Goal: Information Seeking & Learning: Check status

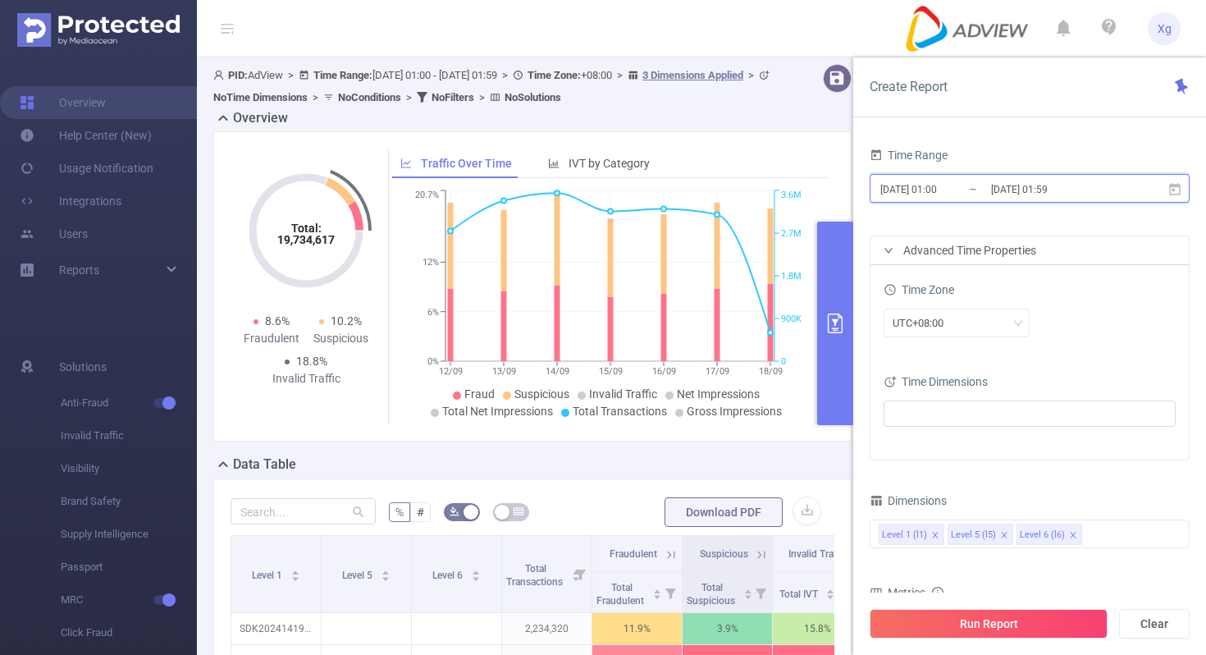
click at [1175, 188] on icon at bounding box center [1175, 189] width 15 height 15
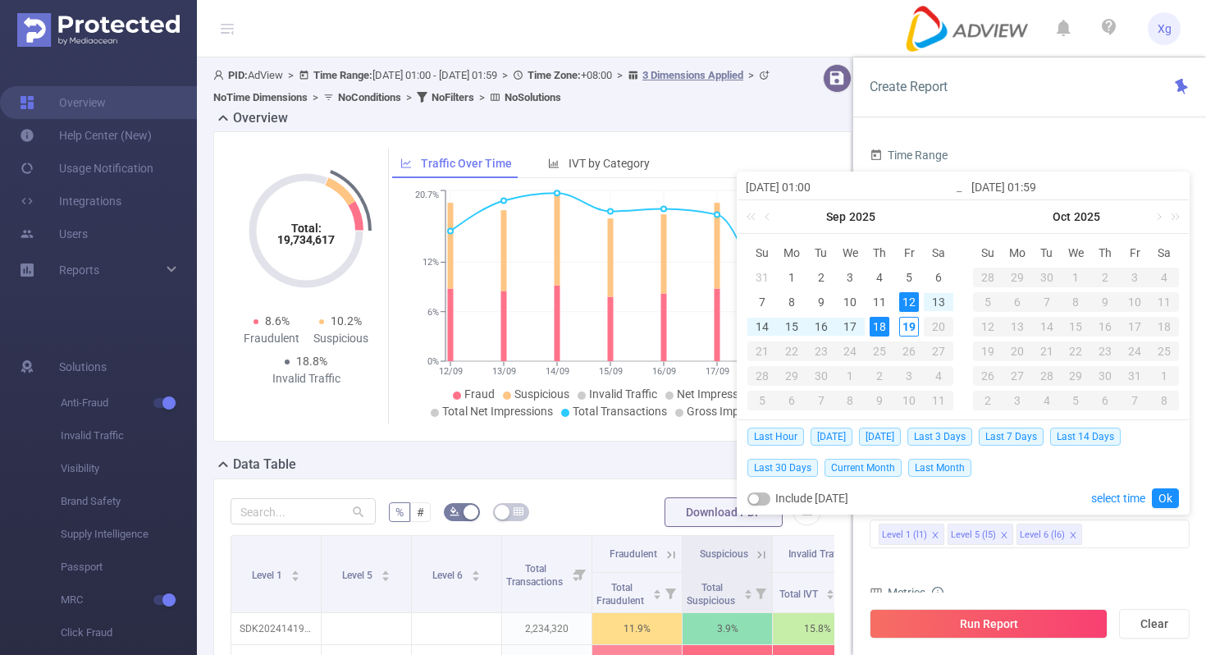
click at [909, 299] on div "12" at bounding box center [910, 302] width 20 height 20
click at [887, 323] on div "18" at bounding box center [880, 327] width 20 height 20
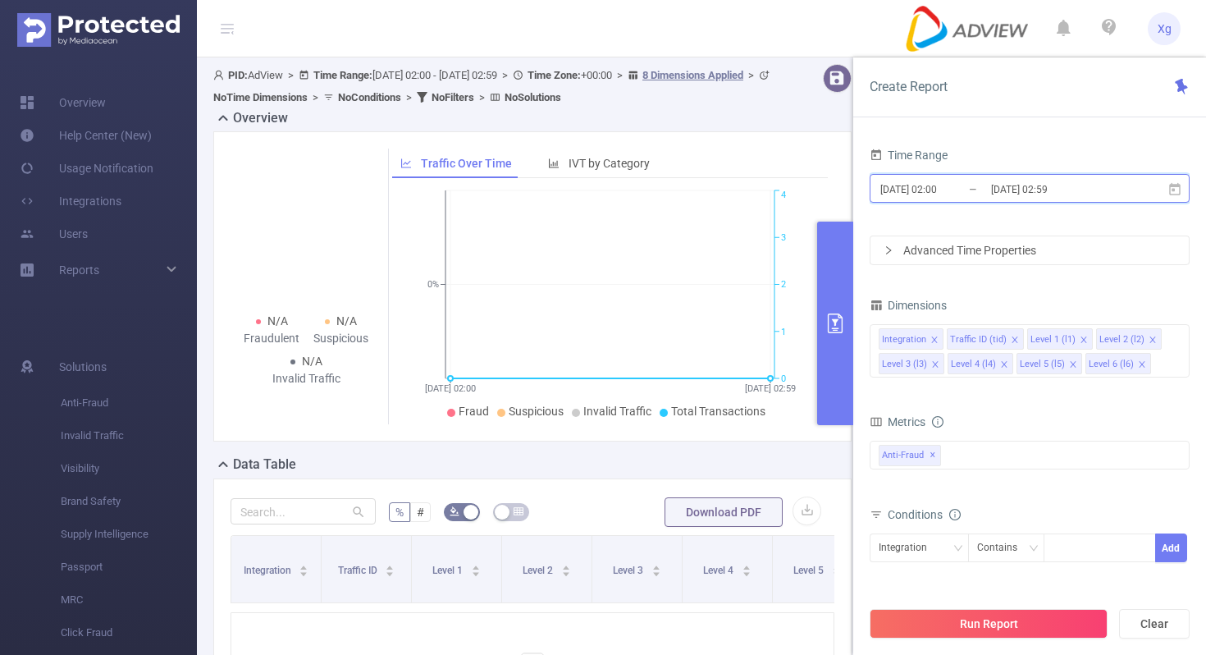
click at [1179, 190] on icon at bounding box center [1175, 189] width 15 height 15
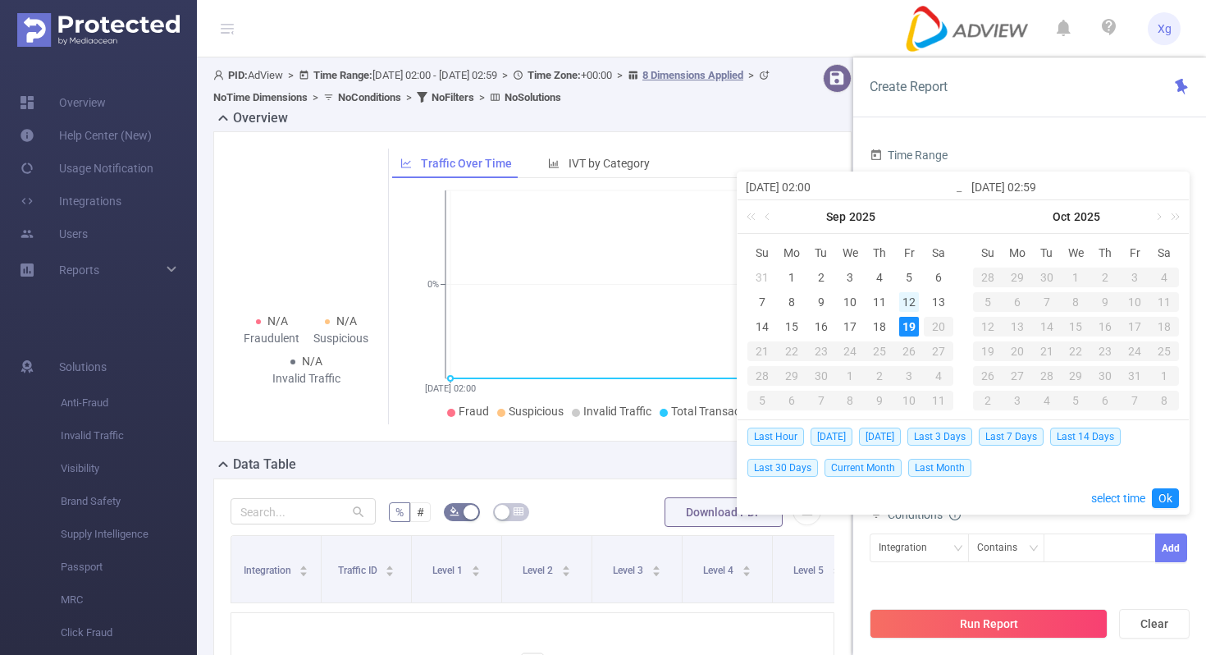
click at [908, 302] on div "12" at bounding box center [910, 302] width 20 height 20
click at [880, 323] on div "18" at bounding box center [880, 327] width 20 height 20
type input "2025-09-12 02:00"
type input "2025-09-18 02:59"
type input "2025-09-12 02:00"
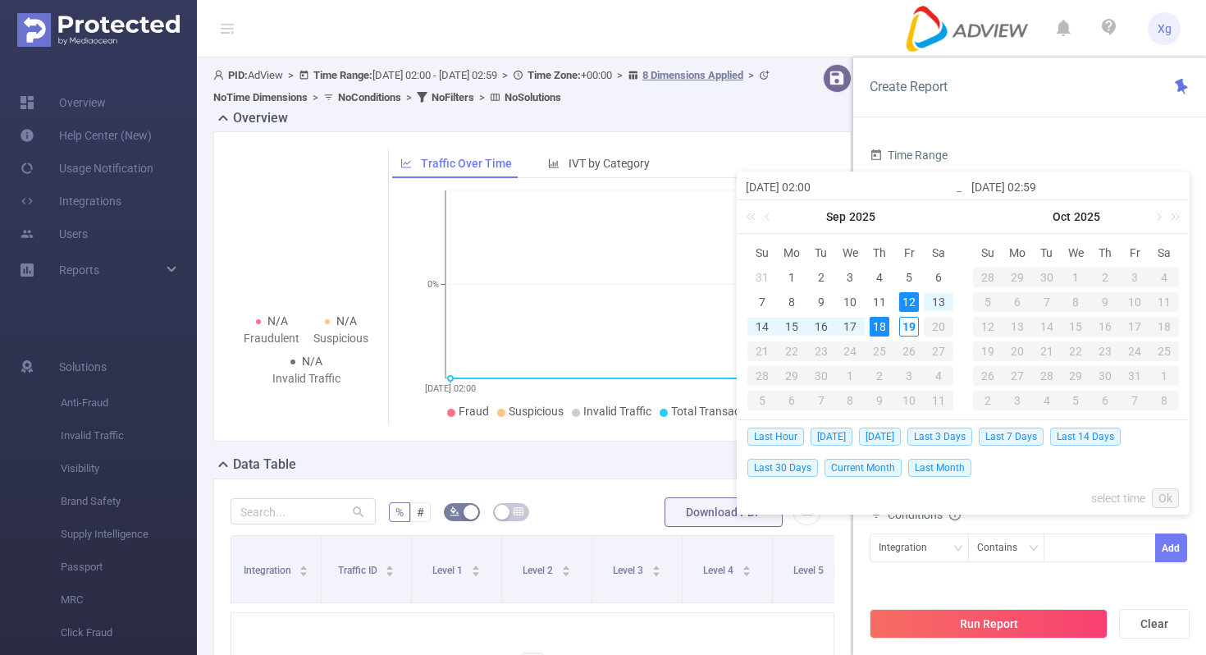
type input "2025-09-18 02:59"
click at [1170, 491] on link "Ok" at bounding box center [1165, 498] width 27 height 20
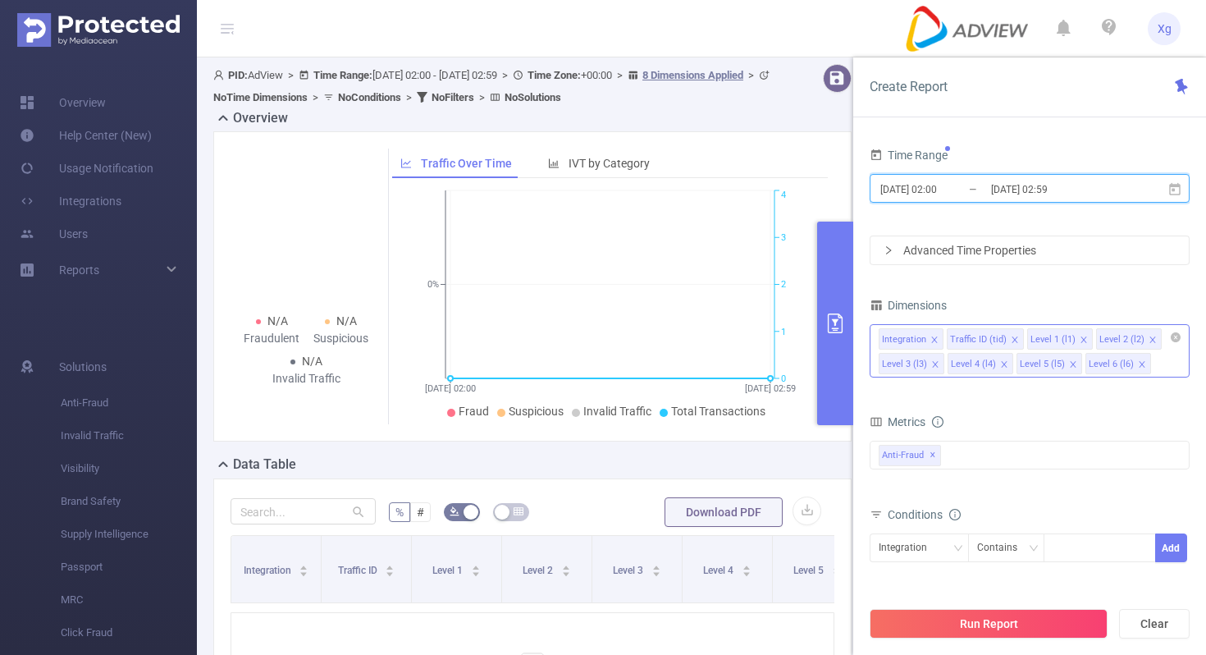
click at [934, 334] on span at bounding box center [935, 340] width 8 height 18
click at [944, 336] on icon "icon: close" at bounding box center [947, 340] width 8 height 8
click at [1004, 338] on icon "icon: close" at bounding box center [1004, 340] width 8 height 8
click at [1070, 339] on icon "icon: close" at bounding box center [1073, 339] width 6 height 6
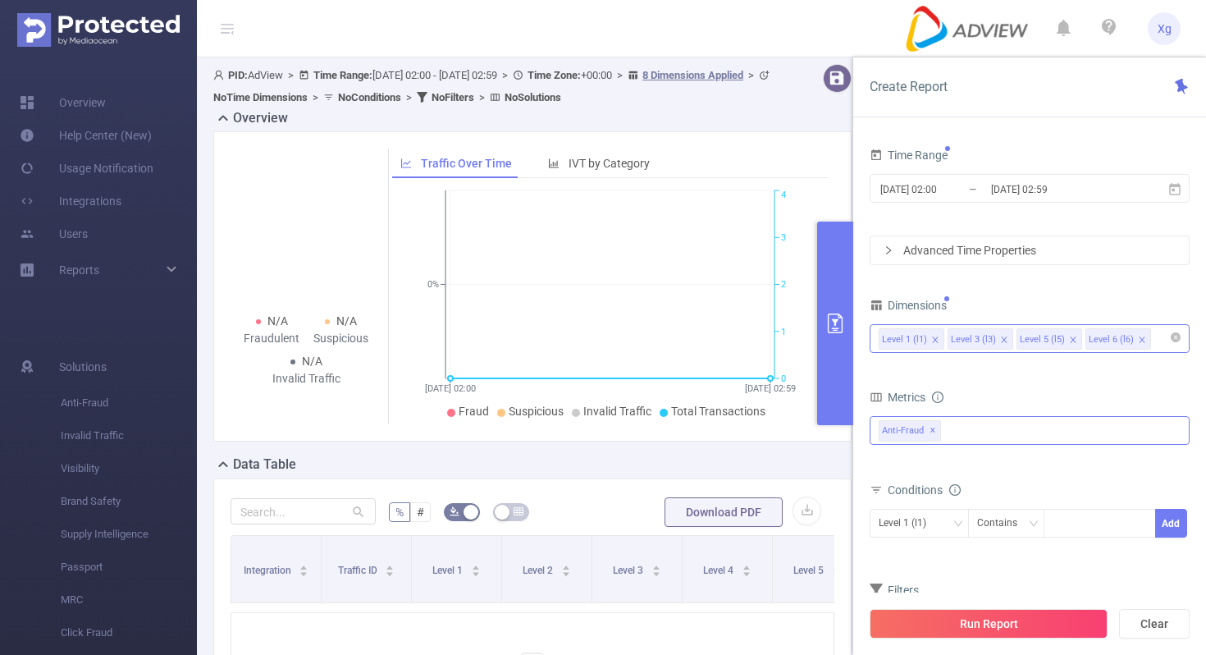
click at [962, 421] on div "Anti-Fraud ✕" at bounding box center [1030, 430] width 320 height 29
click at [898, 460] on span at bounding box center [896, 466] width 13 height 13
click at [970, 547] on div "Level 1 (l1) Contains Add" at bounding box center [1030, 529] width 320 height 47
click at [997, 520] on div "Contains" at bounding box center [1003, 523] width 52 height 27
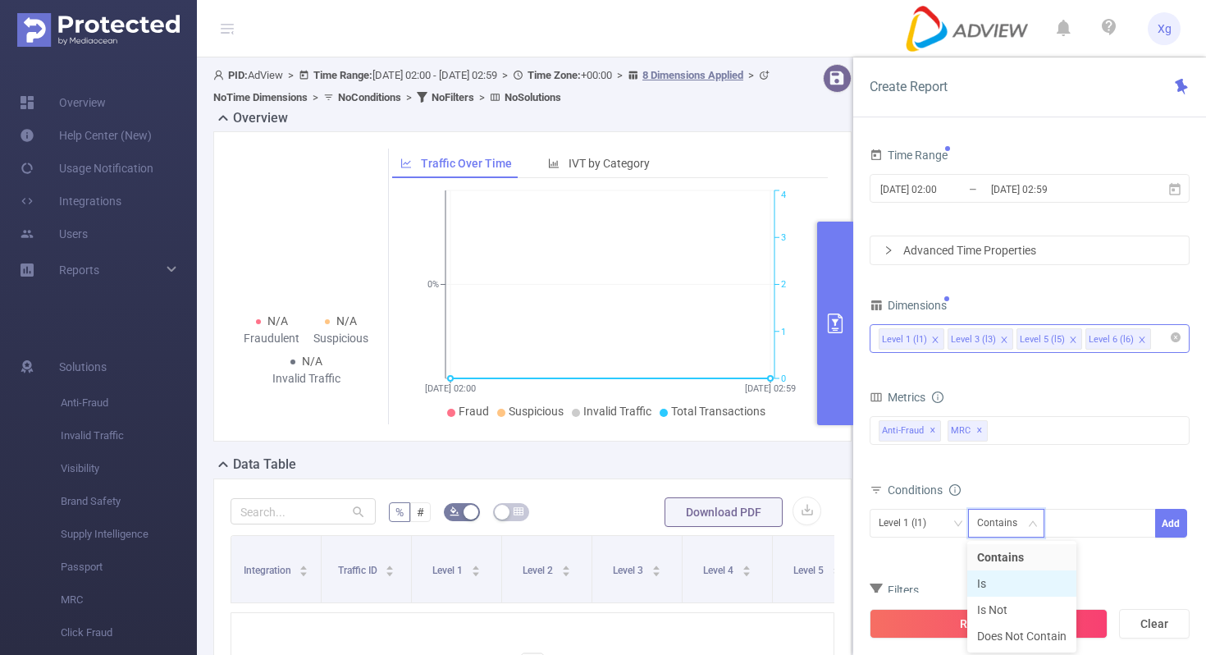
click at [988, 576] on li "Is" at bounding box center [1022, 583] width 109 height 26
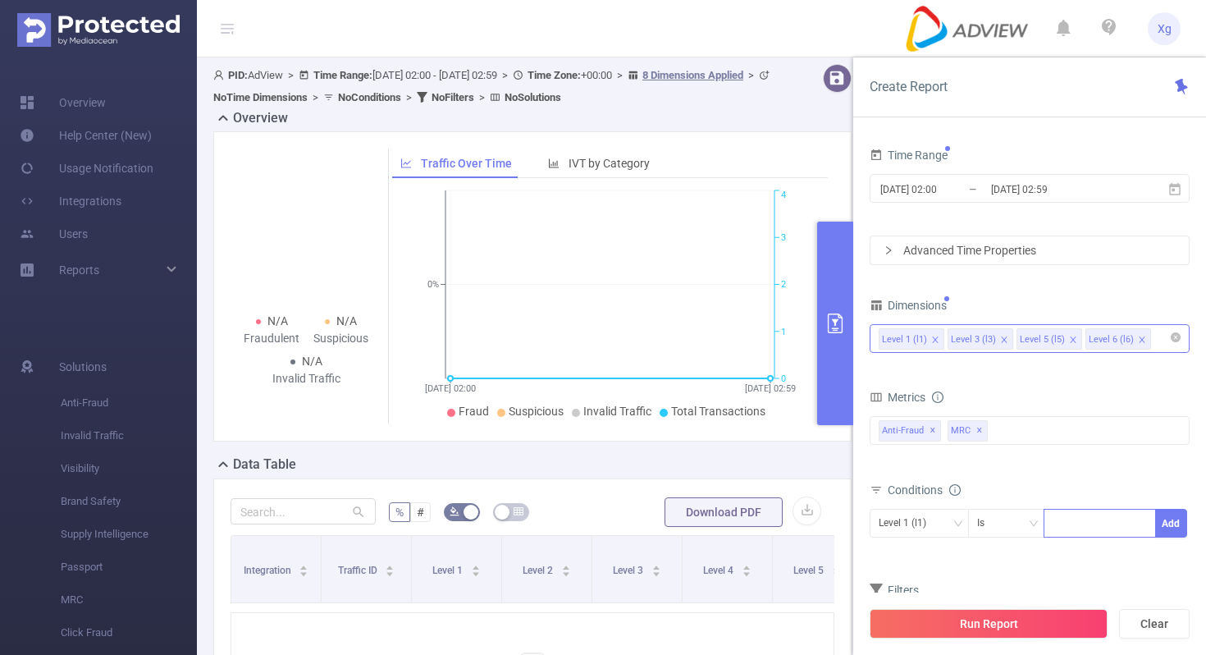
click at [1065, 526] on div at bounding box center [1100, 523] width 94 height 27
paste input "SDK20250027120226cxxdb7eglzgd08b"
type input "SDK20250027120226cxxdb7eglzgd08b"
click at [1170, 523] on button "Add" at bounding box center [1172, 523] width 32 height 29
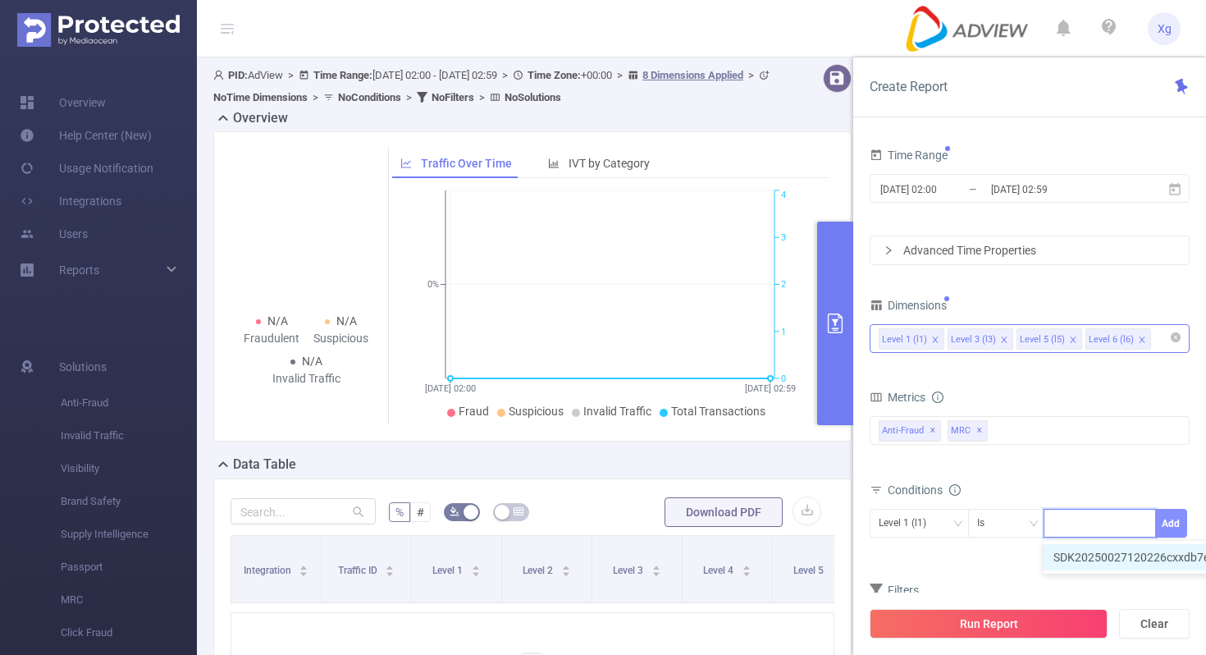
scroll to position [0, 0]
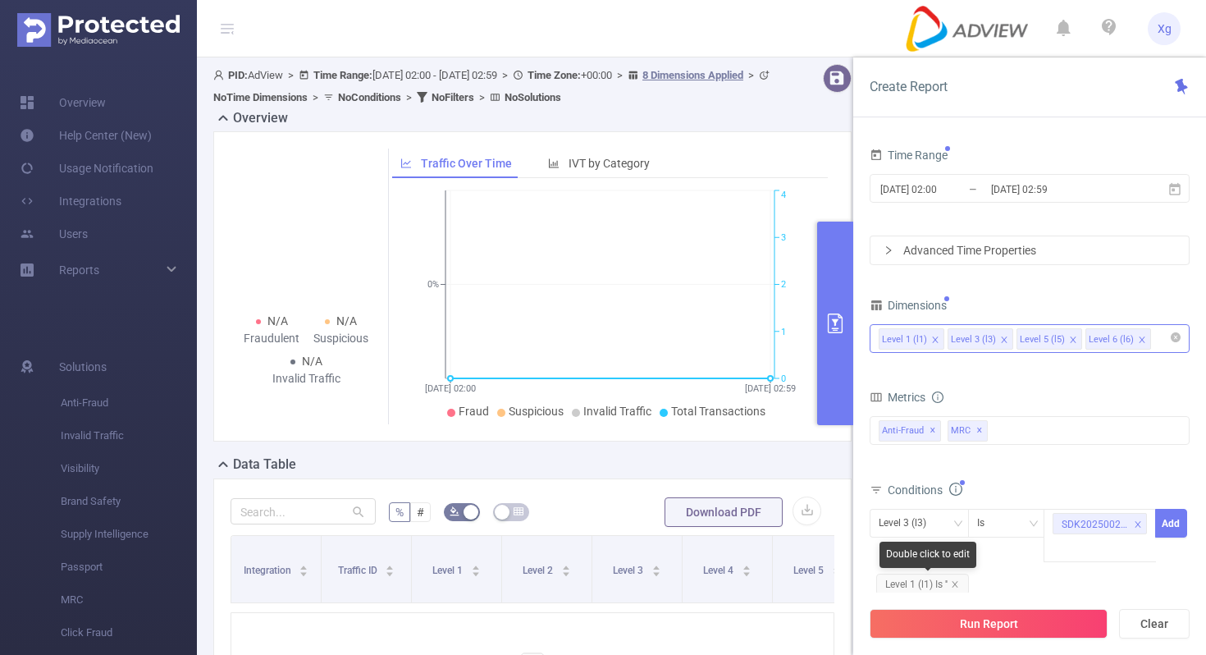
click at [962, 585] on span "Level 1 (l1) Is ''" at bounding box center [923, 584] width 93 height 21
click at [958, 525] on icon "icon: down" at bounding box center [958, 524] width 10 height 10
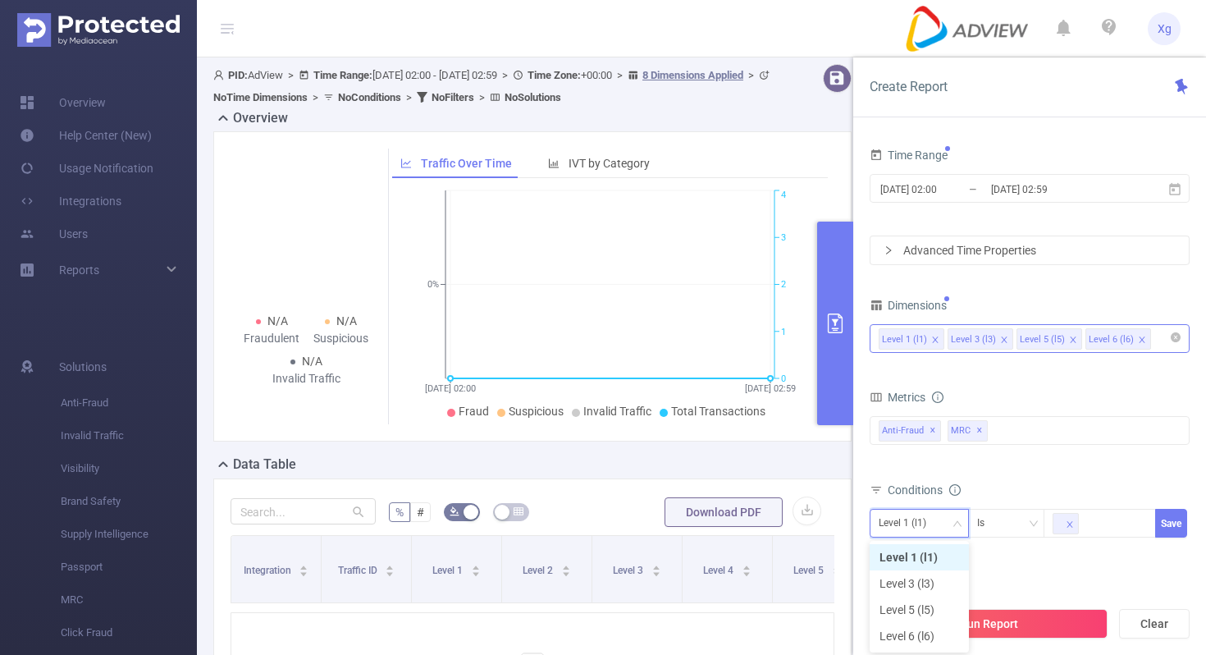
click at [932, 550] on li "Level 1 (l1)" at bounding box center [919, 557] width 99 height 26
click at [1069, 522] on icon "icon: close" at bounding box center [1071, 524] width 6 height 6
click at [1086, 522] on div at bounding box center [1100, 523] width 94 height 27
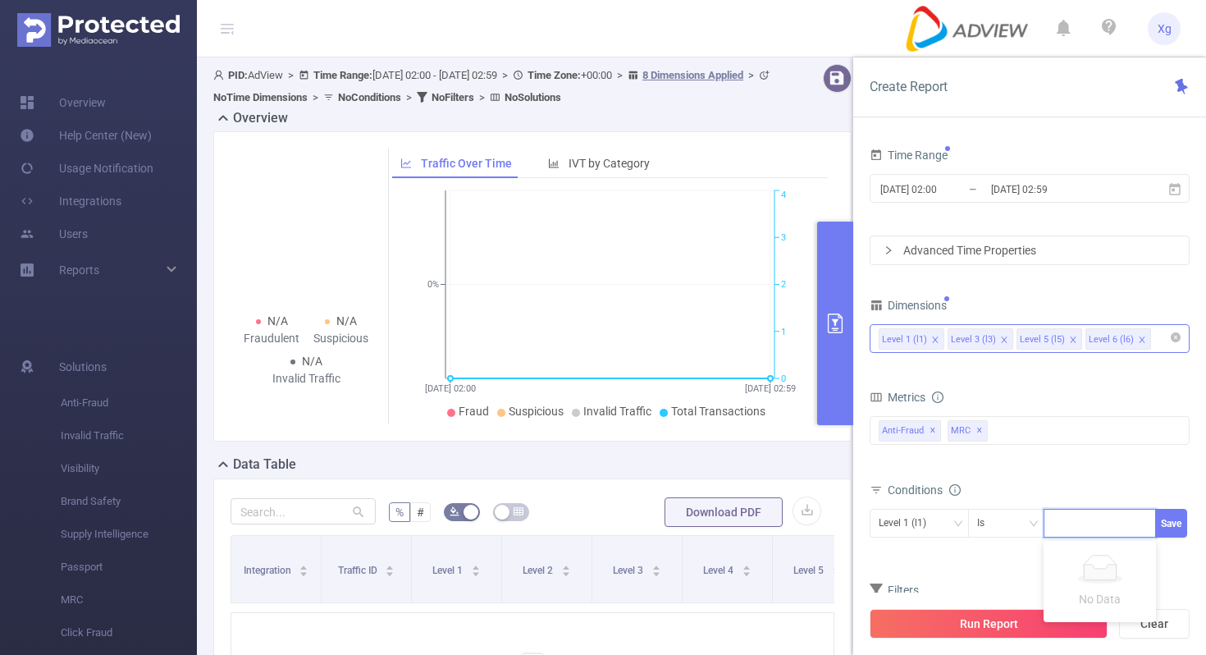
paste input "SDK20250027120226cxxdb7eglzgd08b"
type input "SDK20250027120226cxxdb7eglzgd08b"
click at [1169, 527] on button "Save" at bounding box center [1172, 523] width 32 height 29
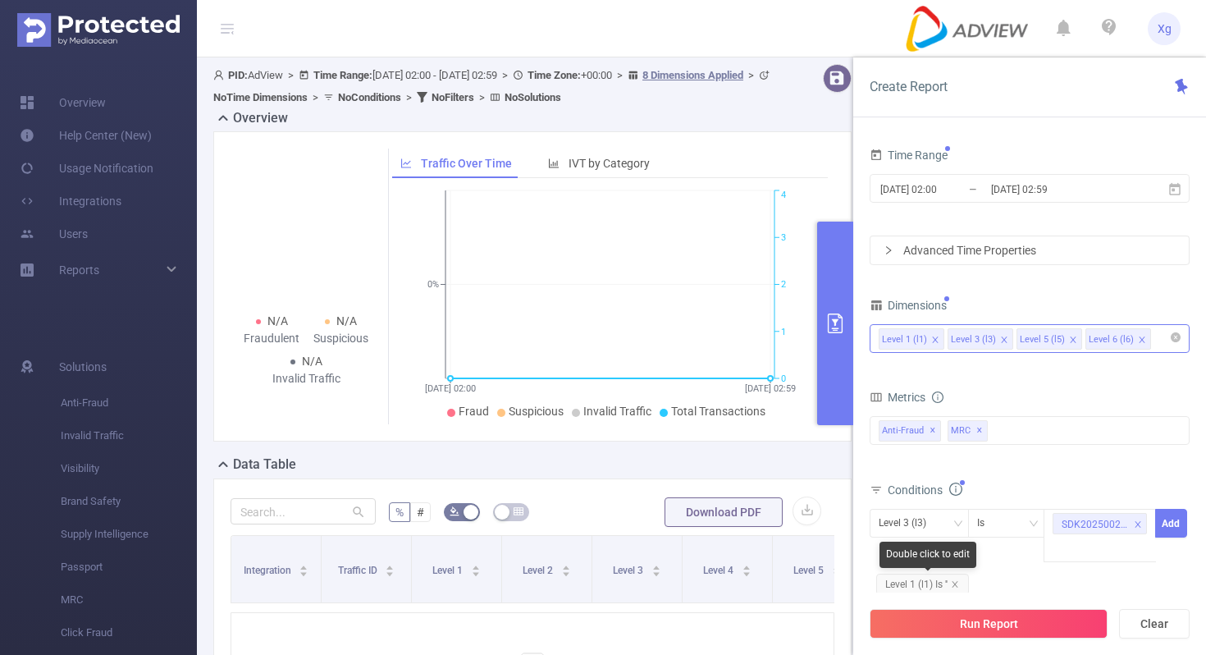
click at [959, 579] on span "Level 1 (l1) Is ''" at bounding box center [923, 584] width 93 height 21
click at [957, 586] on icon "icon: close" at bounding box center [955, 584] width 8 height 8
click at [957, 528] on icon "icon: down" at bounding box center [958, 524] width 10 height 11
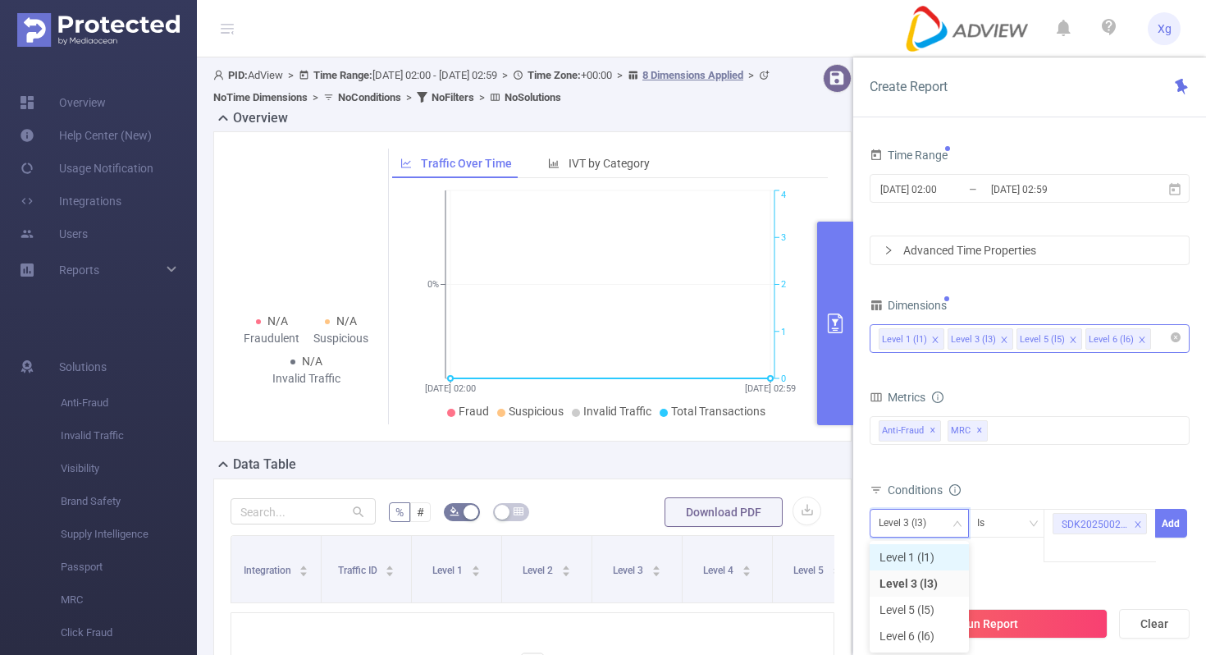
click at [925, 563] on li "Level 1 (l1)" at bounding box center [919, 557] width 99 height 26
click at [1178, 520] on button "Add" at bounding box center [1172, 523] width 32 height 29
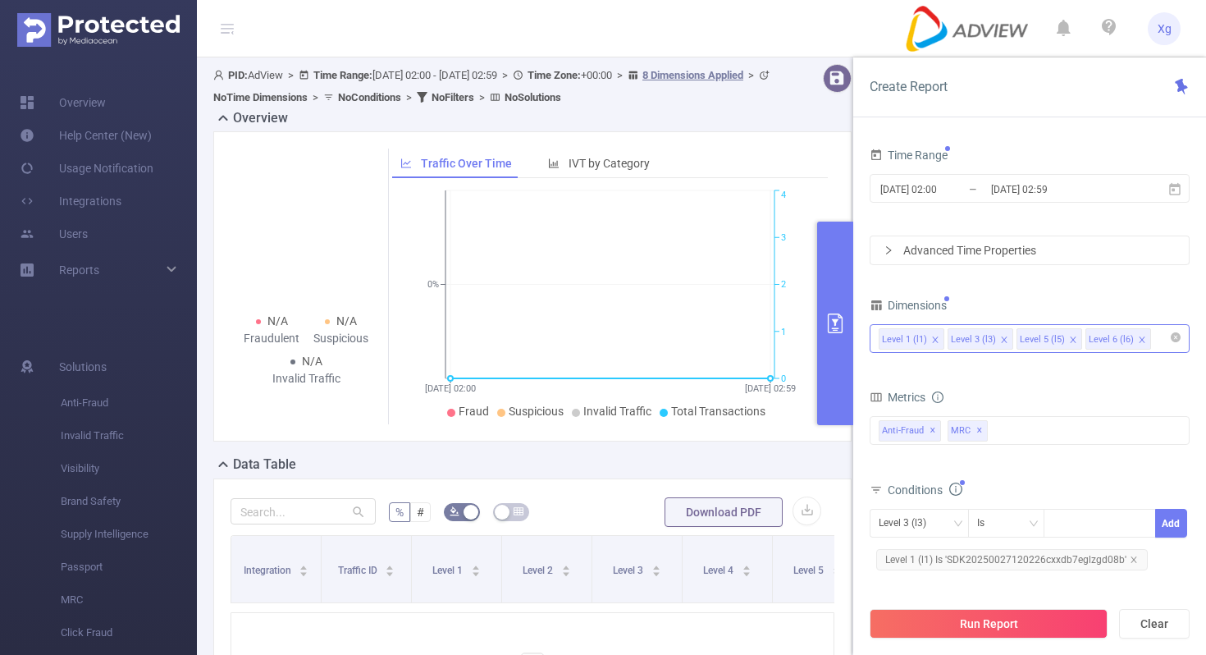
click at [1017, 245] on div "Advanced Time Properties" at bounding box center [1030, 250] width 318 height 28
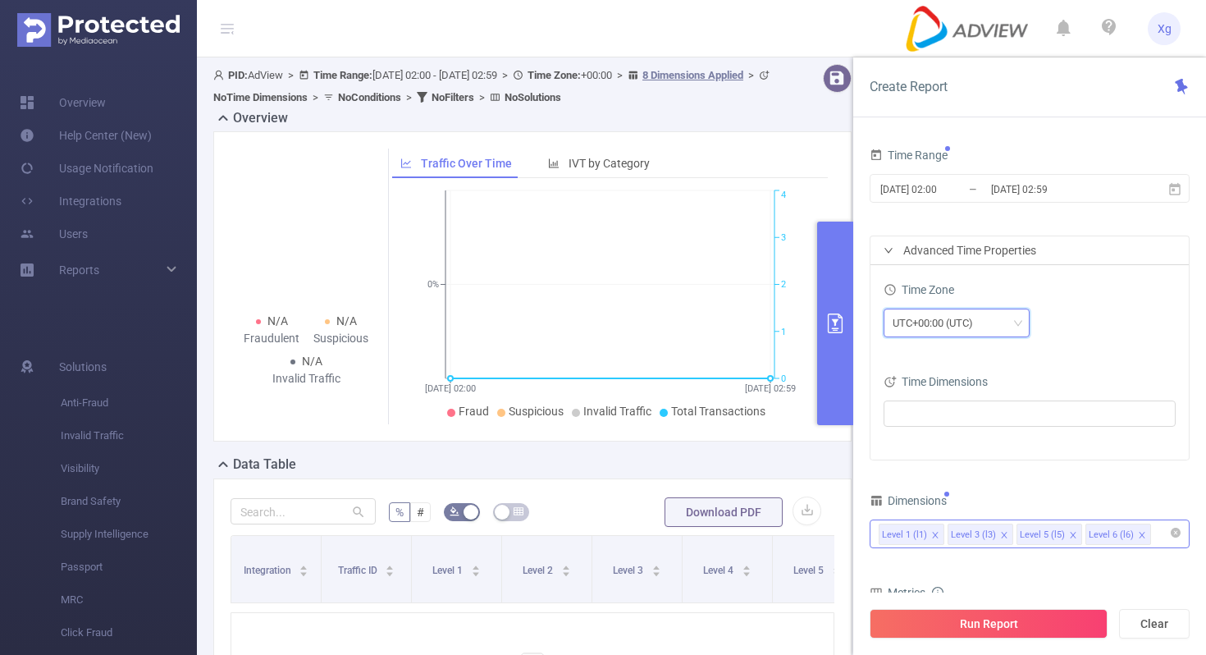
click at [954, 323] on div "UTC+00:00 (UTC)" at bounding box center [939, 322] width 92 height 27
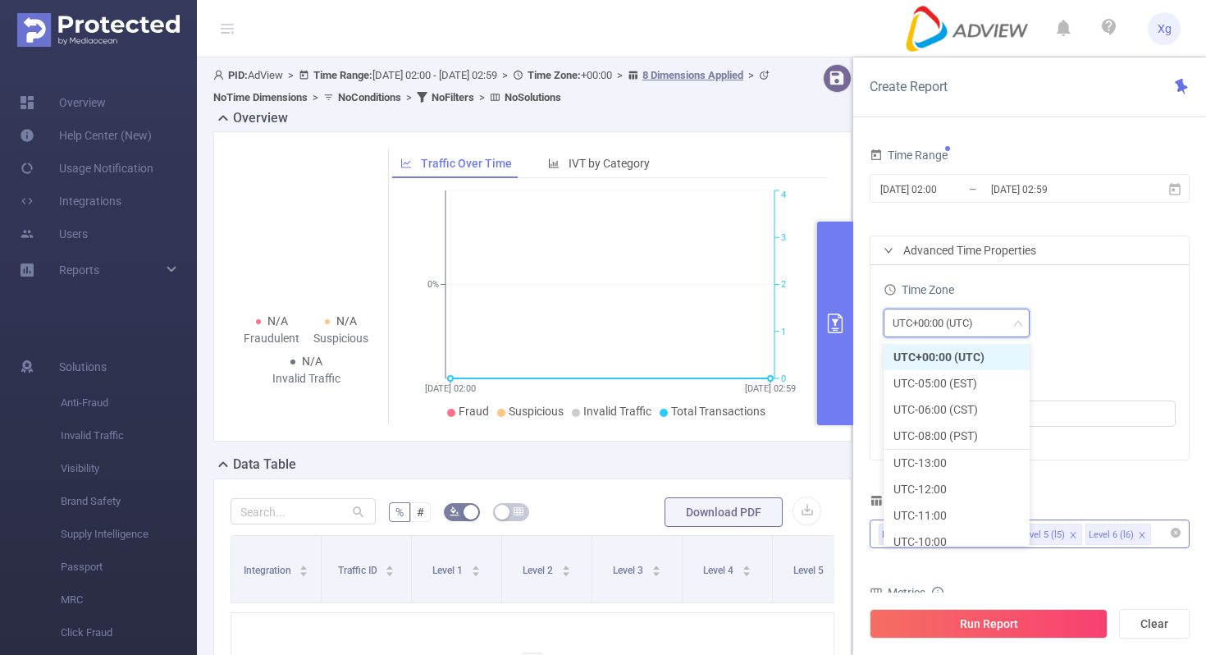
scroll to position [473, 0]
click at [941, 431] on li "UTC+08:00" at bounding box center [957, 436] width 146 height 26
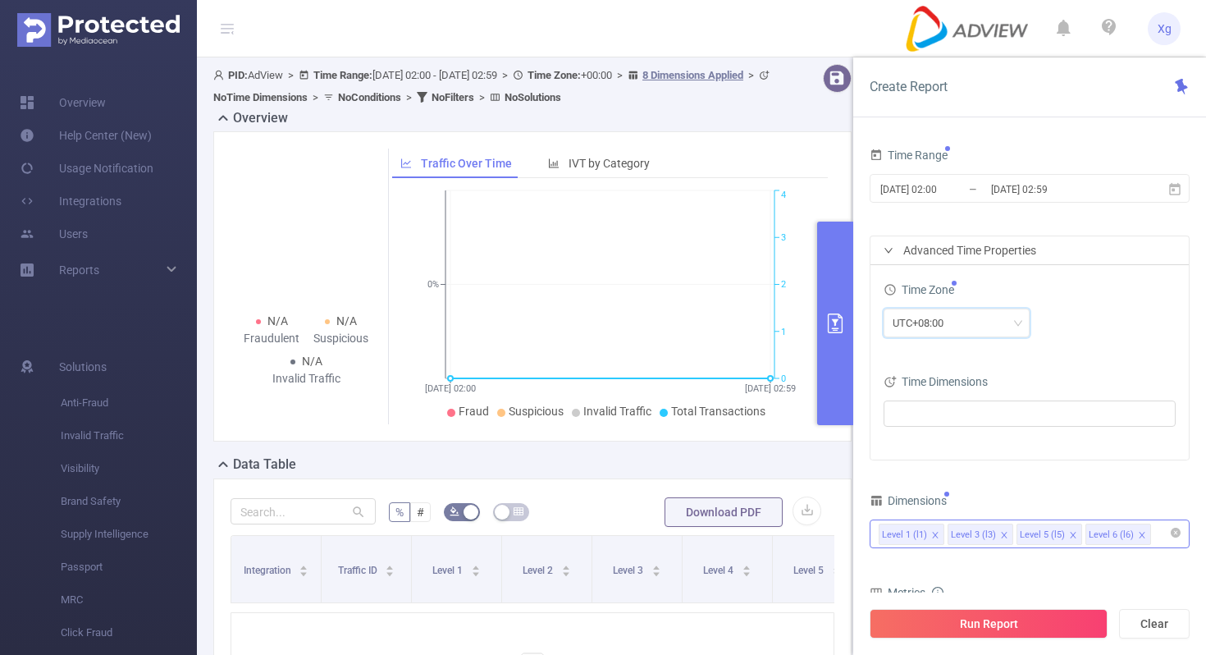
click at [1115, 343] on div "UTC+08:00" at bounding box center [1030, 324] width 292 height 39
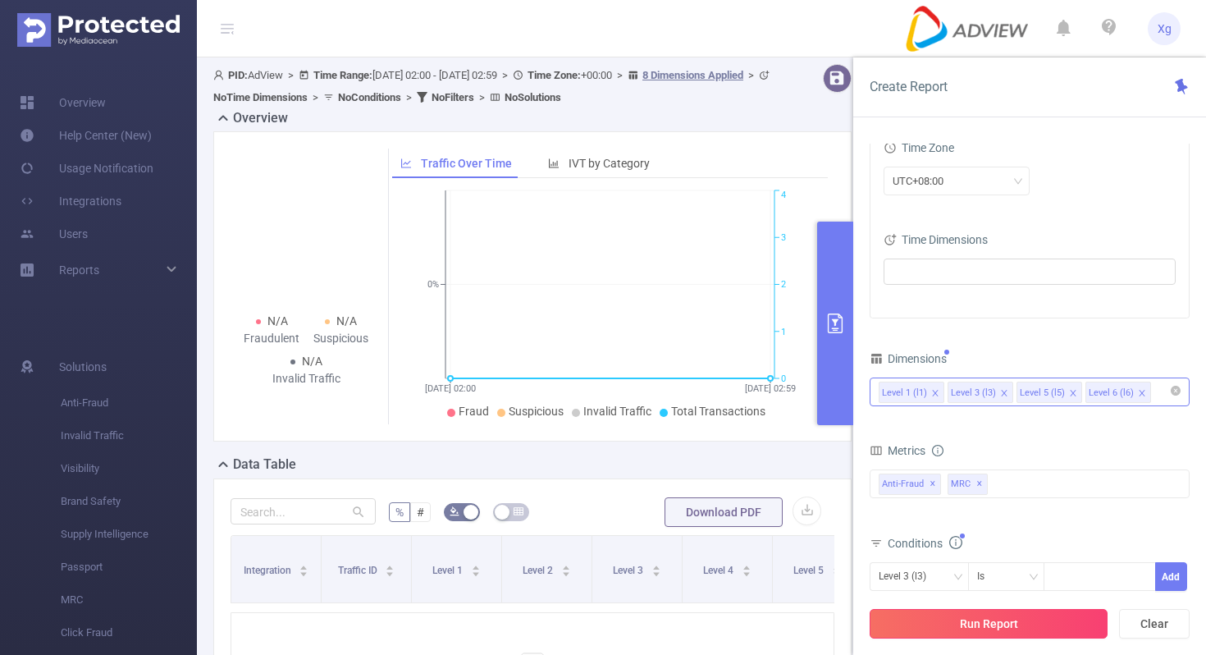
click at [980, 625] on button "Run Report" at bounding box center [989, 624] width 238 height 30
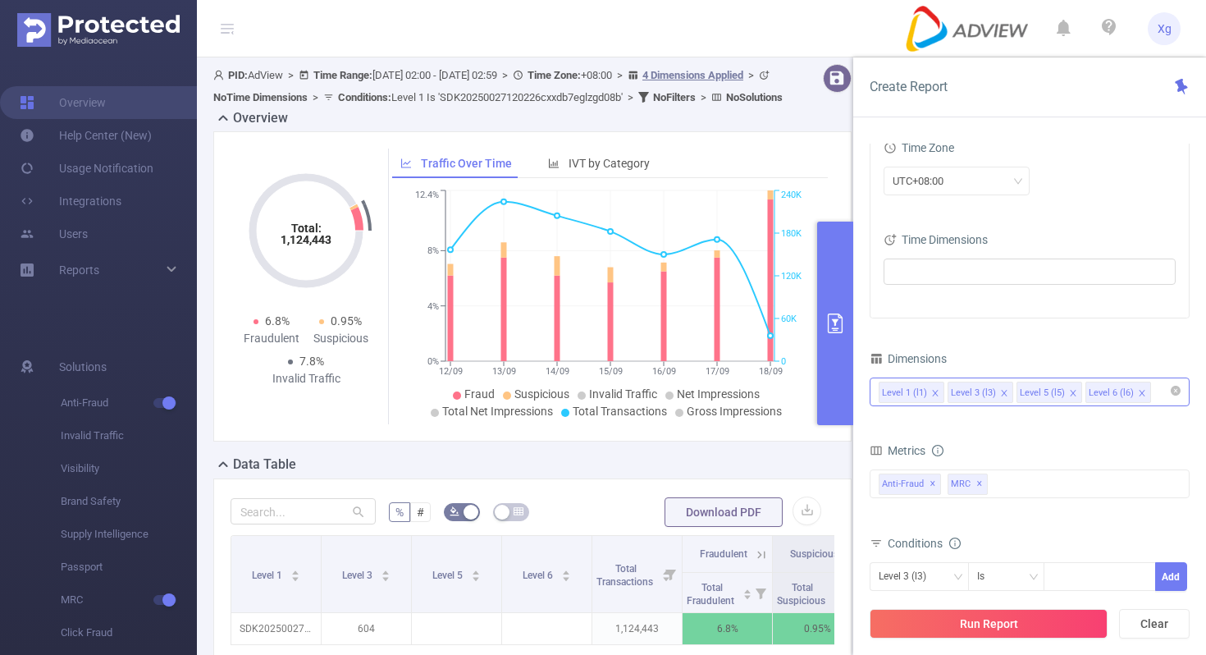
click at [845, 323] on icon "primary" at bounding box center [836, 324] width 20 height 20
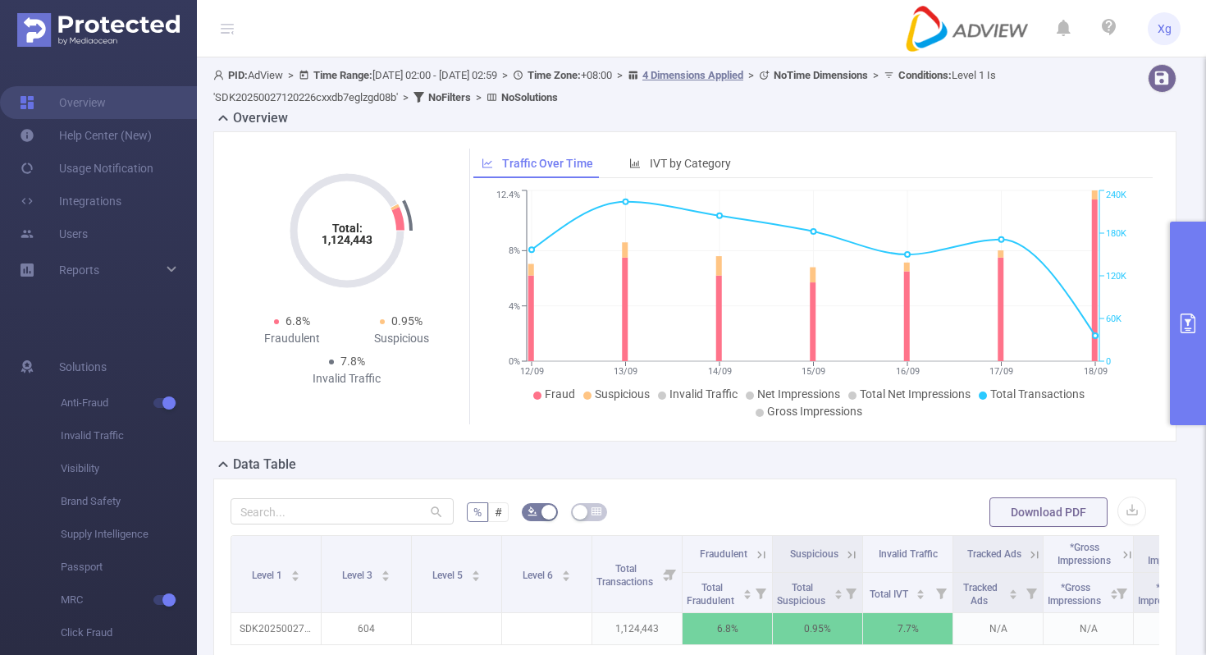
click at [1196, 307] on button "primary" at bounding box center [1188, 324] width 36 height 204
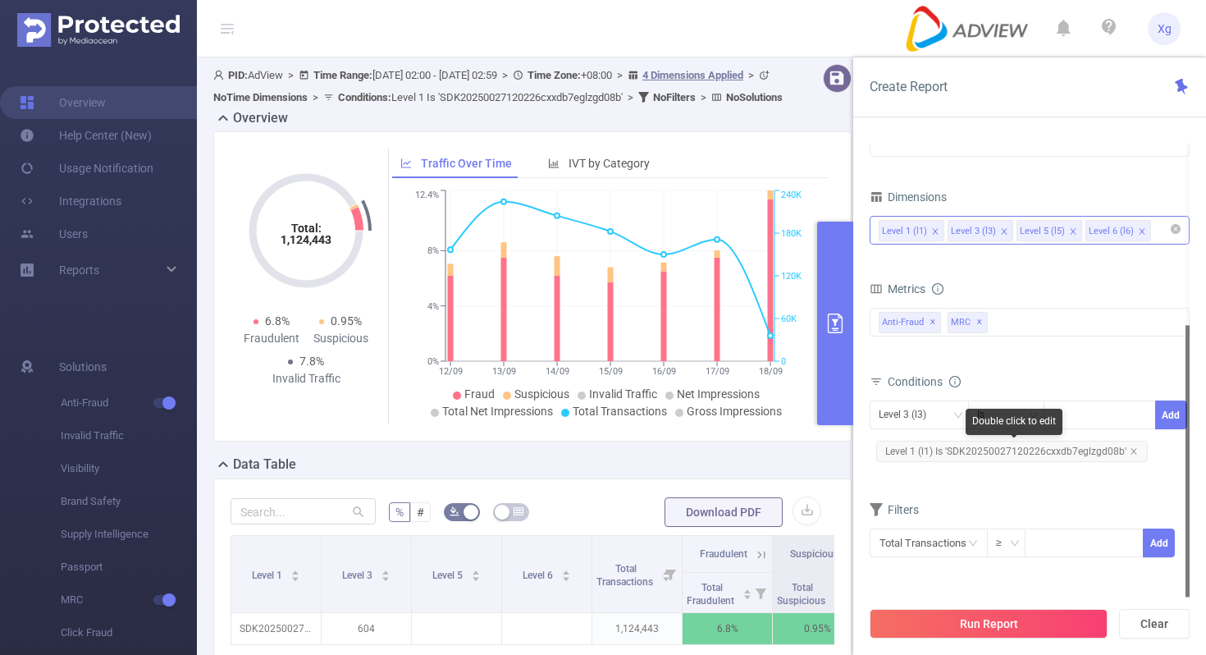
click at [1002, 451] on span "Level 1 (l1) Is 'SDK20250027120226cxxdb7eglzgd08b'" at bounding box center [1013, 451] width 272 height 21
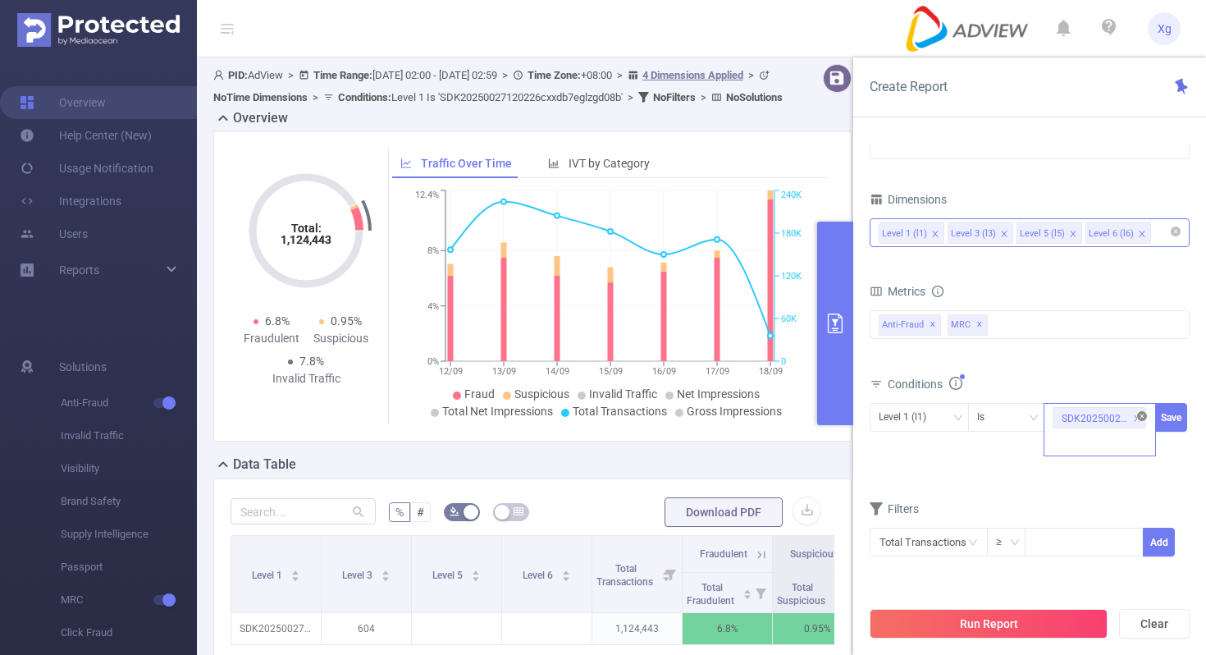
click at [1142, 414] on icon "icon: close-circle" at bounding box center [1143, 416] width 10 height 10
click at [1111, 400] on div "Conditions" at bounding box center [1030, 386] width 320 height 27
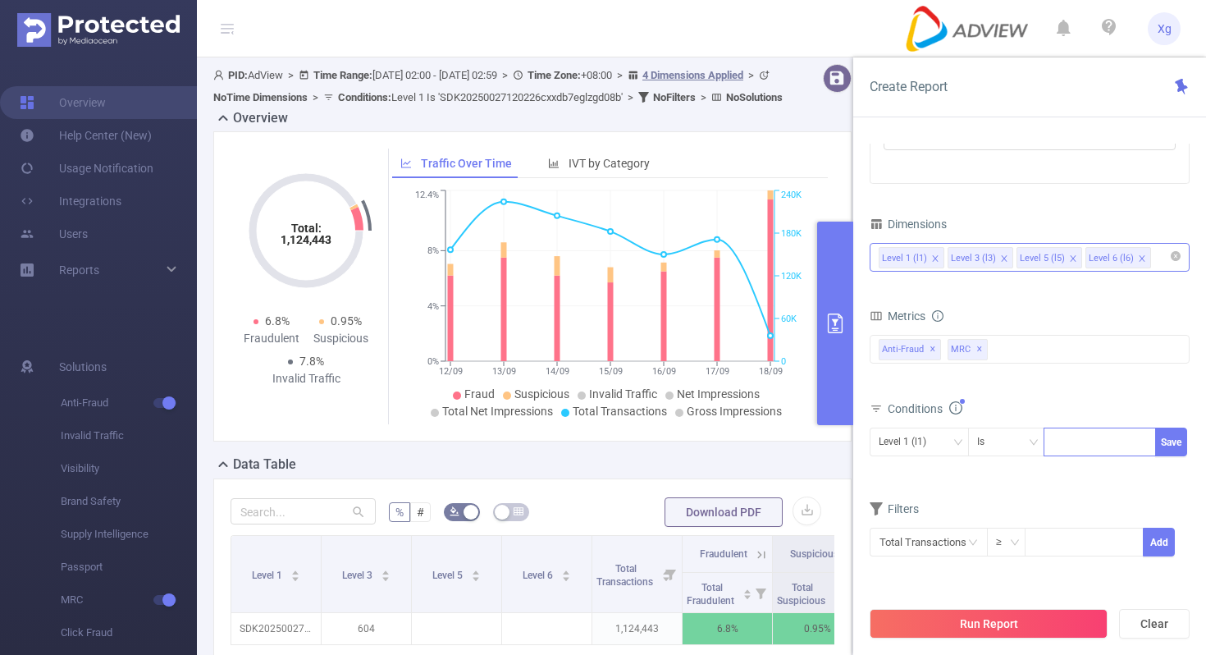
click at [1095, 436] on div at bounding box center [1100, 441] width 94 height 27
paste input "SDK20251021100302ytwiya4hooryady"
type input "SDK20251021100302ytwiya4hooryady"
click at [1164, 430] on button "Save" at bounding box center [1172, 442] width 32 height 29
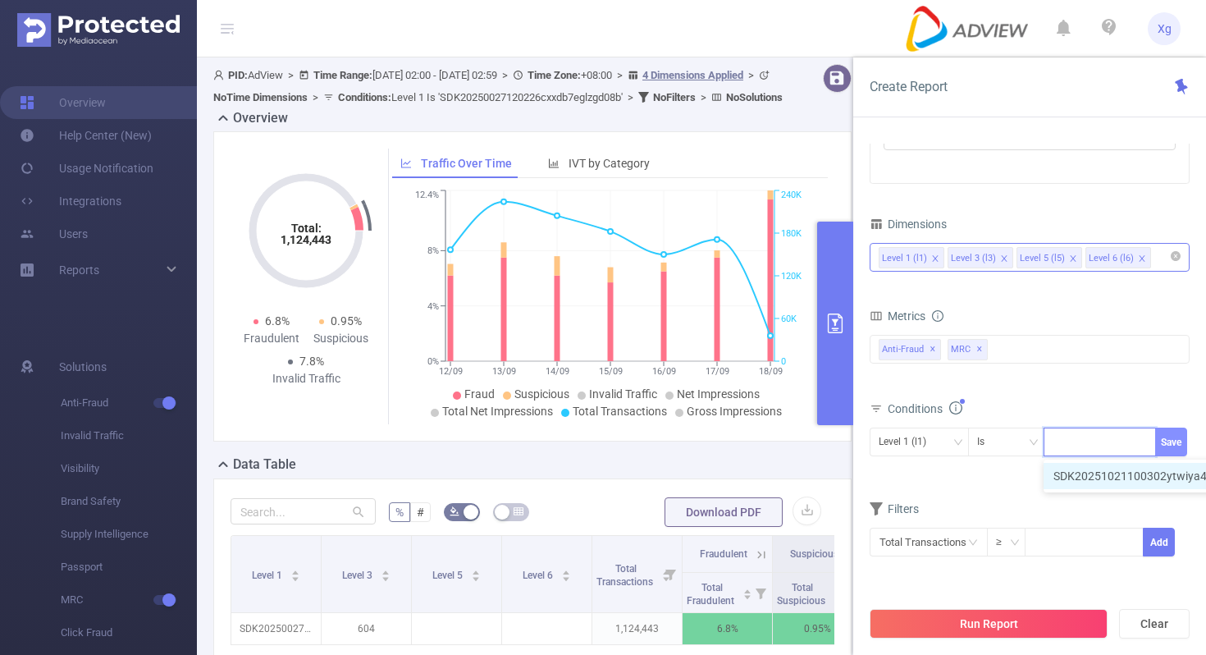
scroll to position [0, 0]
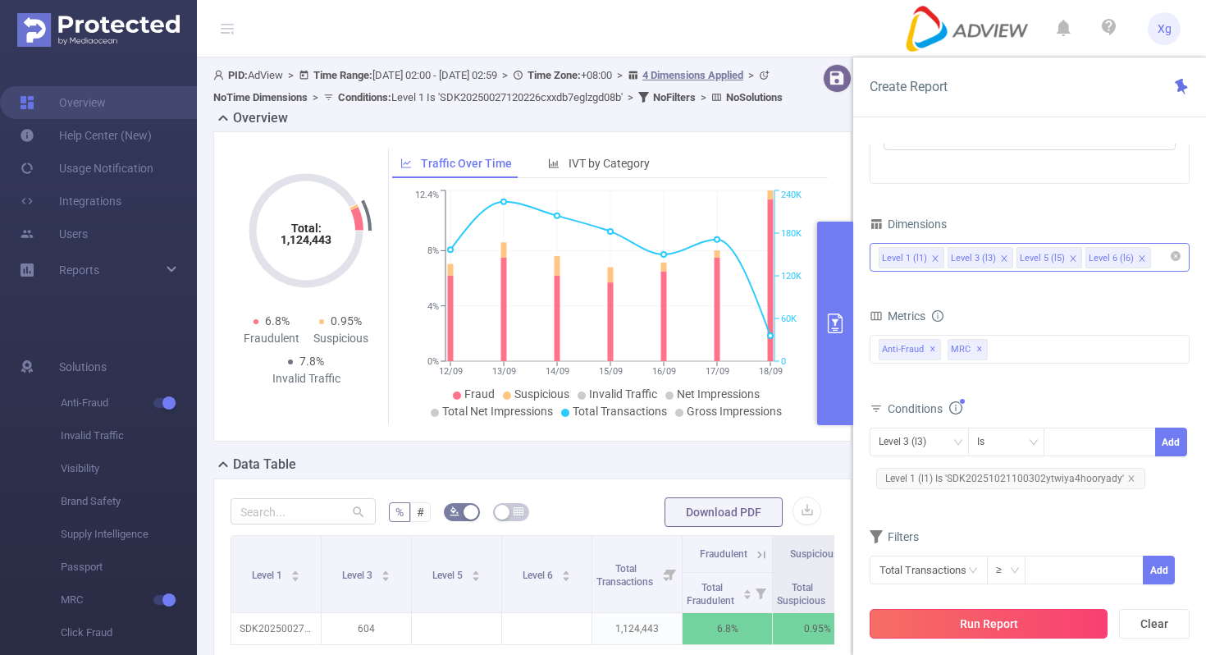
click at [966, 621] on button "Run Report" at bounding box center [989, 624] width 238 height 30
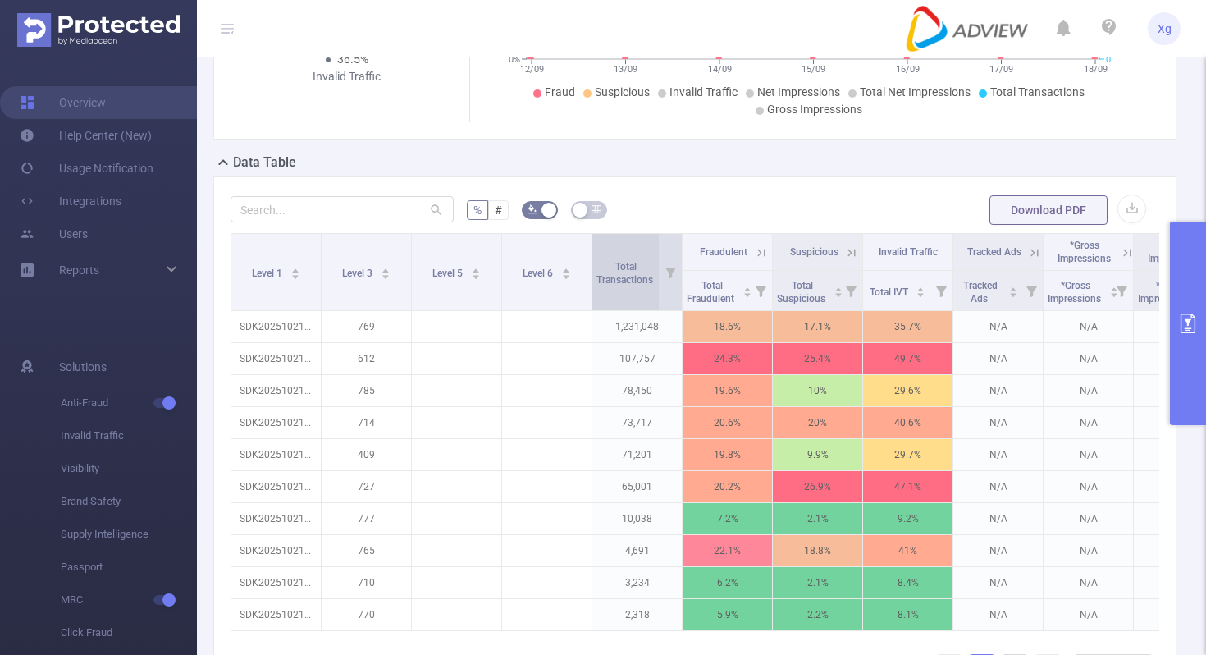
scroll to position [303, 0]
click at [1194, 280] on button "primary" at bounding box center [1188, 324] width 36 height 204
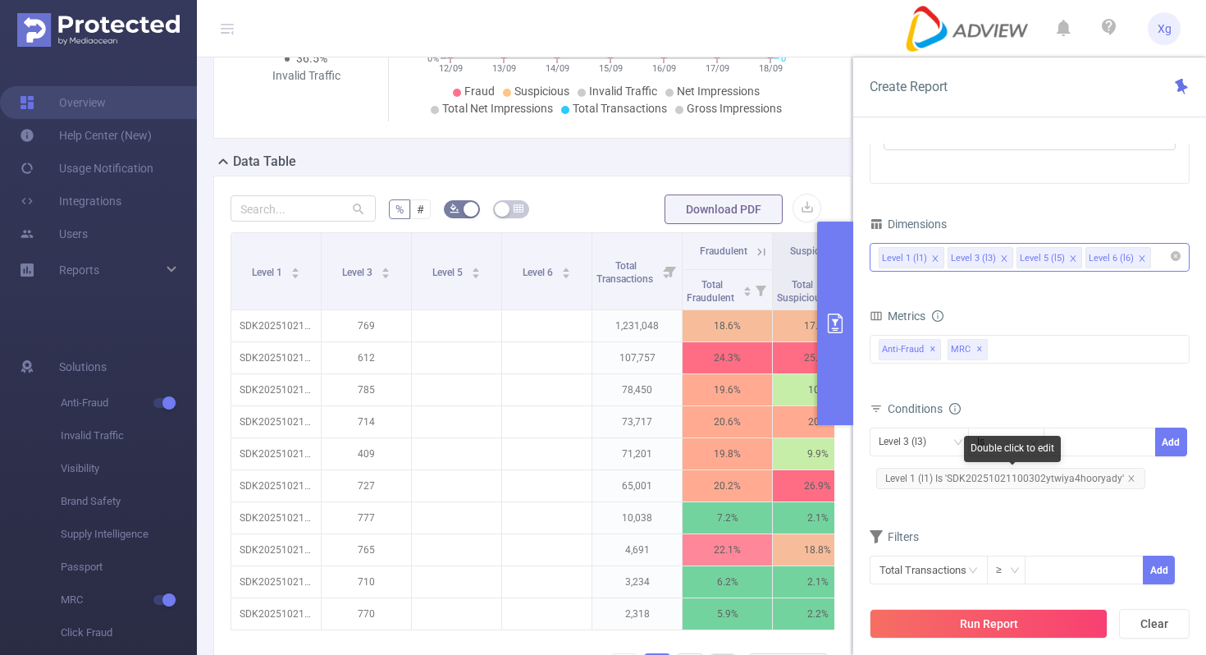
click at [948, 483] on span "Level 1 (l1) Is 'SDK20251021100302ytwiya4hooryady'" at bounding box center [1011, 478] width 269 height 21
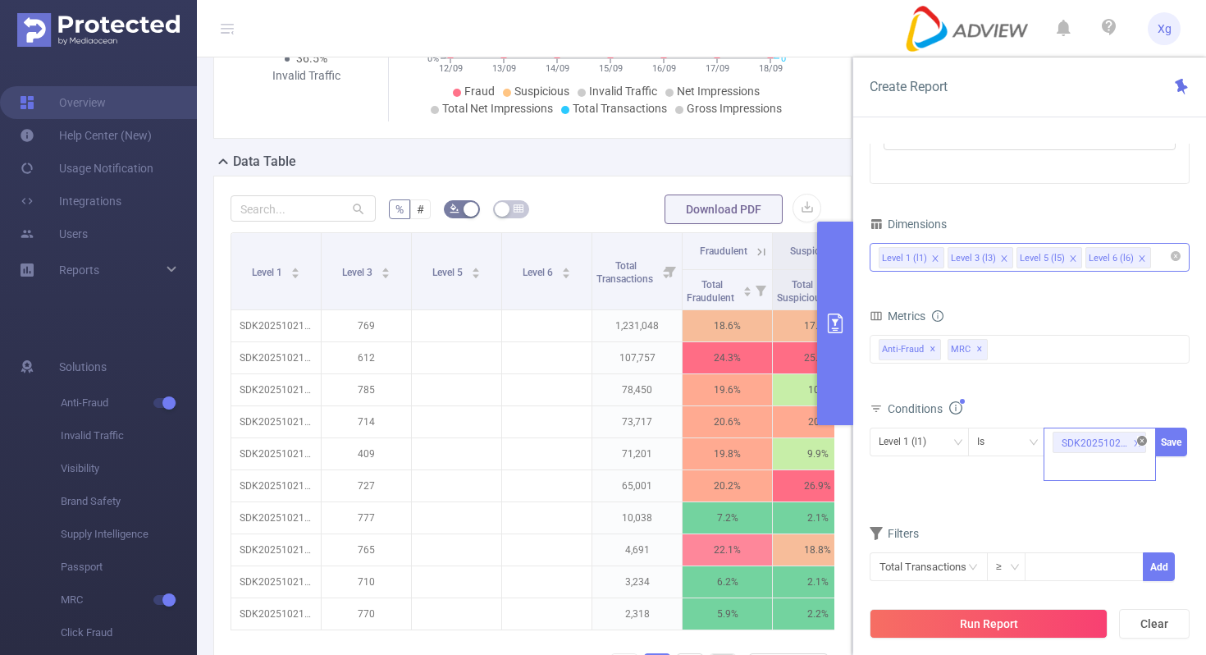
click at [1142, 442] on icon "icon: close-circle" at bounding box center [1143, 441] width 10 height 10
click at [1096, 442] on div "SDK20251021100302ytwiya4hooryady" at bounding box center [1100, 441] width 94 height 27
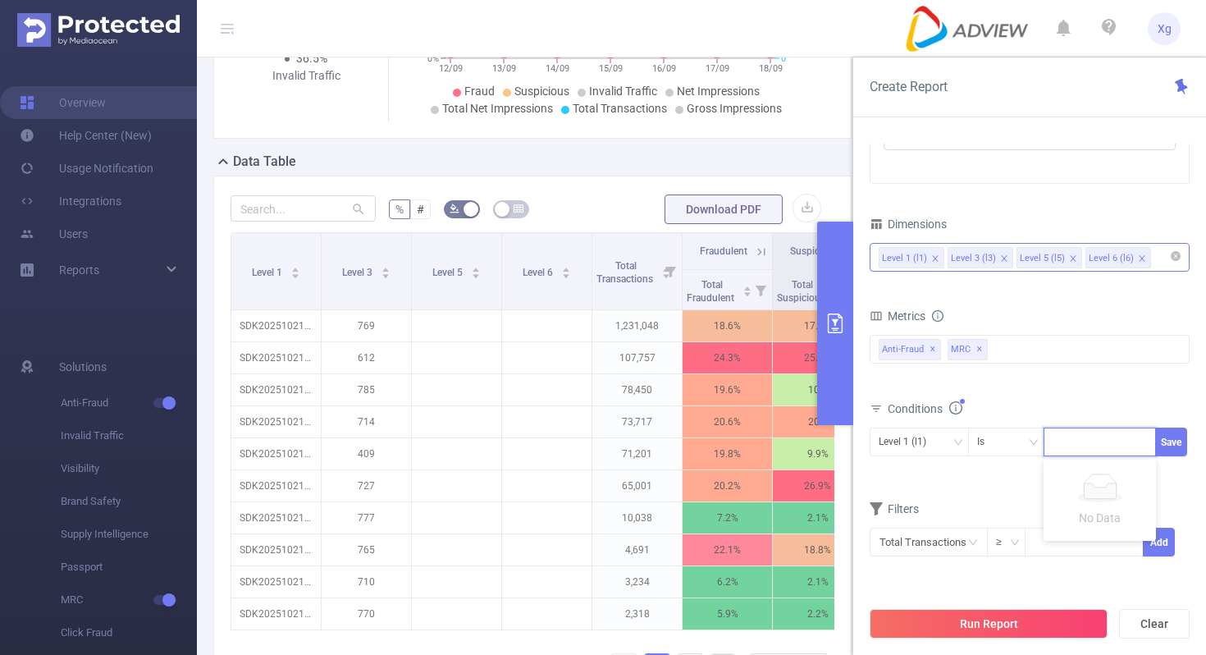
paste input "SDK20201116111254no11d3w5pxelo6q"
type input "SDK20201116111254no11d3w5pxelo6q"
click at [1169, 438] on button "Save" at bounding box center [1172, 442] width 32 height 29
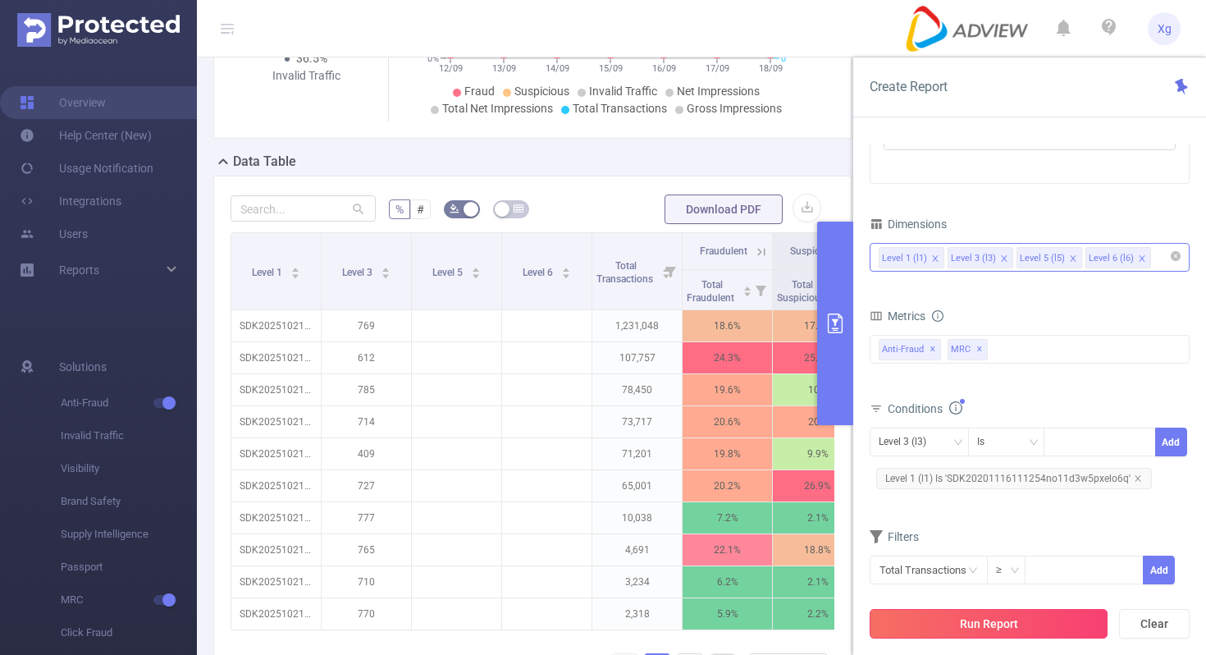
click at [955, 611] on button "Run Report" at bounding box center [989, 624] width 238 height 30
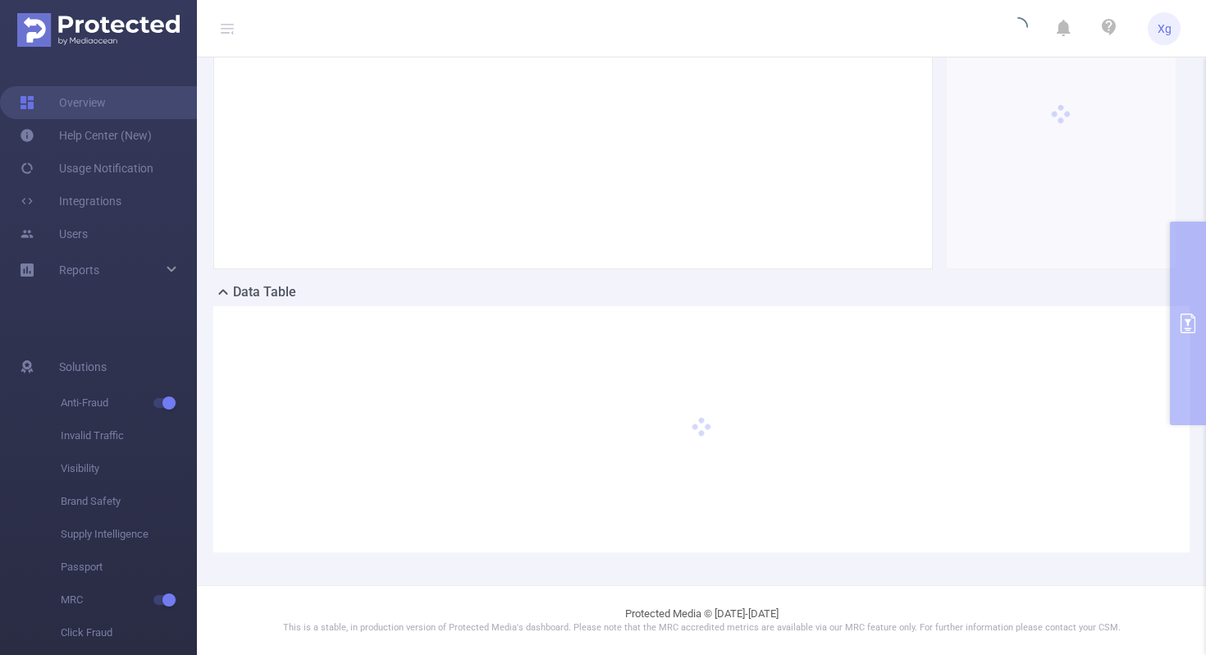
scroll to position [172, 0]
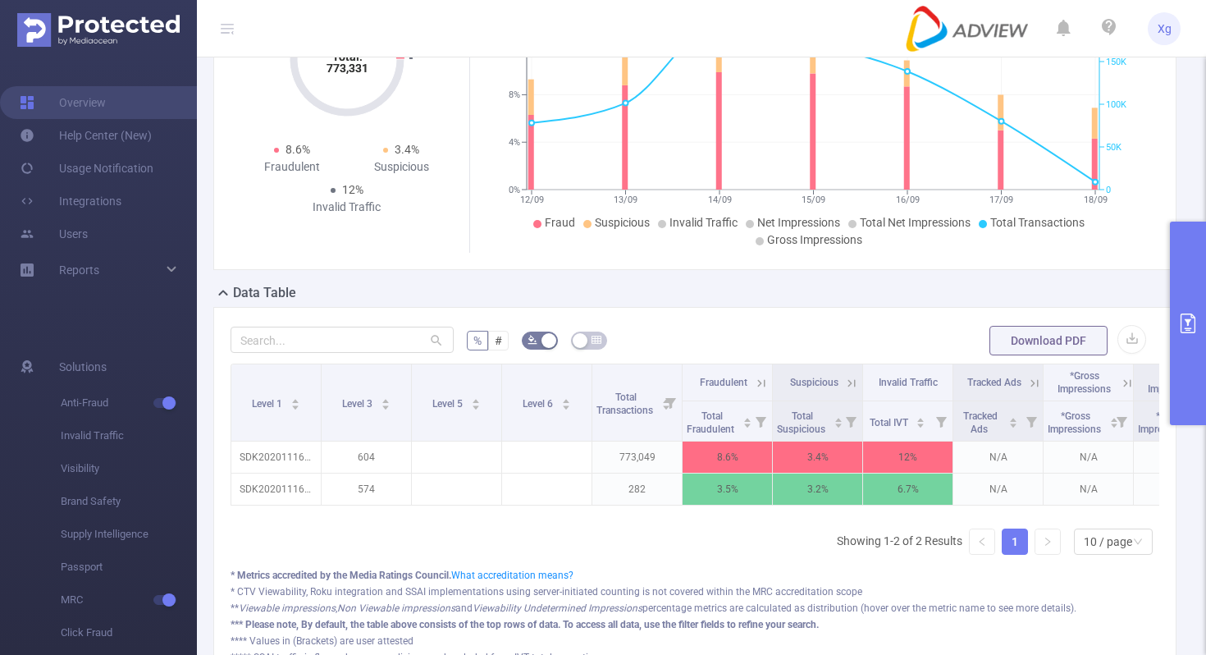
click at [1206, 299] on button "primary" at bounding box center [1188, 324] width 36 height 204
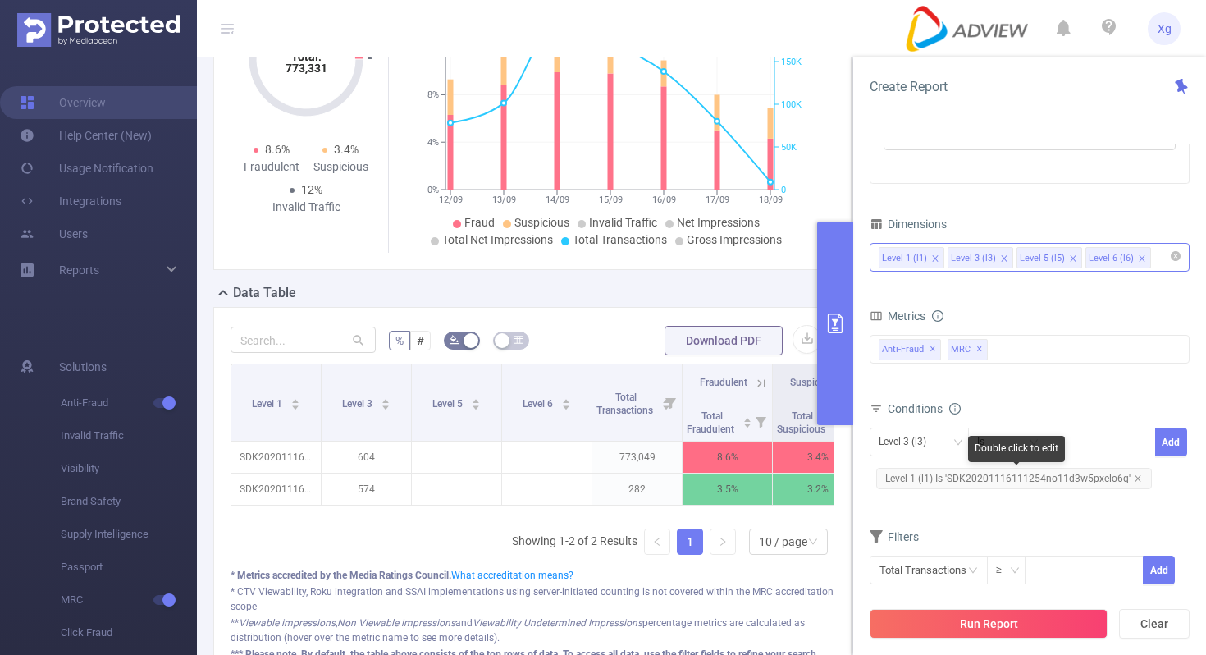
click at [1032, 478] on span "Level 1 (l1) Is 'SDK20201116111254no11d3w5pxelo6q'" at bounding box center [1015, 478] width 276 height 21
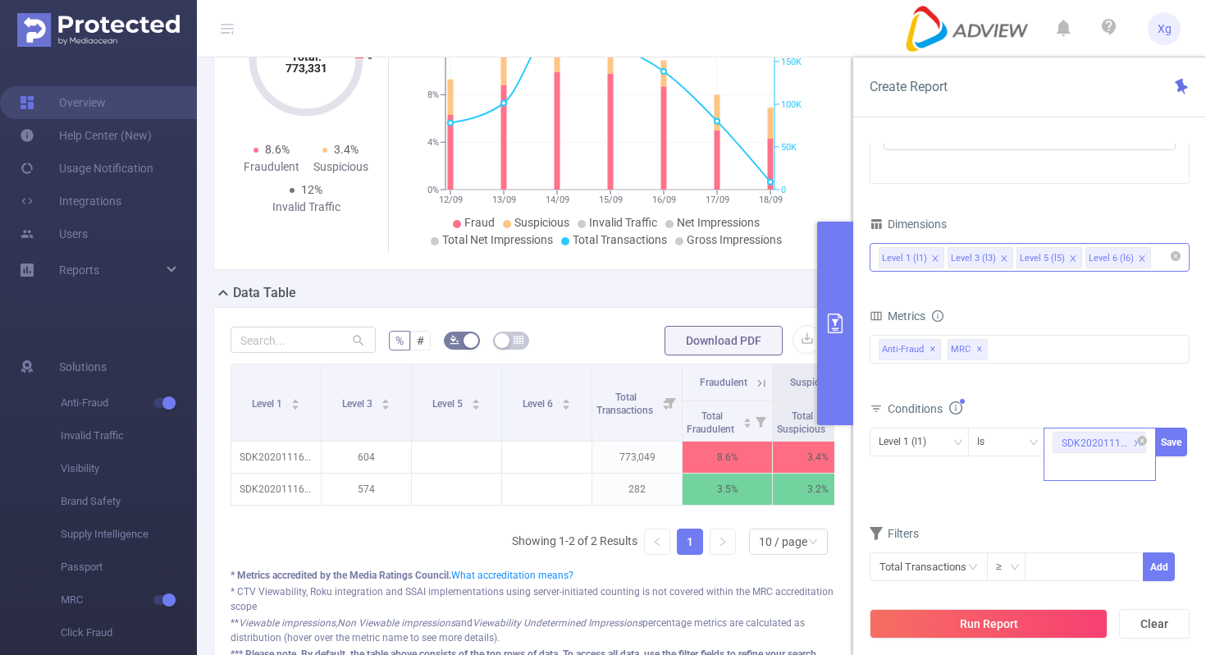
click at [1139, 434] on span at bounding box center [1137, 443] width 8 height 18
click at [1106, 437] on div "SDK20201116111254no11d3w5pxelo6q" at bounding box center [1100, 441] width 94 height 27
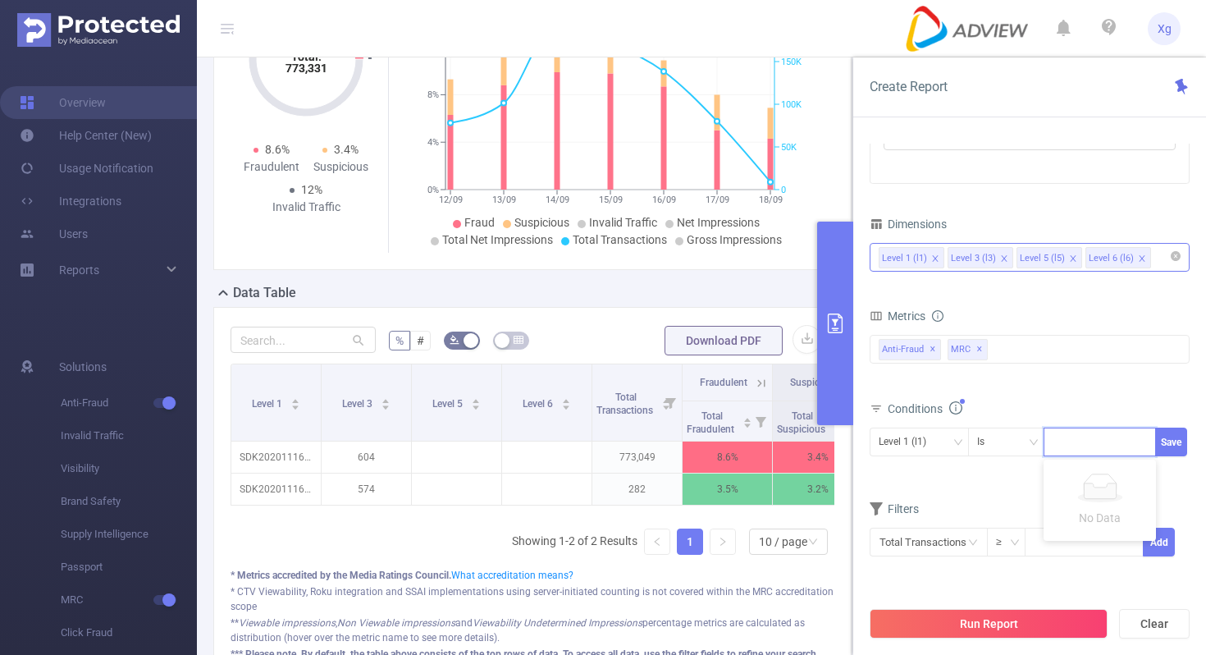
paste input "SDK20241419020101vsp8u0y4dp7bqf1"
type input "SDK20241419020101vsp8u0y4dp7bqf1"
click at [1171, 432] on button "Save" at bounding box center [1172, 442] width 32 height 29
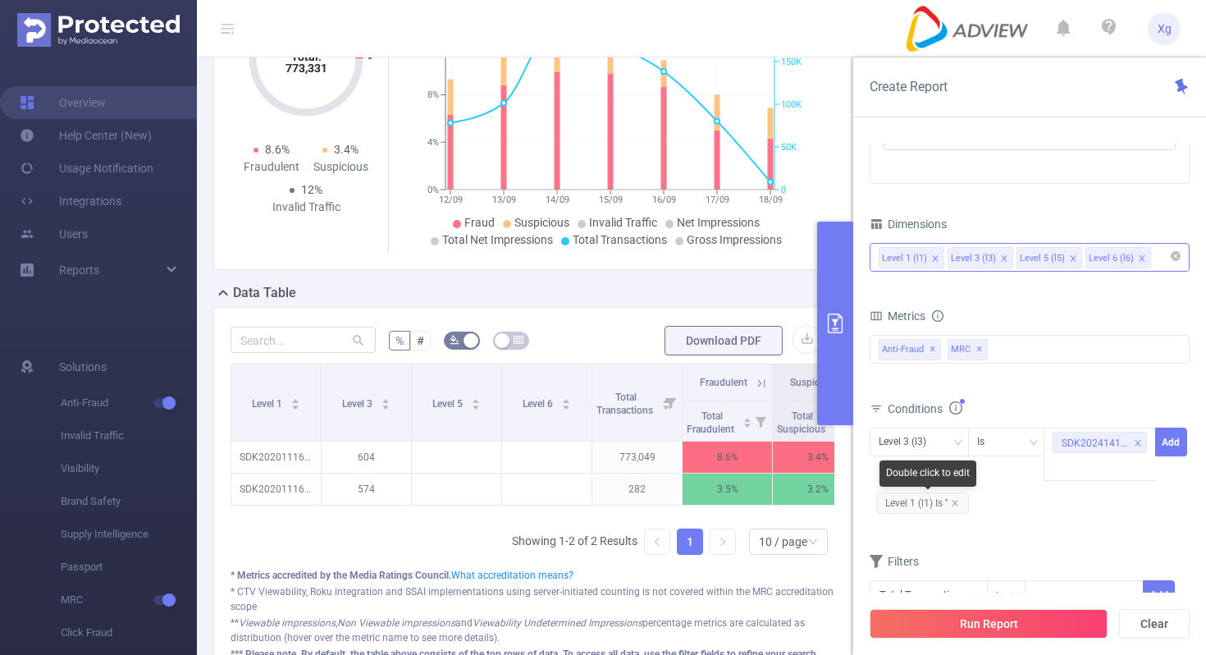
click at [963, 497] on span "Level 1 (l1) Is ''" at bounding box center [923, 502] width 93 height 21
click at [955, 501] on icon "icon: close" at bounding box center [955, 503] width 6 height 6
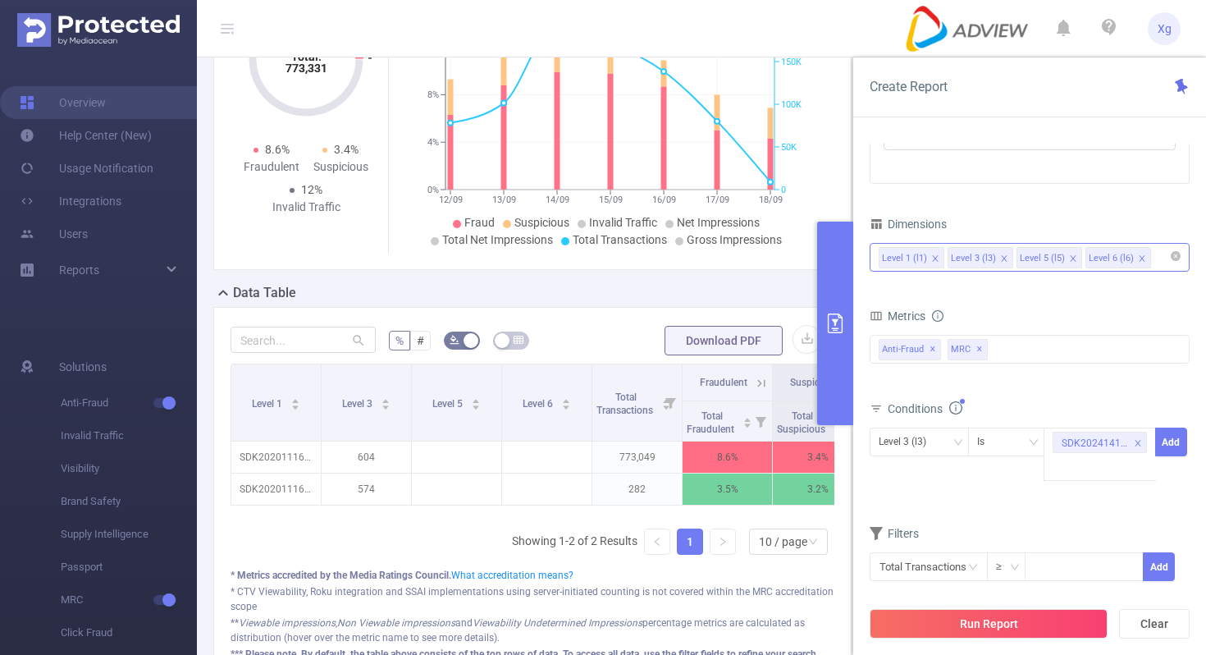
click at [956, 456] on span "Level 3 (l3) Is SDK20241419020101vsp8u0y4dp7bqf1 Add" at bounding box center [1030, 454] width 320 height 53
click at [961, 443] on icon "icon: down" at bounding box center [958, 442] width 10 height 10
click at [934, 468] on li "Level 1 (l1)" at bounding box center [919, 476] width 99 height 26
click at [1176, 441] on button "Add" at bounding box center [1172, 442] width 32 height 29
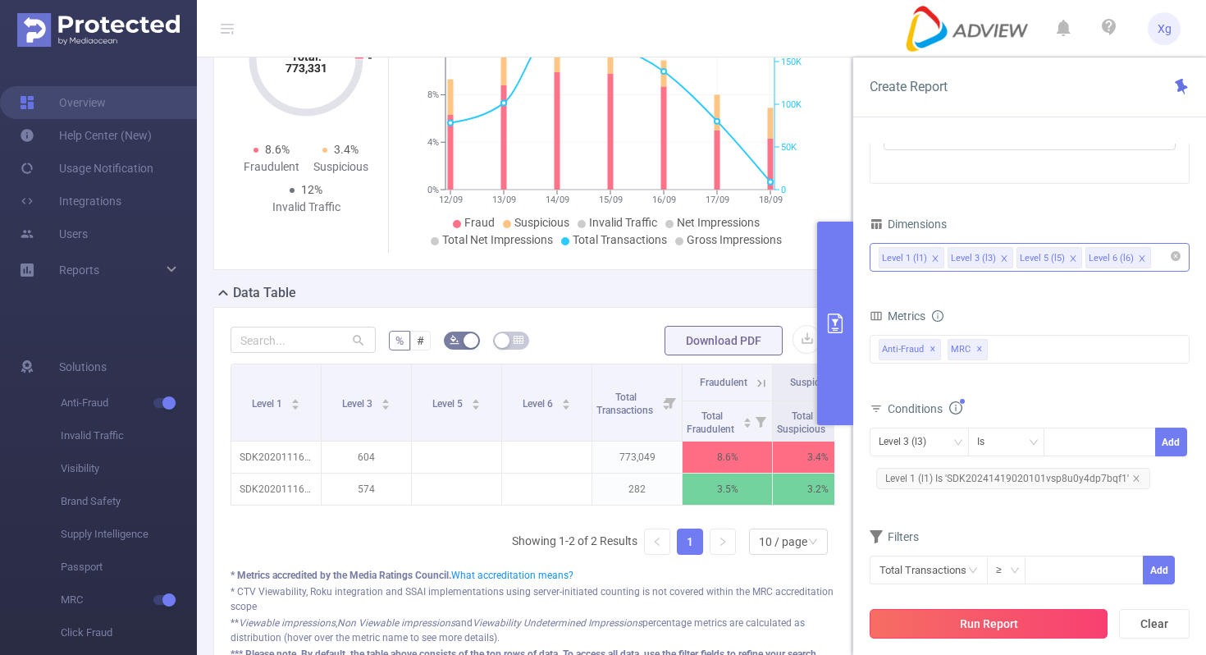
click at [998, 636] on button "Run Report" at bounding box center [989, 624] width 238 height 30
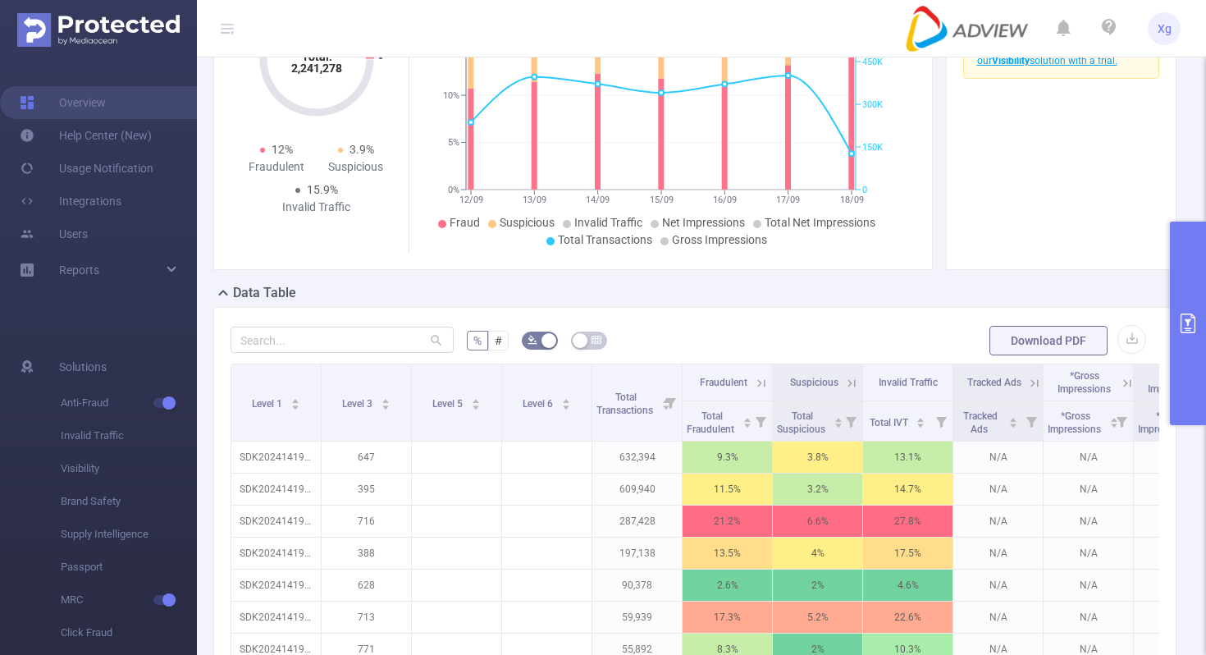
click at [1198, 306] on button "primary" at bounding box center [1188, 324] width 36 height 204
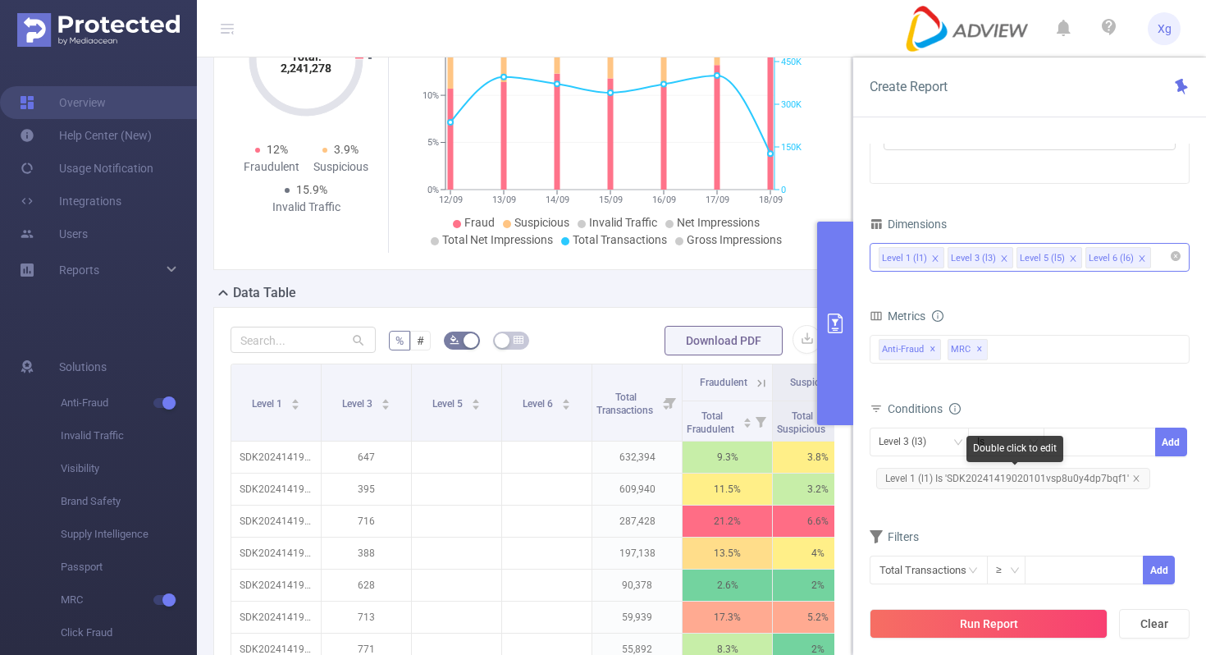
click at [998, 482] on span "Level 1 (l1) Is 'SDK20241419020101vsp8u0y4dp7bqf1'" at bounding box center [1014, 478] width 274 height 21
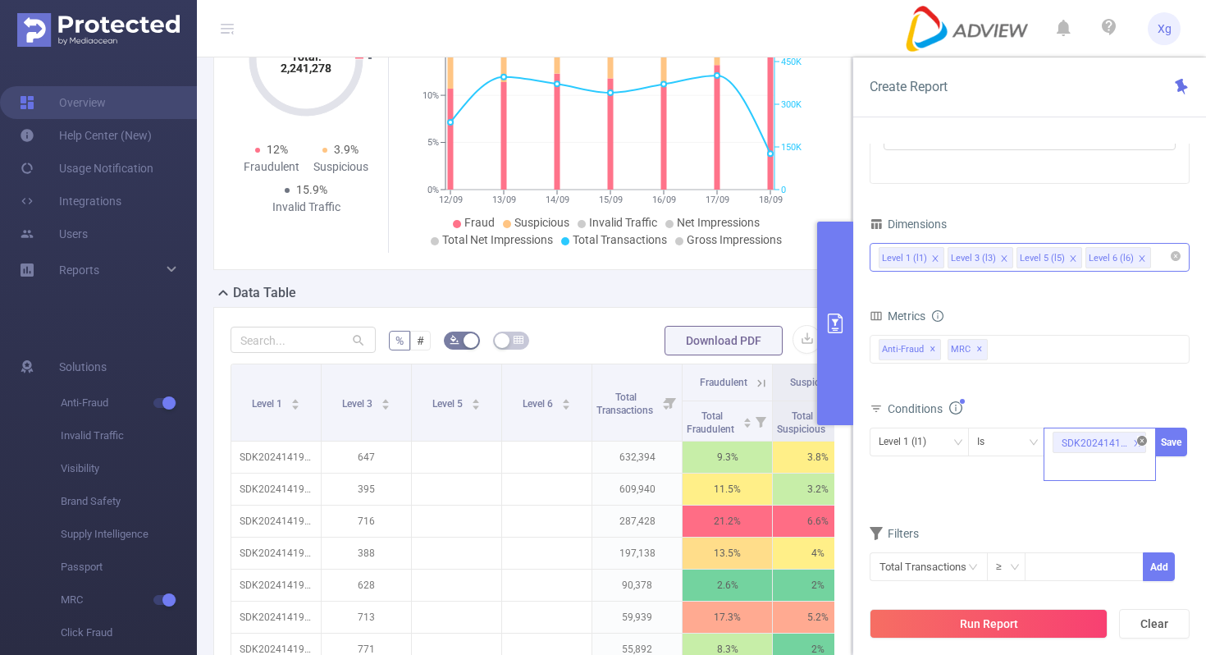
click at [1139, 438] on icon "icon: close-circle" at bounding box center [1143, 441] width 10 height 10
click at [1112, 442] on div "SDK20241419020101vsp8u0y4dp7bqf1" at bounding box center [1100, 441] width 94 height 27
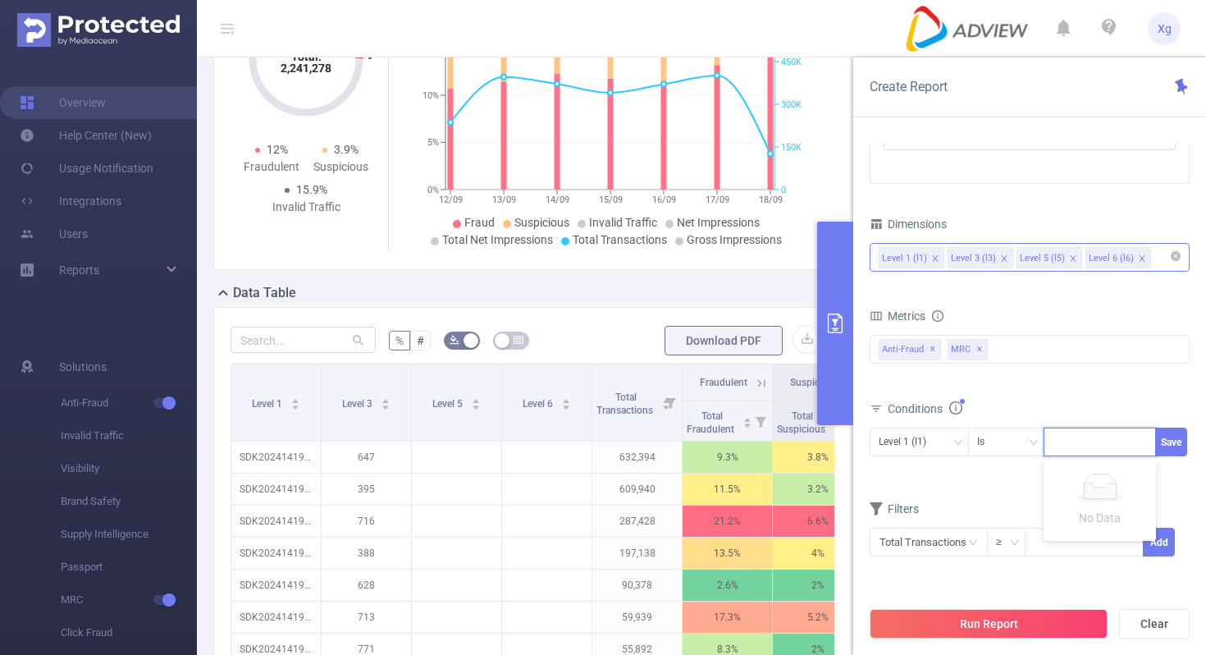
paste input "SDK20221001100946d6phxk1xxtpunc3"
type input "SDK20221001100946d6phxk1xxtpunc3"
click at [1169, 446] on button "Save" at bounding box center [1172, 442] width 32 height 29
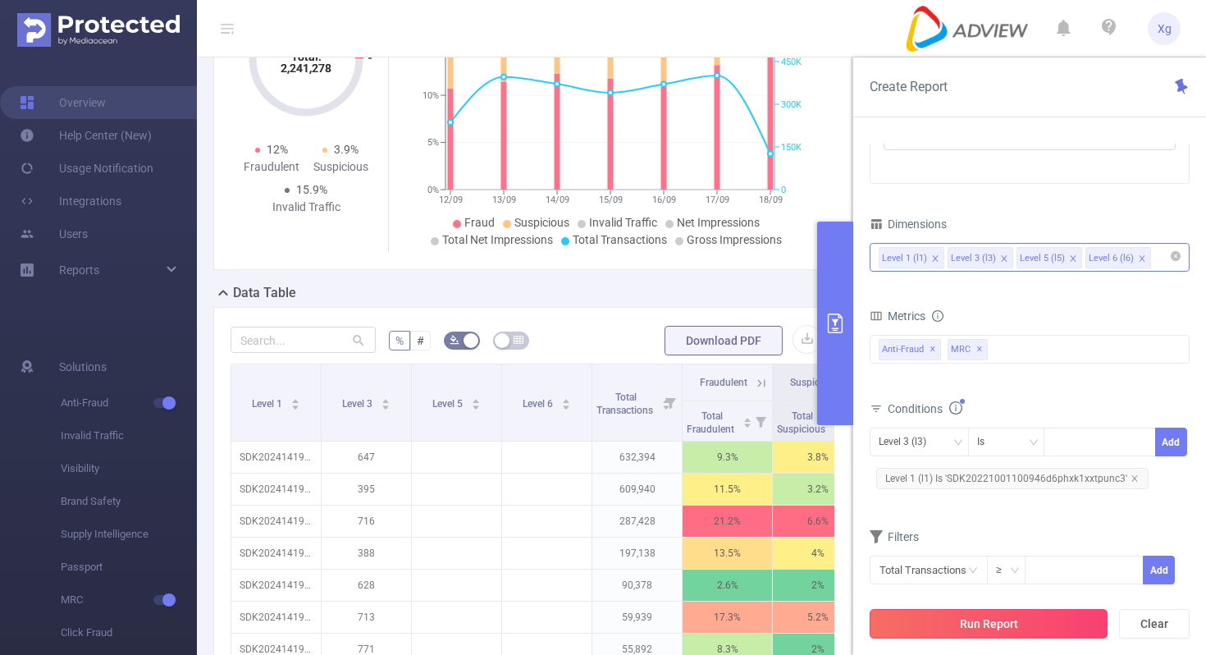
click at [968, 617] on button "Run Report" at bounding box center [989, 624] width 238 height 30
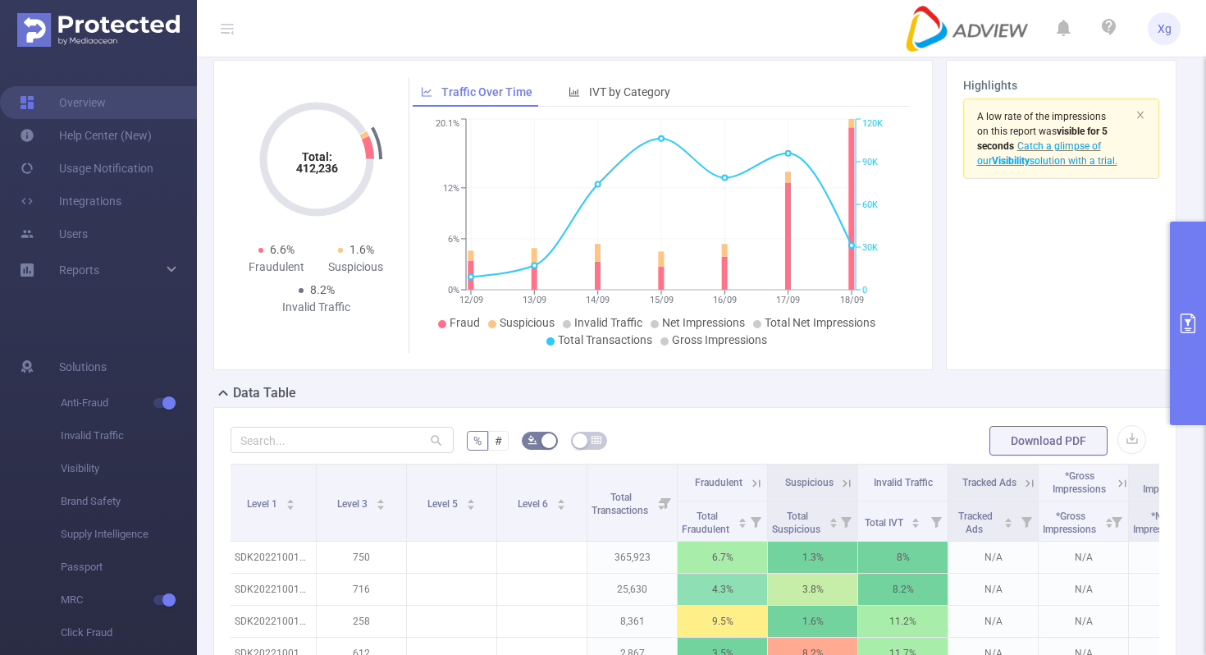
scroll to position [88, 0]
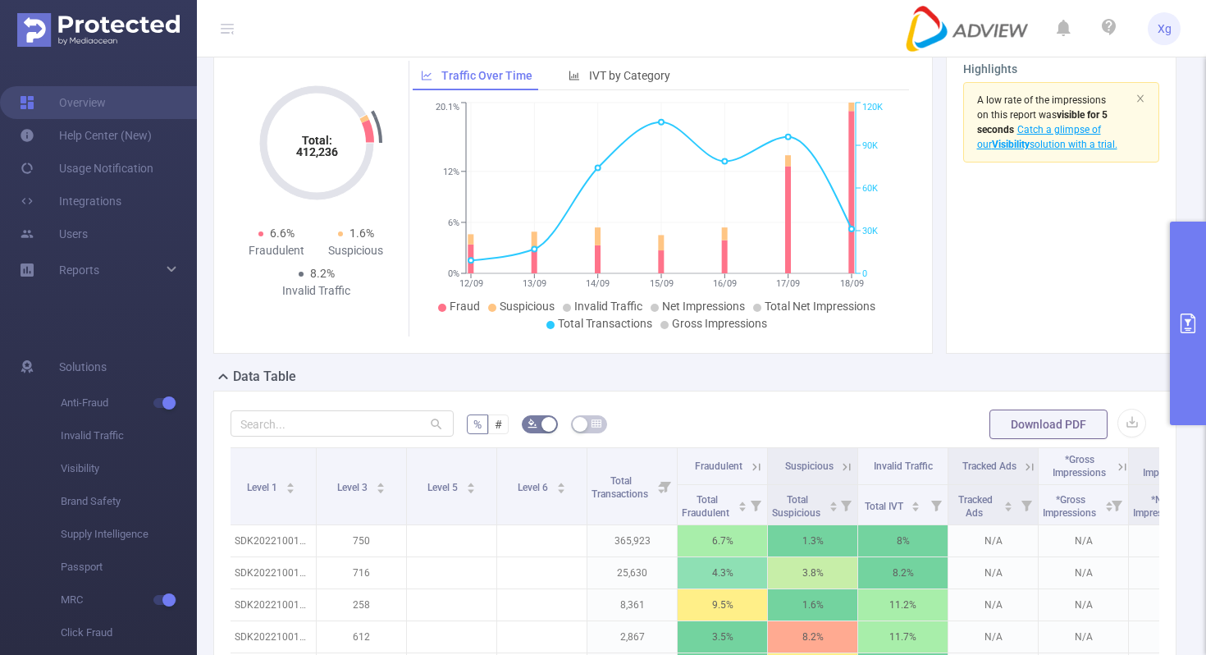
click at [1197, 304] on button "primary" at bounding box center [1188, 324] width 36 height 204
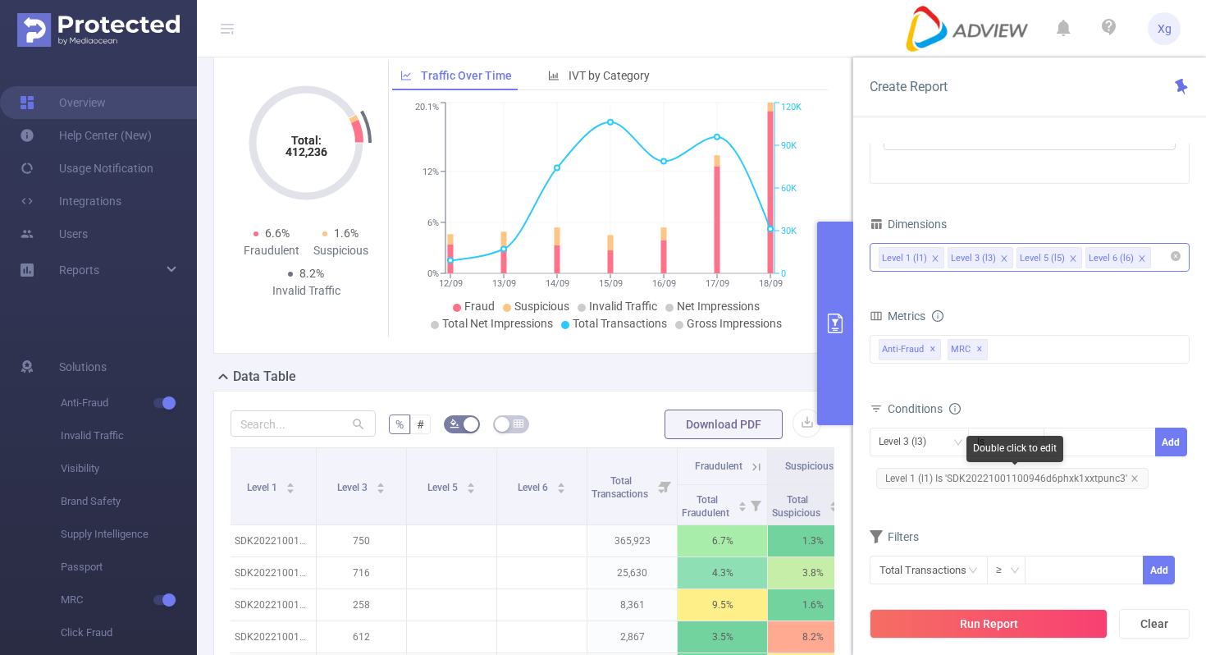
click at [1019, 477] on span "Level 1 (l1) Is 'SDK20221001100946d6phxk1xxtpunc3'" at bounding box center [1013, 478] width 272 height 21
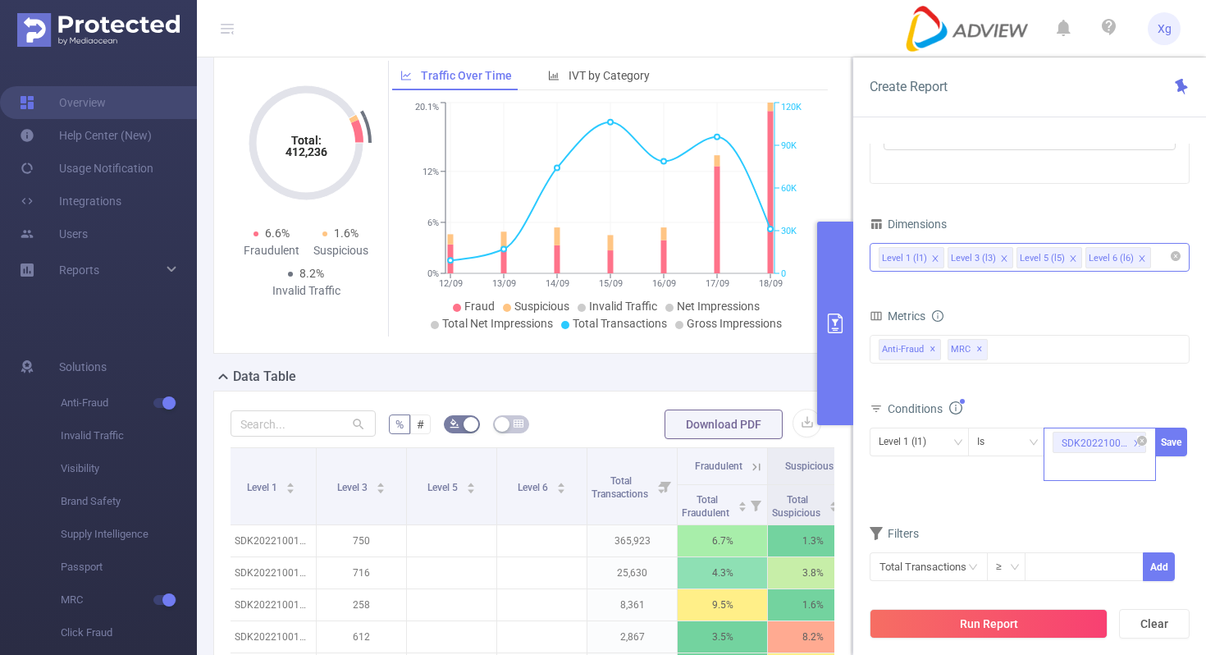
click at [1143, 446] on li "SDK20221001100946d6phxk1xxtpunc3" at bounding box center [1099, 442] width 93 height 21
click at [1138, 441] on icon "icon: close-circle" at bounding box center [1143, 441] width 10 height 10
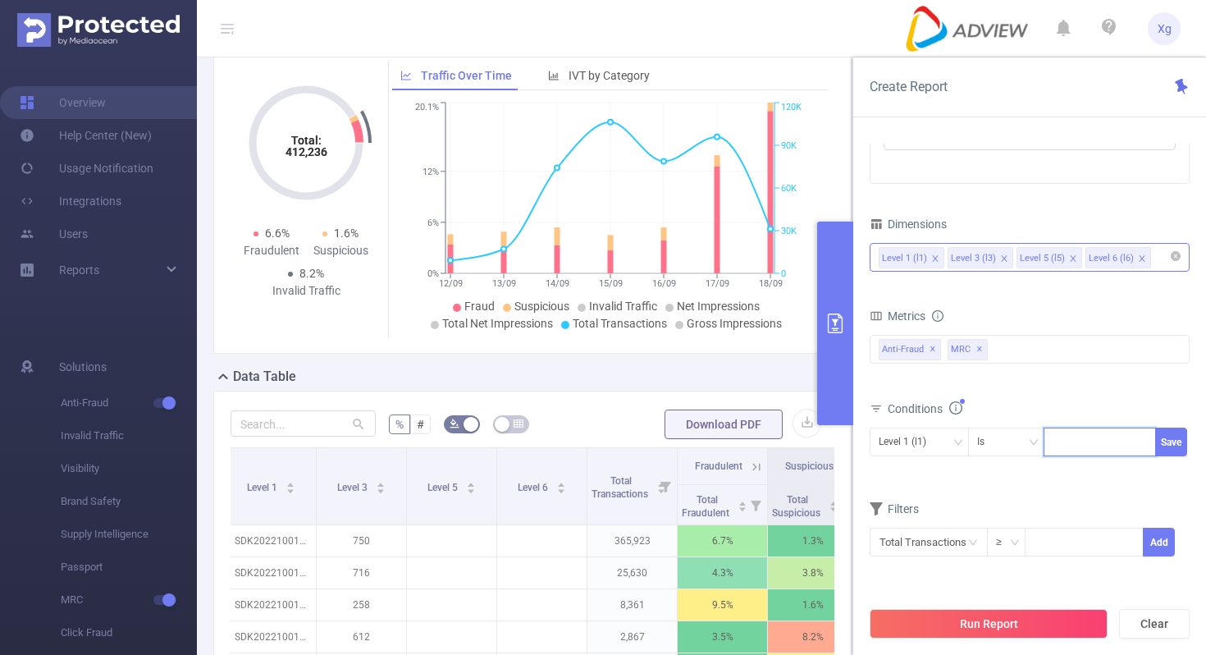
click at [1095, 441] on div at bounding box center [1100, 441] width 94 height 27
paste input "SDK20252108090550euqy9zv08jxxocb"
type input "SDK20252108090550euqy9zv08jxxocb"
click at [1166, 448] on button "Save" at bounding box center [1172, 442] width 32 height 29
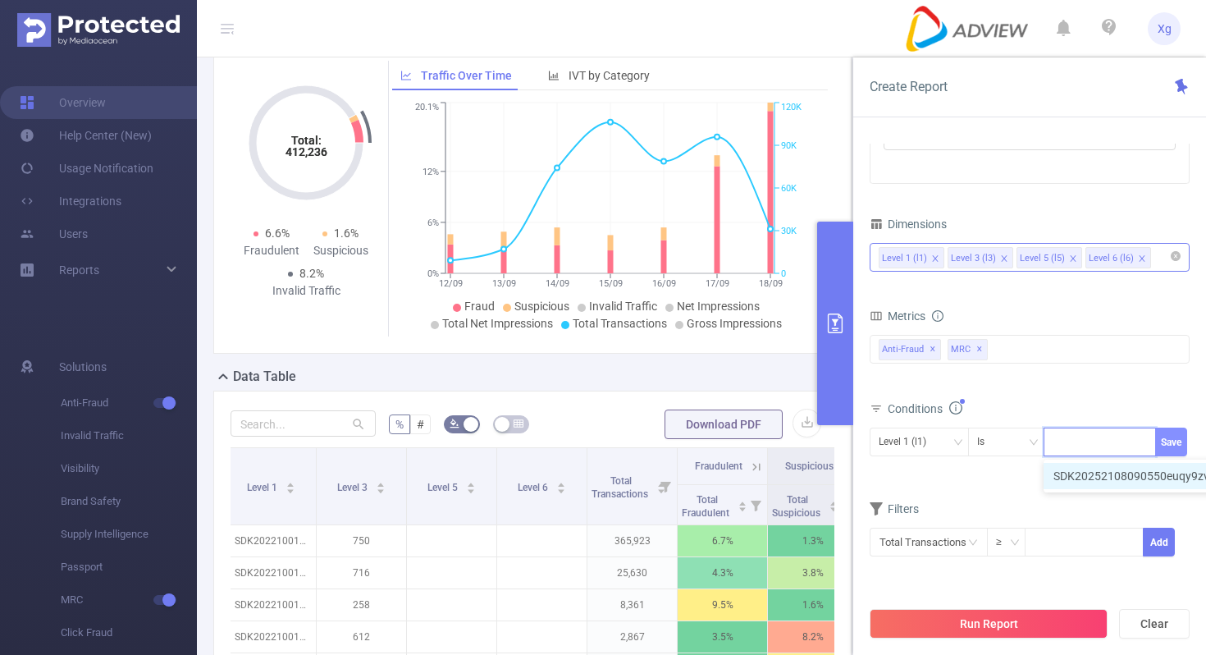
scroll to position [0, 0]
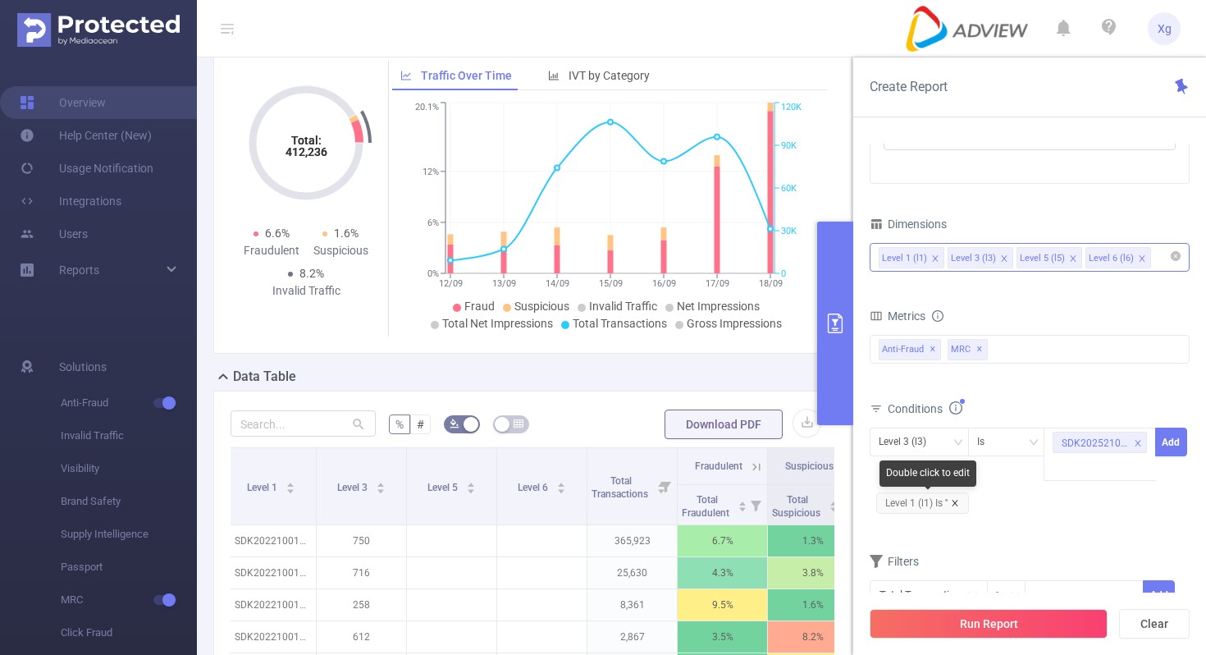
click at [959, 499] on icon "icon: close" at bounding box center [955, 503] width 8 height 8
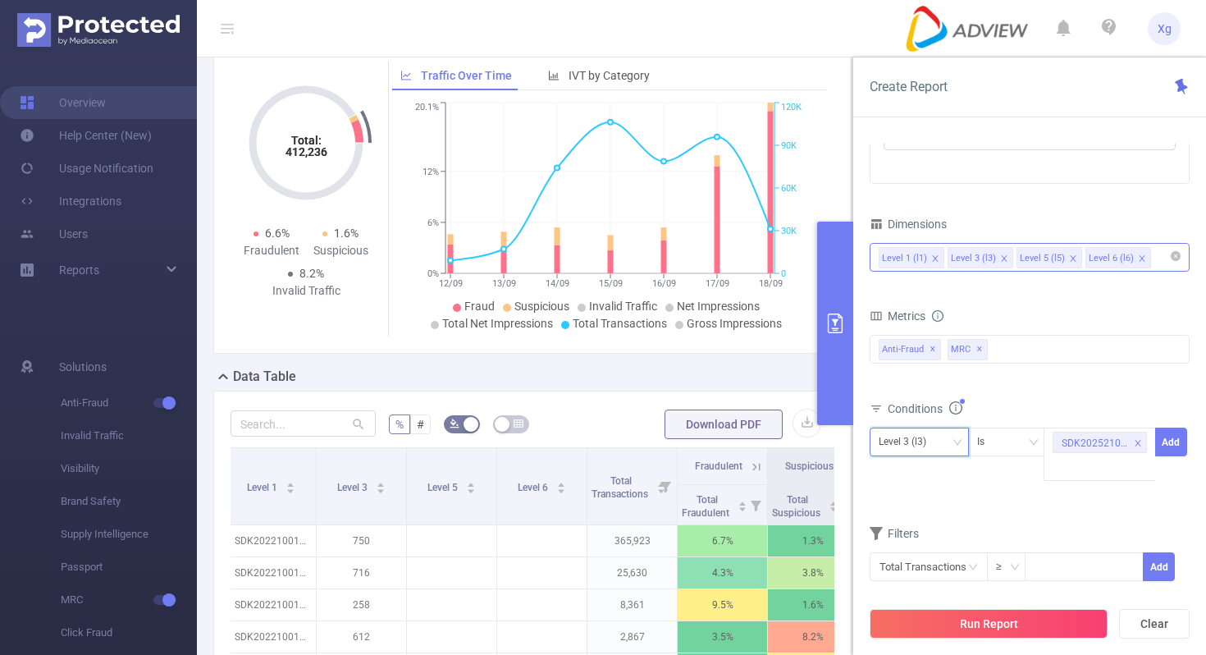
click at [957, 441] on icon "icon: down" at bounding box center [958, 442] width 10 height 10
click at [935, 472] on li "Level 1 (l1)" at bounding box center [919, 476] width 99 height 26
click at [1181, 433] on button "Add" at bounding box center [1172, 442] width 32 height 29
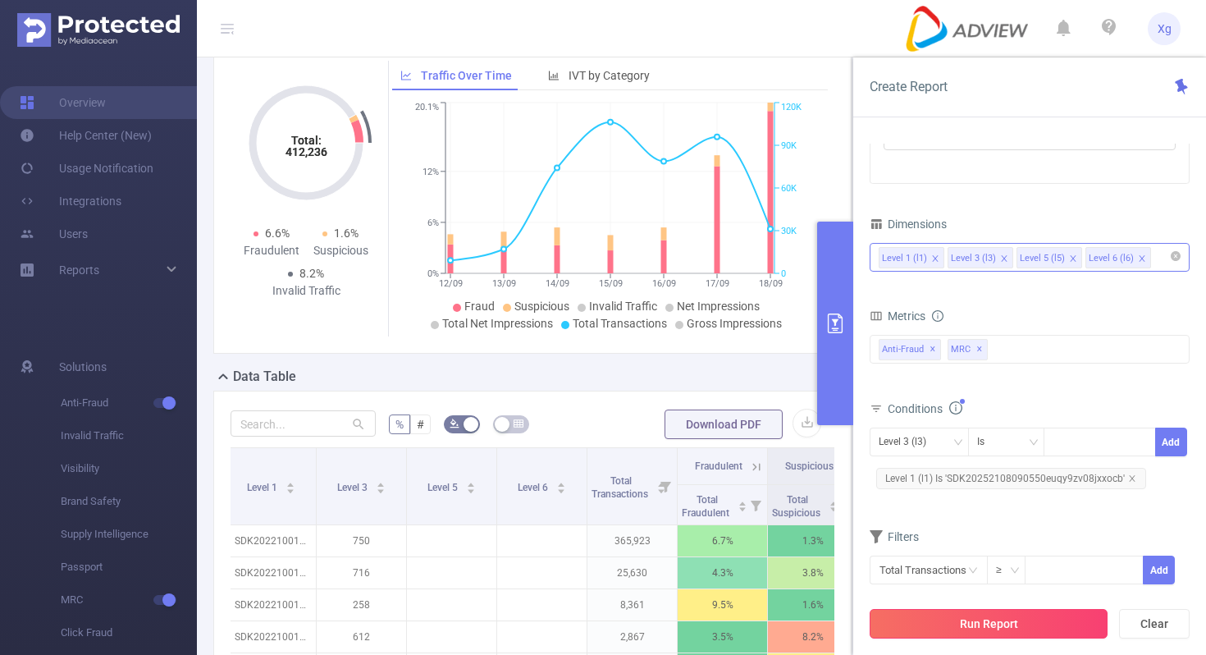
click at [981, 633] on button "Run Report" at bounding box center [989, 624] width 238 height 30
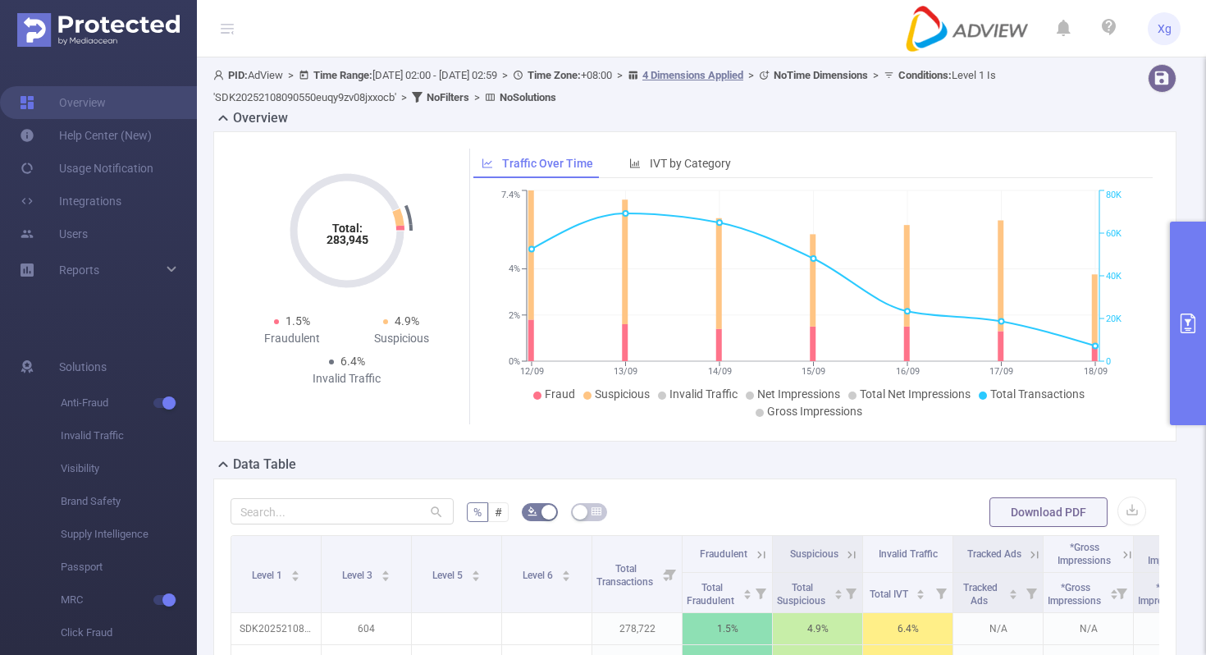
click at [1175, 275] on button "primary" at bounding box center [1188, 324] width 36 height 204
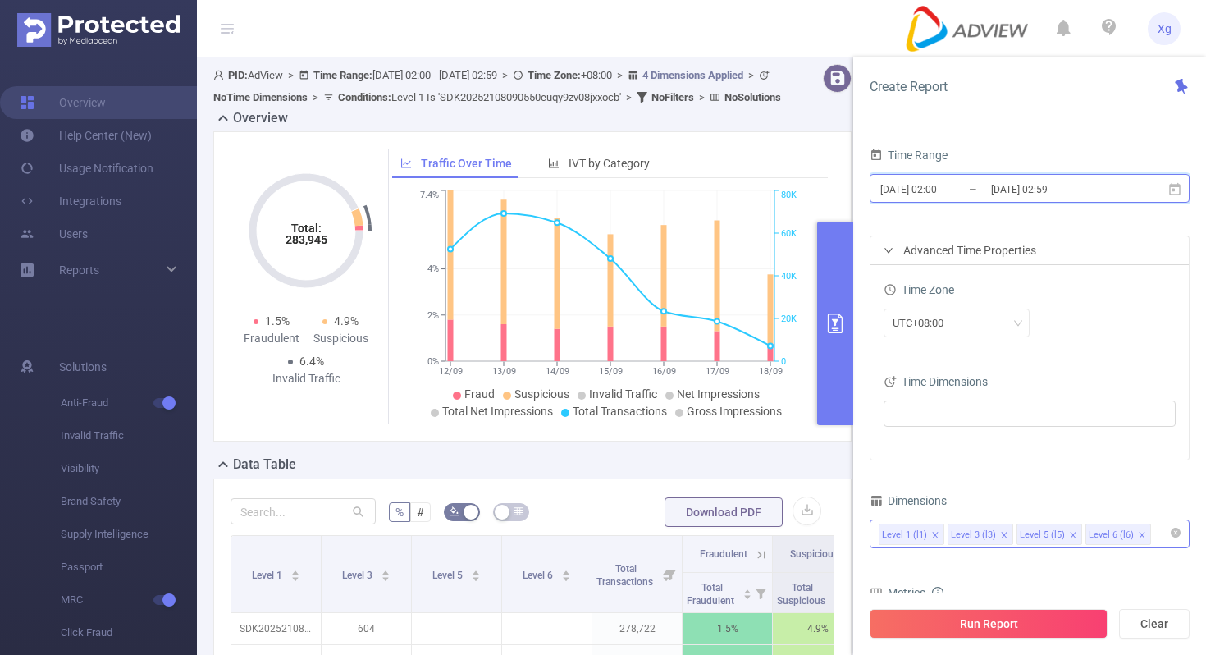
click at [1183, 186] on span "2025-09-12 02:00 _ 2025-09-18 02:59" at bounding box center [1030, 188] width 320 height 29
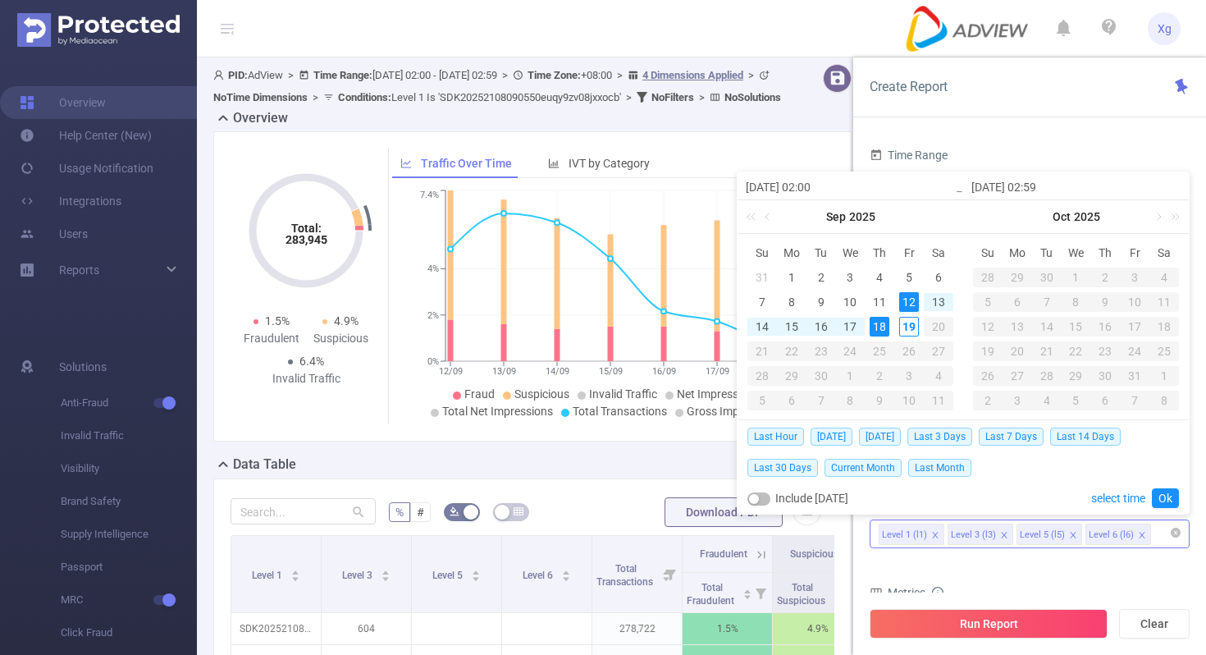
click at [908, 296] on div "12" at bounding box center [910, 302] width 20 height 20
click at [875, 328] on div "18" at bounding box center [880, 327] width 20 height 20
click at [1154, 494] on link "Ok" at bounding box center [1165, 498] width 27 height 20
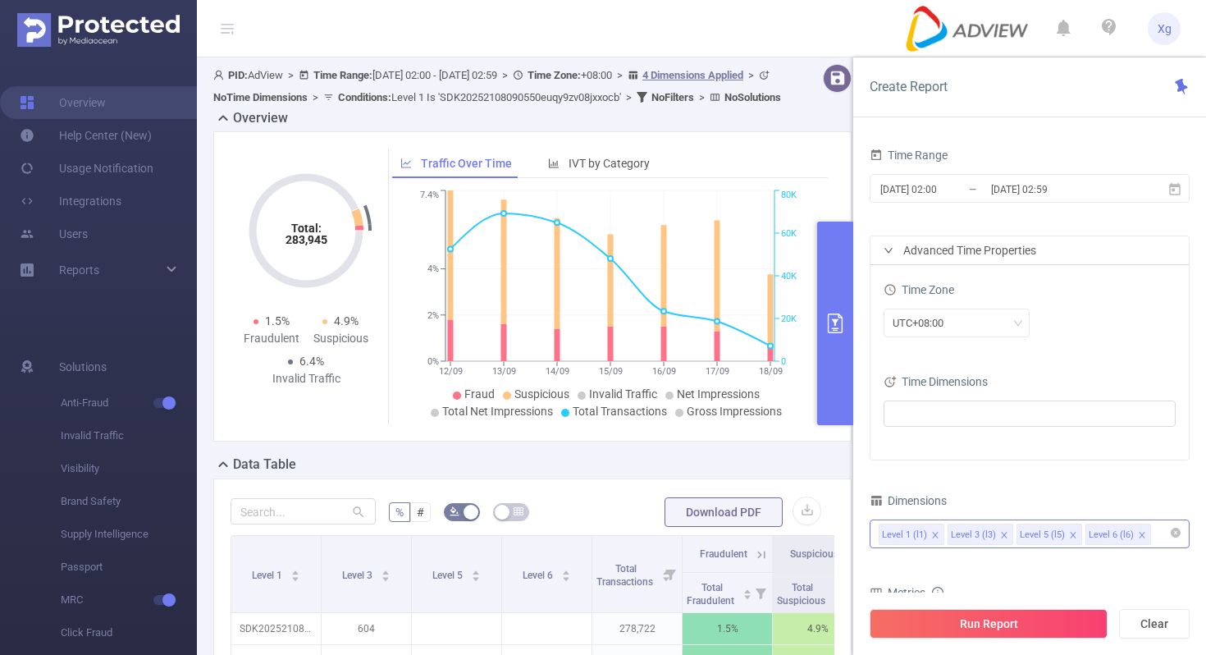
click at [751, 157] on div "Total: 283,945 Total: 283,945 1.5% Fraudulent 4.9% Suspicious 6.4% Invalid Traf…" at bounding box center [532, 286] width 639 height 310
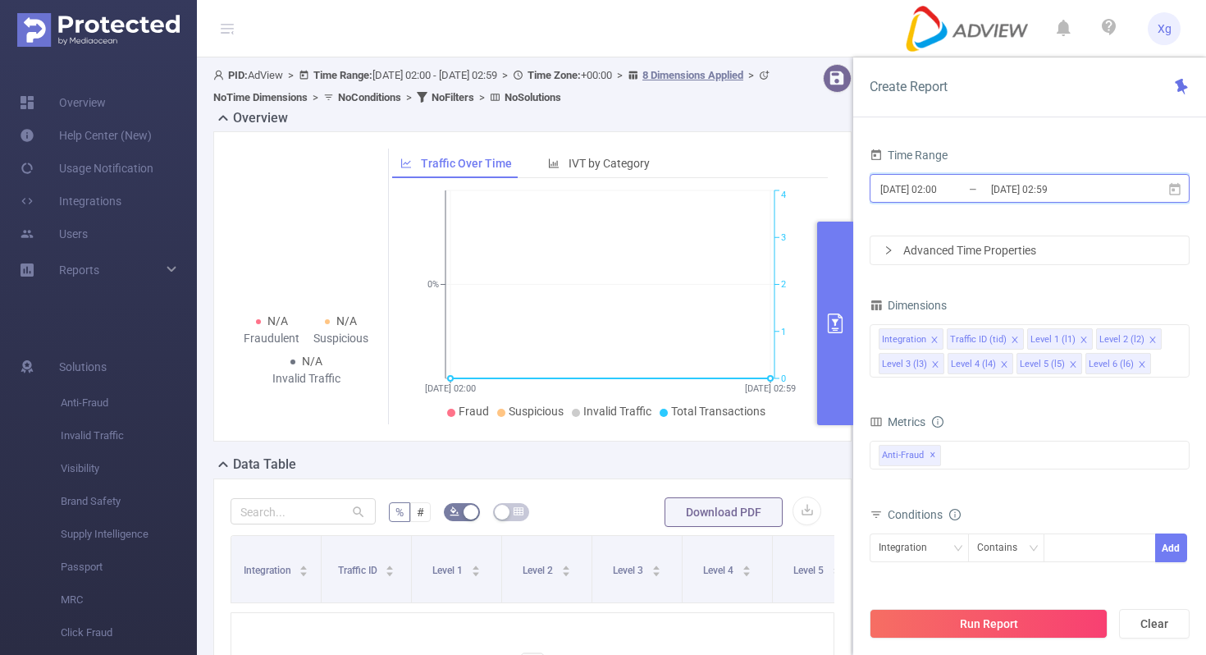
click at [1174, 183] on icon at bounding box center [1175, 189] width 15 height 15
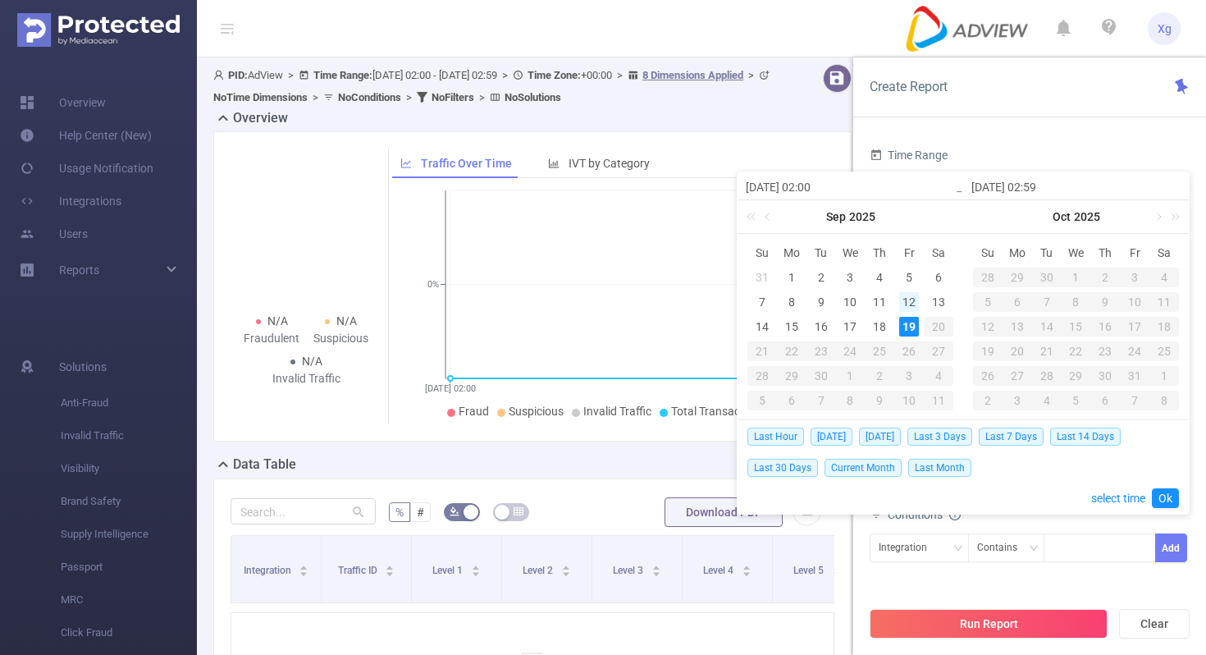
click at [910, 300] on div "12" at bounding box center [910, 302] width 20 height 20
click at [881, 326] on div "18" at bounding box center [880, 327] width 20 height 20
type input "2025-09-12 02:00"
type input "2025-09-18 02:59"
type input "2025-09-12 02:00"
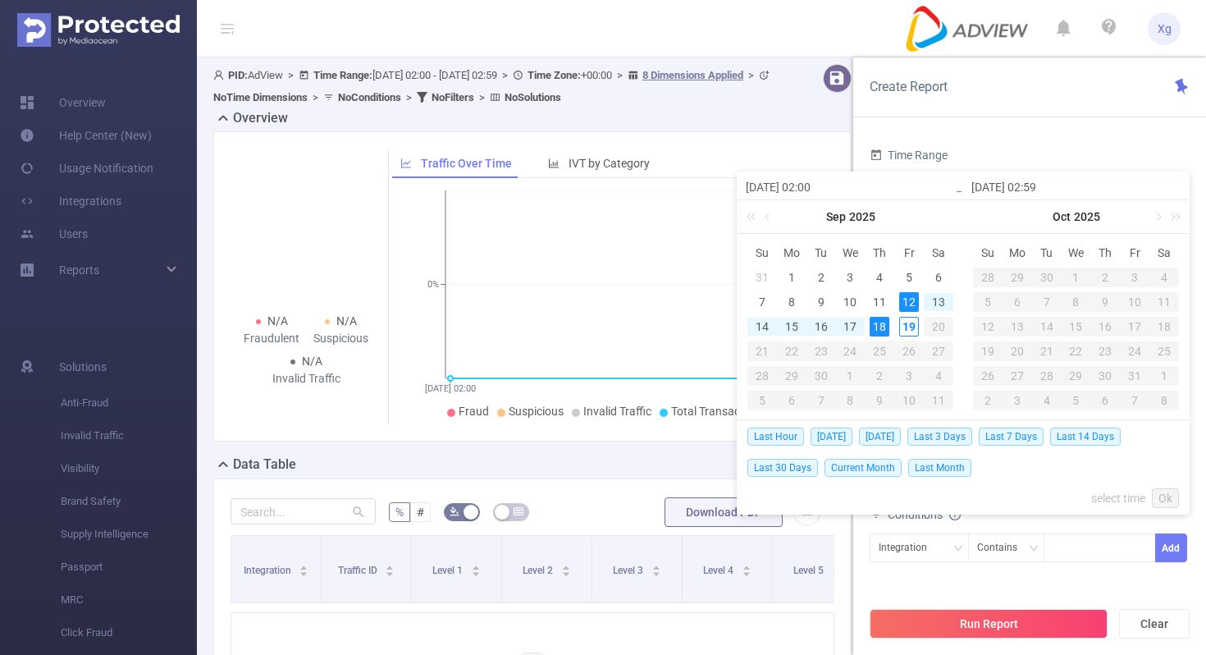
type input "2025-09-18 02:59"
click at [1161, 495] on link "Ok" at bounding box center [1165, 498] width 27 height 20
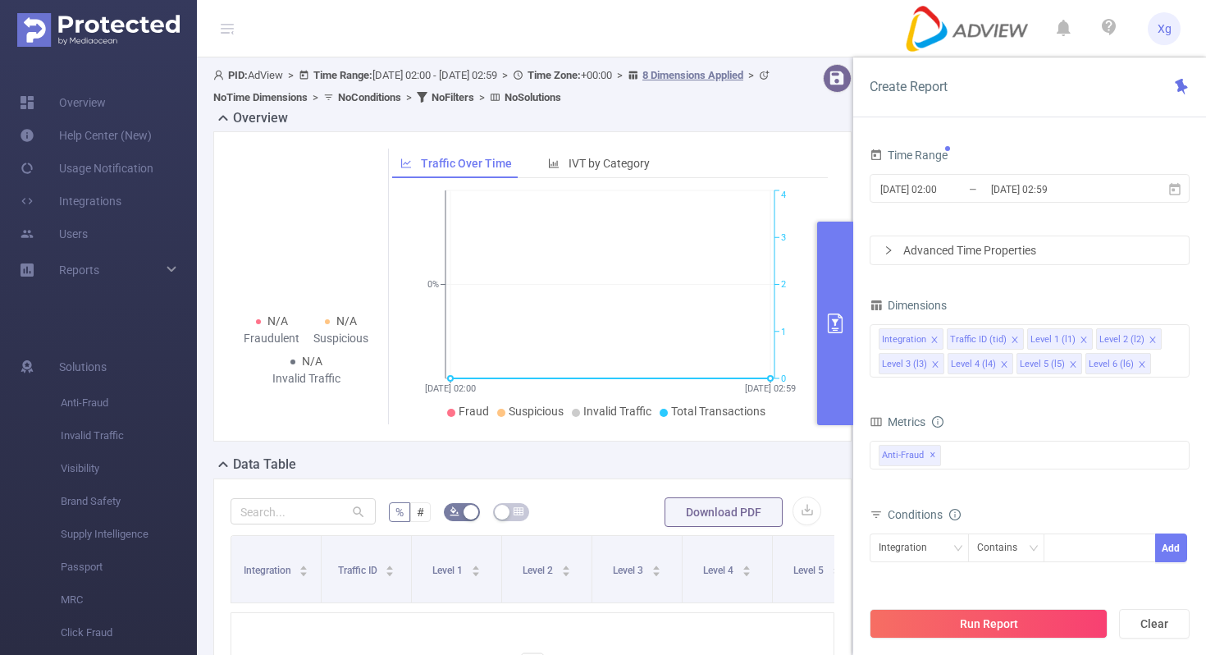
click at [1077, 260] on div "Advanced Time Properties" at bounding box center [1030, 250] width 318 height 28
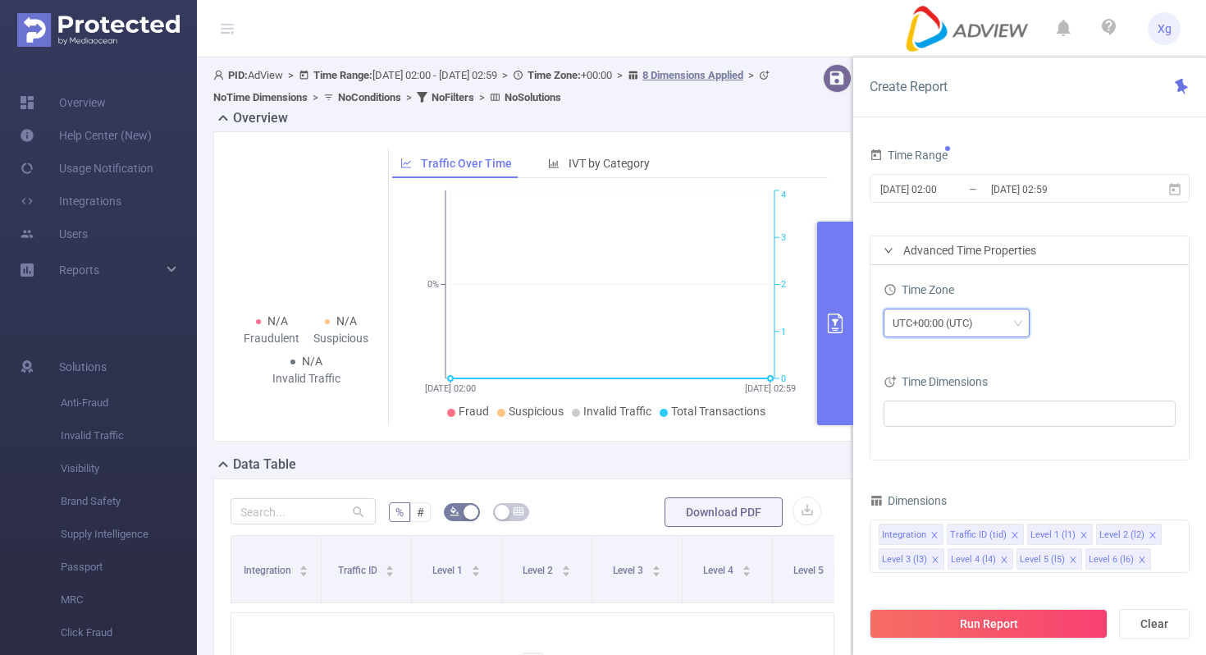
click at [971, 319] on div "UTC+00:00 (UTC)" at bounding box center [939, 322] width 92 height 27
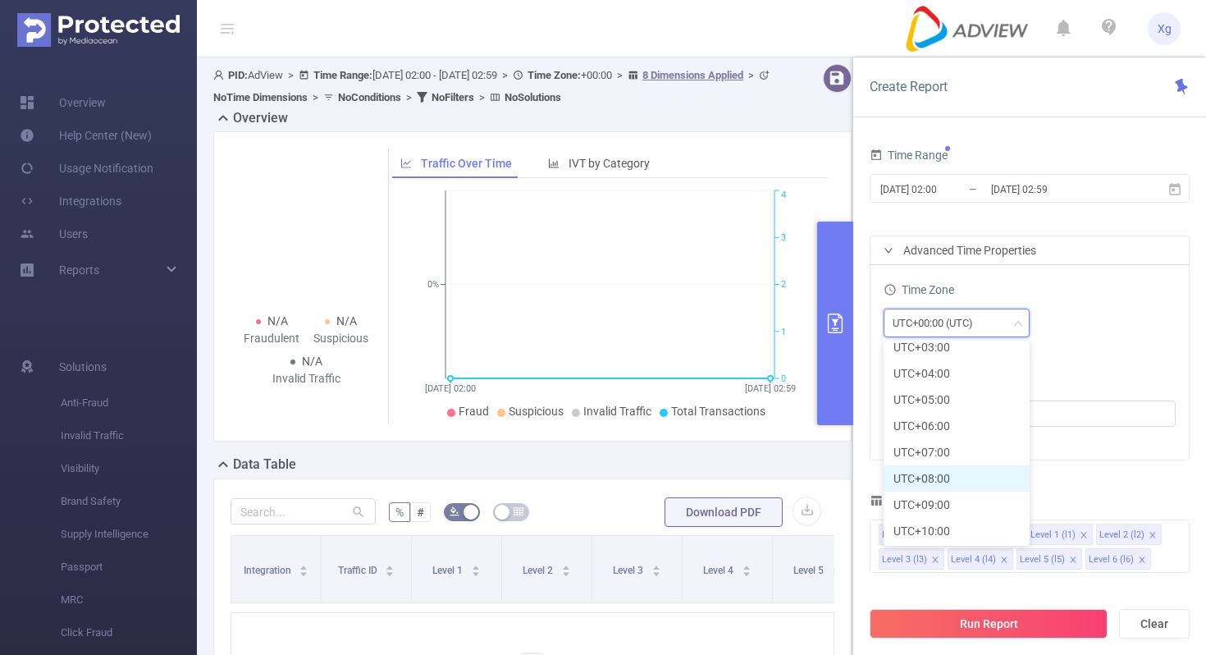
click at [952, 479] on li "UTC+08:00" at bounding box center [957, 478] width 146 height 26
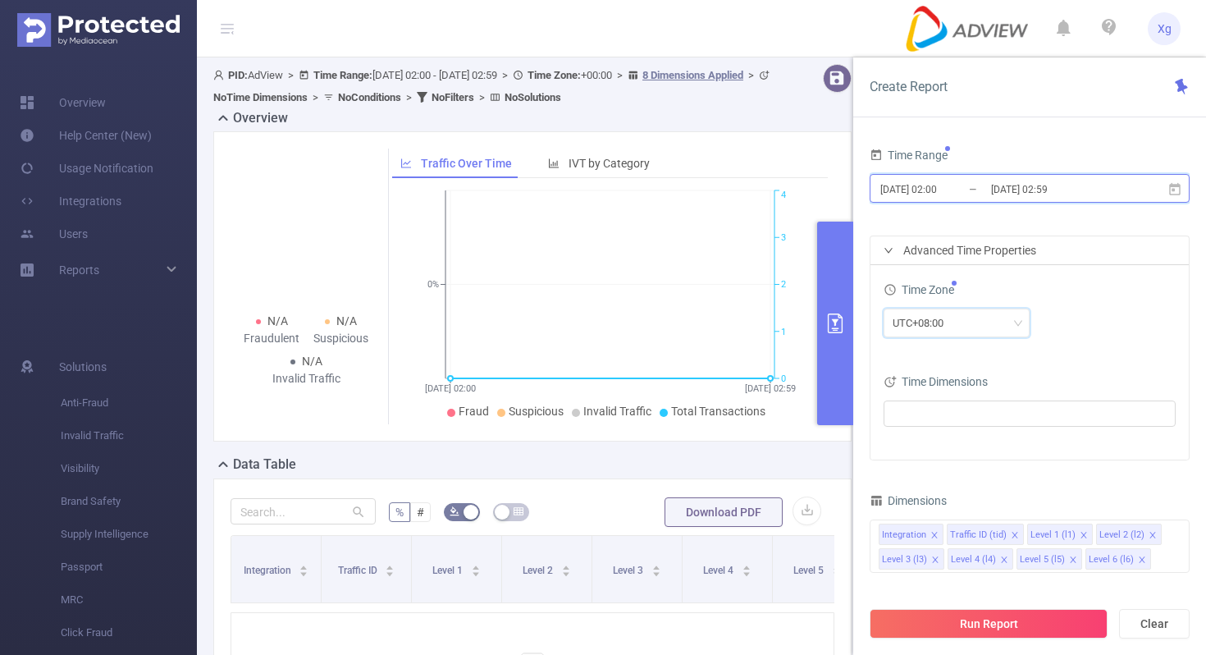
click at [1175, 187] on icon at bounding box center [1175, 189] width 15 height 15
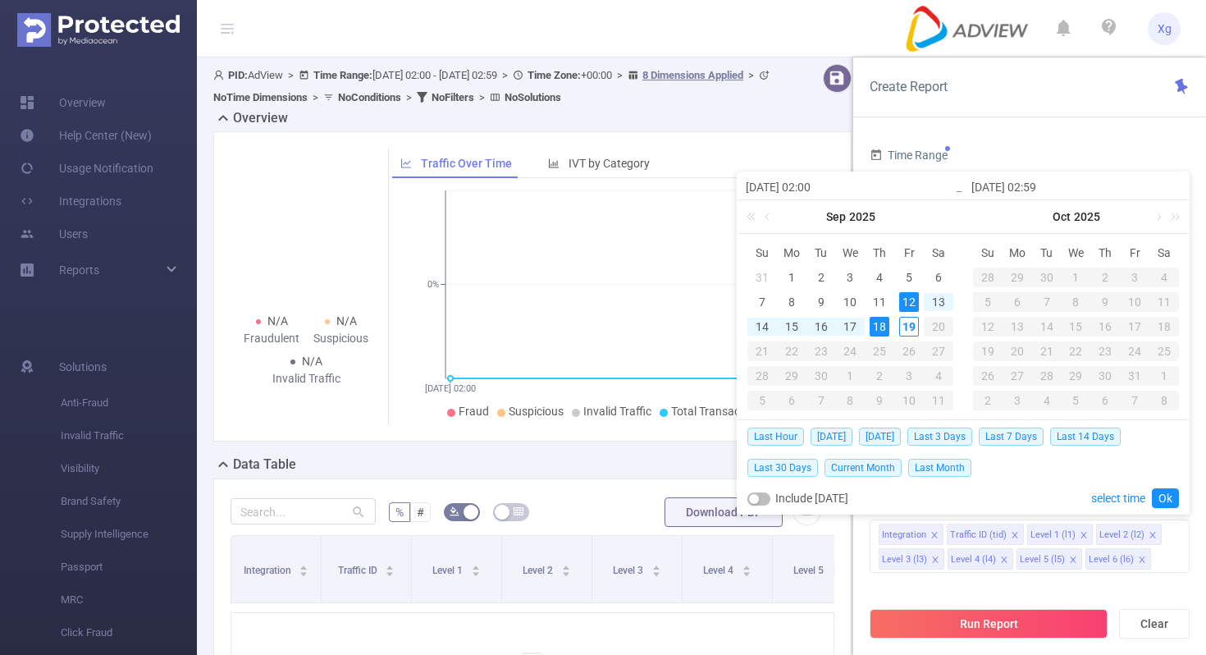
click at [908, 299] on div "12" at bounding box center [910, 302] width 20 height 20
click at [877, 327] on div "18" at bounding box center [880, 327] width 20 height 20
click at [1162, 497] on link "Ok" at bounding box center [1165, 498] width 27 height 20
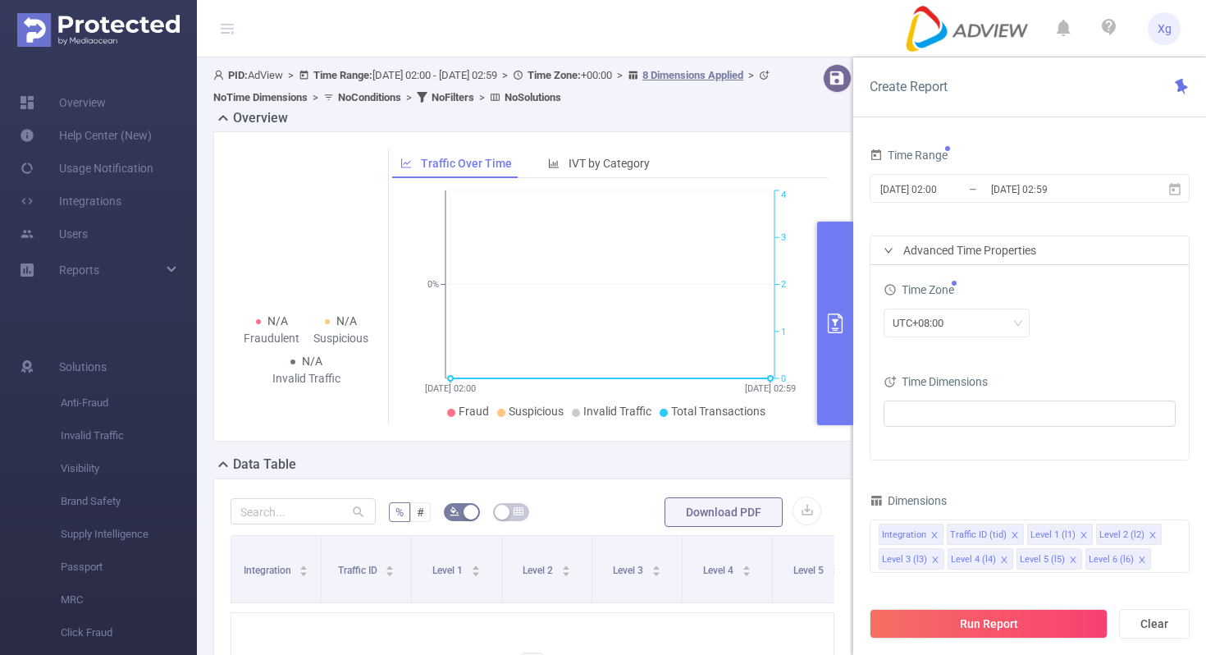
click at [1065, 336] on div "UTC+08:00" at bounding box center [1030, 323] width 292 height 29
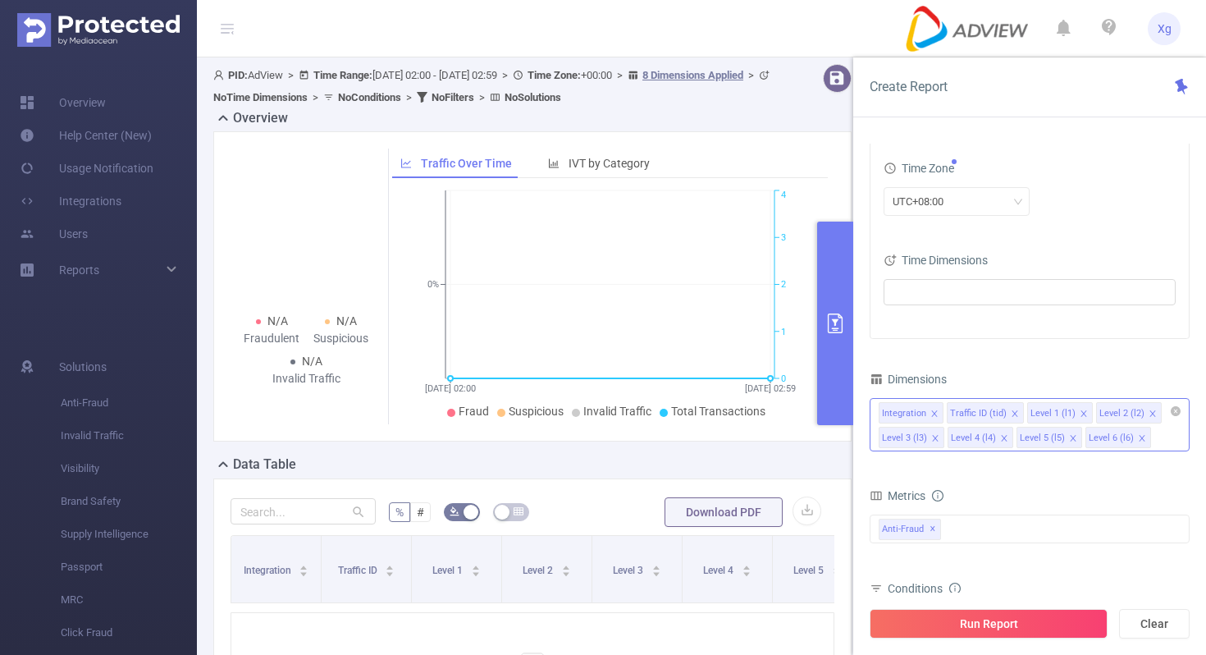
click at [935, 410] on icon "icon: close" at bounding box center [935, 414] width 8 height 8
click at [940, 412] on li "Traffic ID (tid)" at bounding box center [917, 412] width 77 height 21
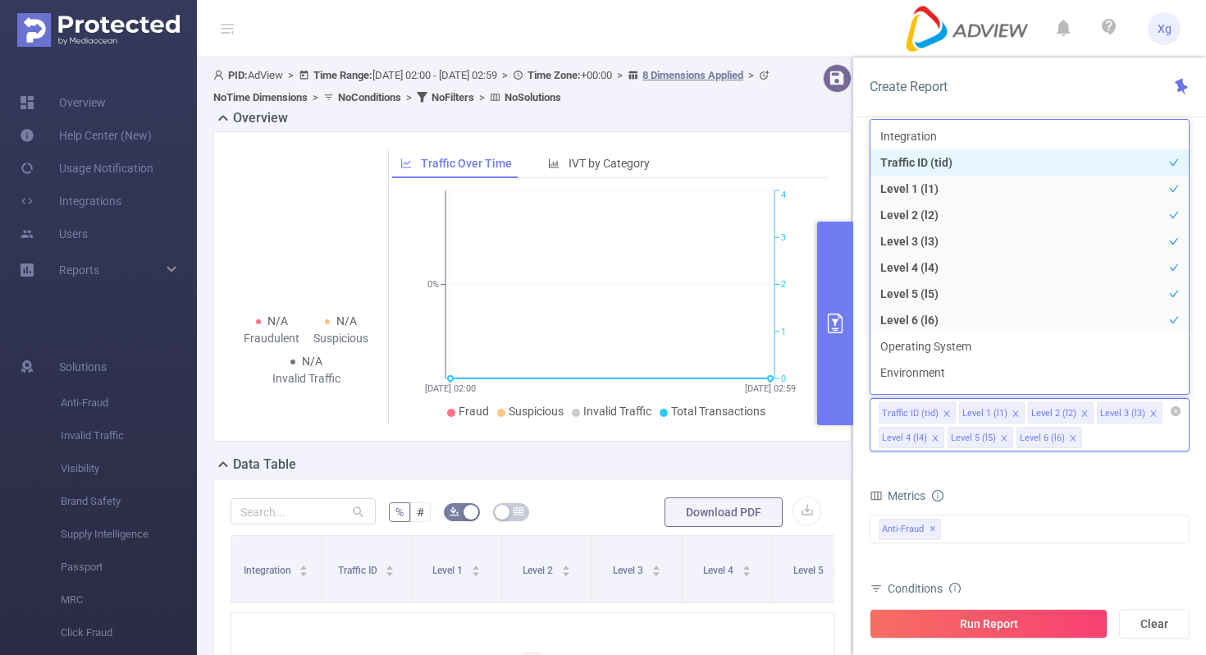
click at [945, 413] on icon "icon: close" at bounding box center [947, 413] width 6 height 6
click at [1003, 414] on icon "icon: close" at bounding box center [1004, 414] width 8 height 8
click at [1070, 410] on icon "icon: close" at bounding box center [1073, 413] width 6 height 6
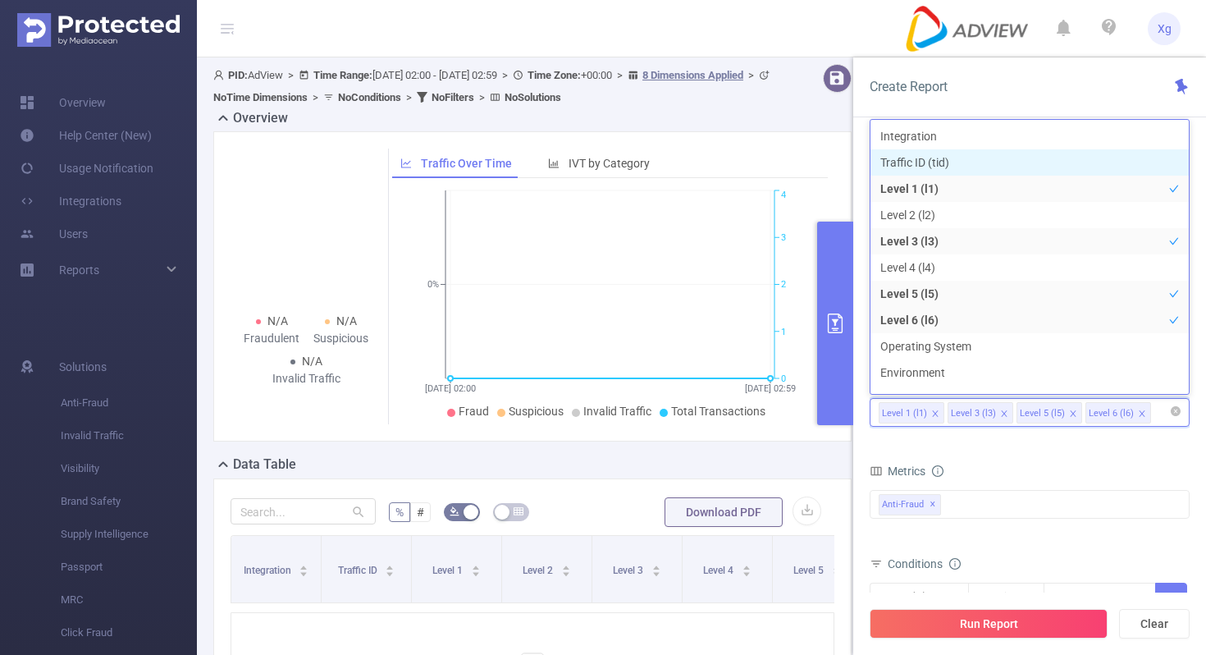
click at [1002, 415] on icon "icon: close" at bounding box center [1004, 414] width 8 height 8
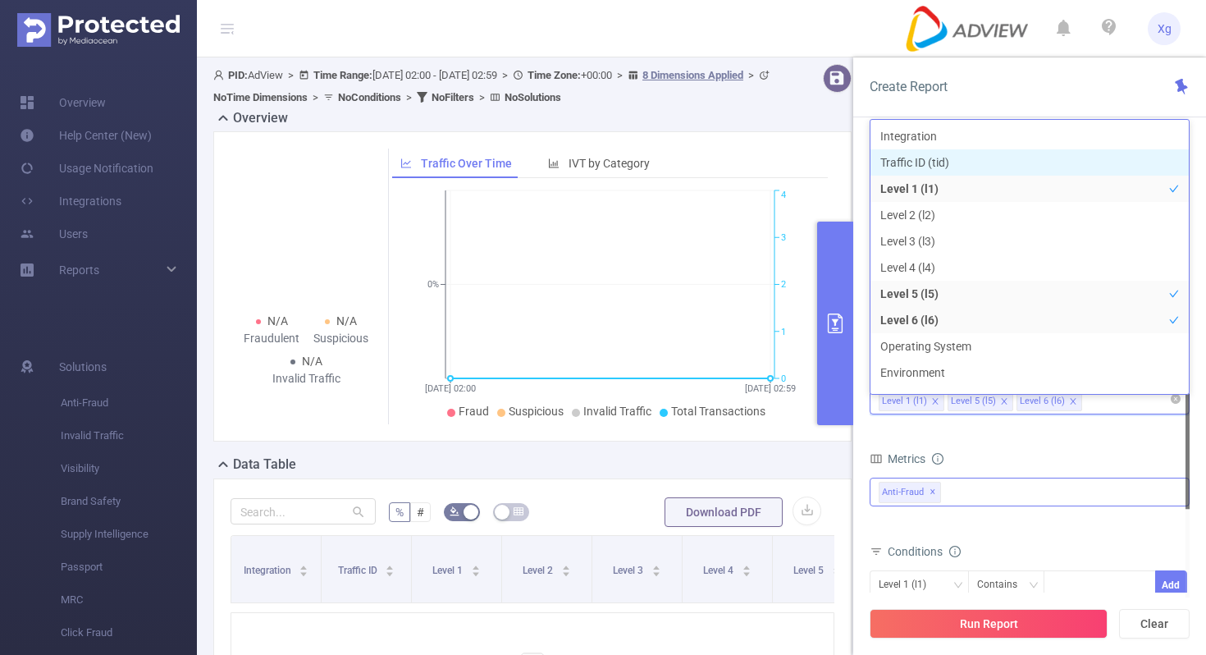
click at [975, 487] on div "Anti-Fraud ✕" at bounding box center [1030, 492] width 320 height 29
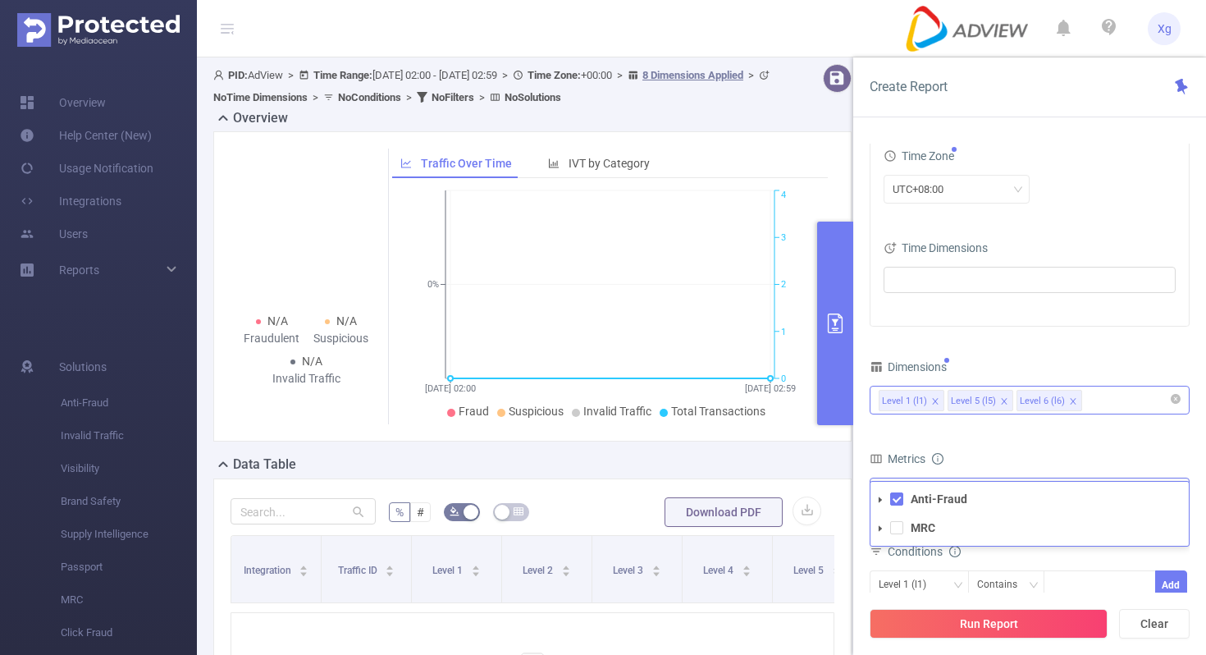
click at [905, 535] on li "MRC" at bounding box center [1030, 528] width 318 height 22
click at [896, 532] on span at bounding box center [896, 527] width 13 height 13
click at [918, 580] on div "Level 1 (l1)" at bounding box center [908, 584] width 59 height 27
click at [984, 586] on div "Contains" at bounding box center [1003, 584] width 52 height 27
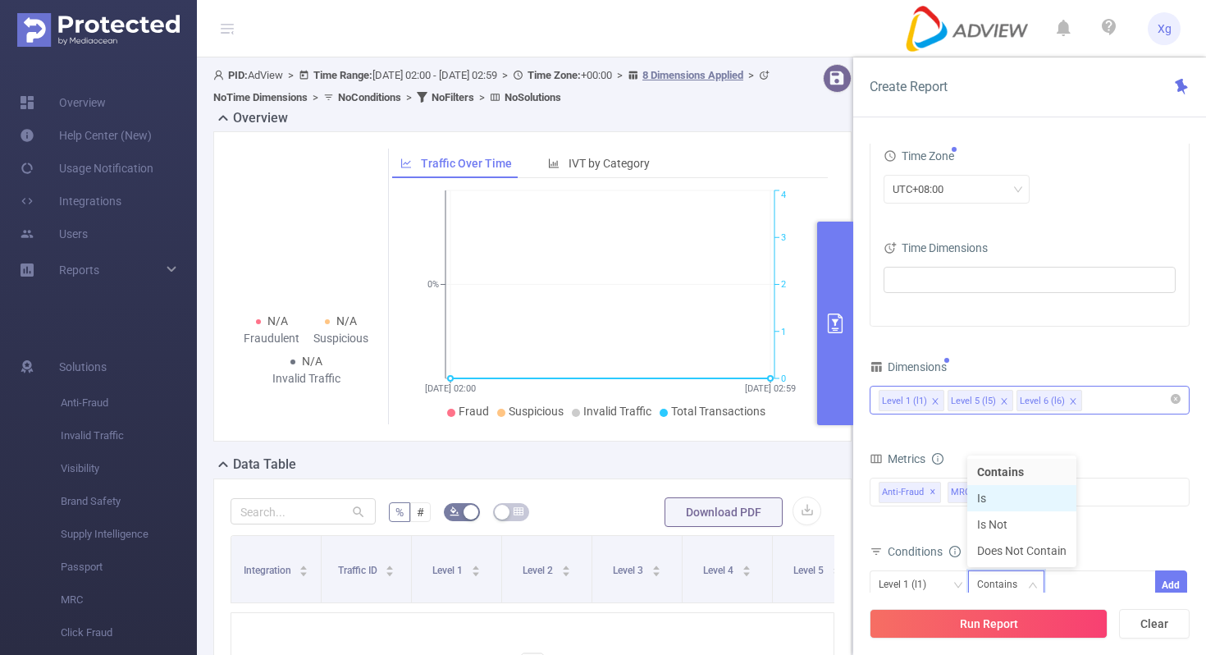
click at [1014, 501] on li "Is" at bounding box center [1022, 498] width 109 height 26
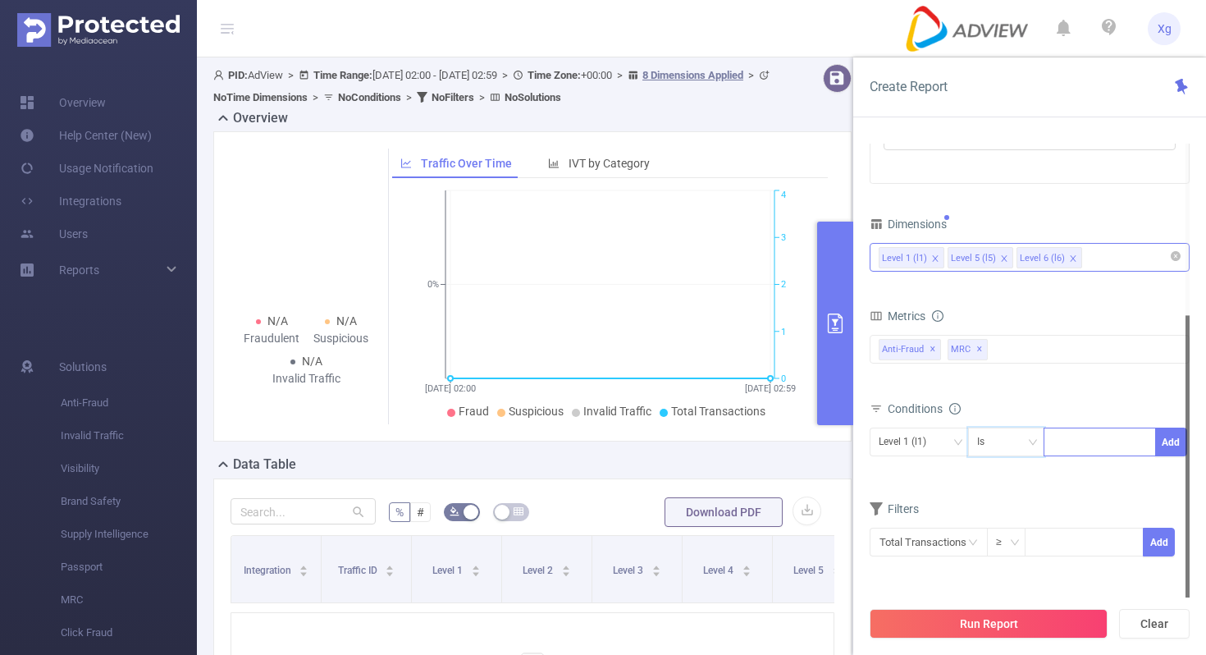
click at [1094, 432] on div at bounding box center [1100, 441] width 94 height 27
paste input "SDK20250027120226cxxdb7eglzgd08b"
type input "SDK20250027120226cxxdb7eglzgd08b"
click at [1172, 432] on button "Add" at bounding box center [1172, 442] width 32 height 29
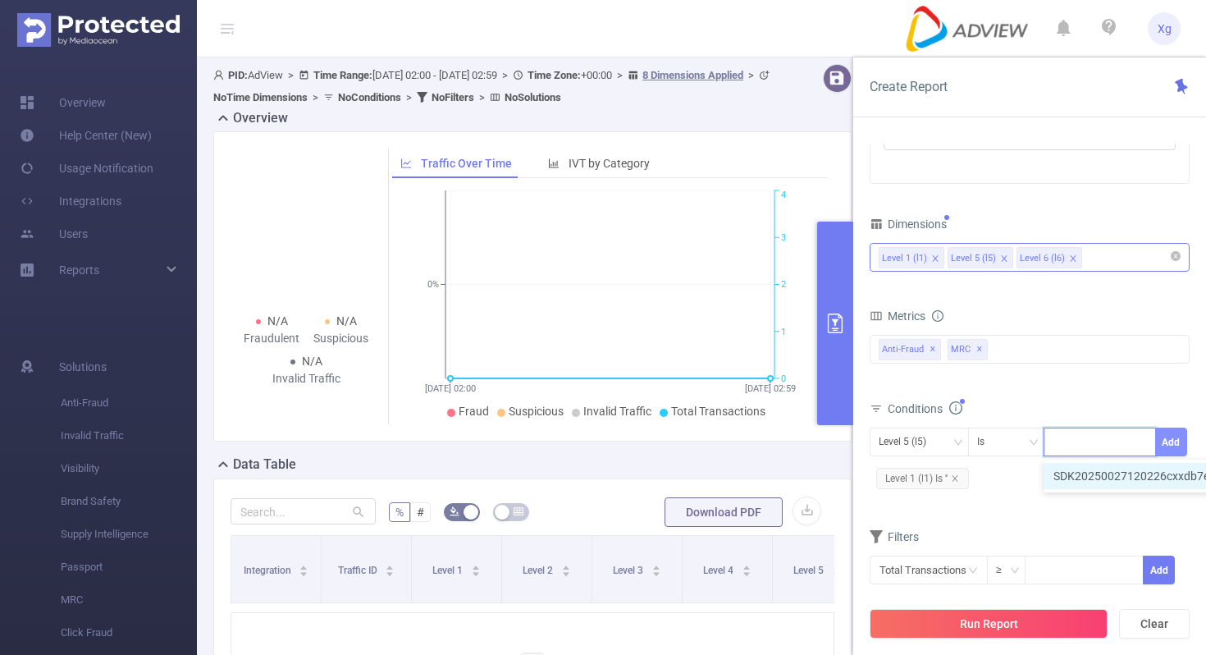
scroll to position [0, 0]
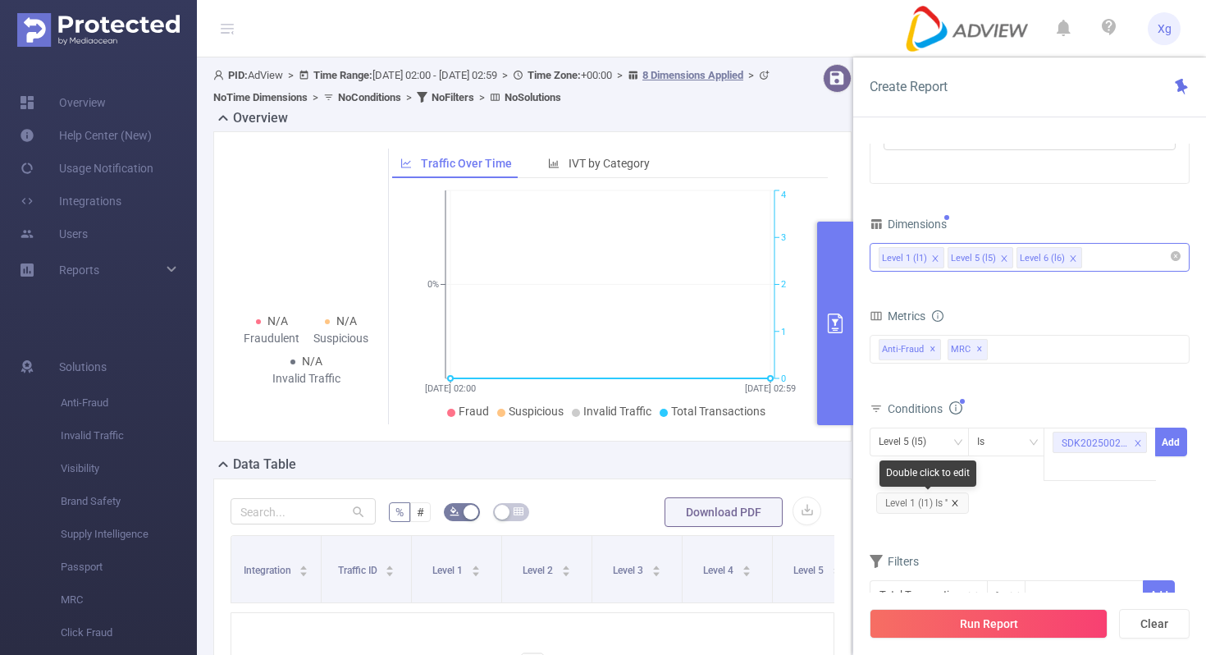
click at [953, 506] on icon "icon: close" at bounding box center [955, 503] width 8 height 8
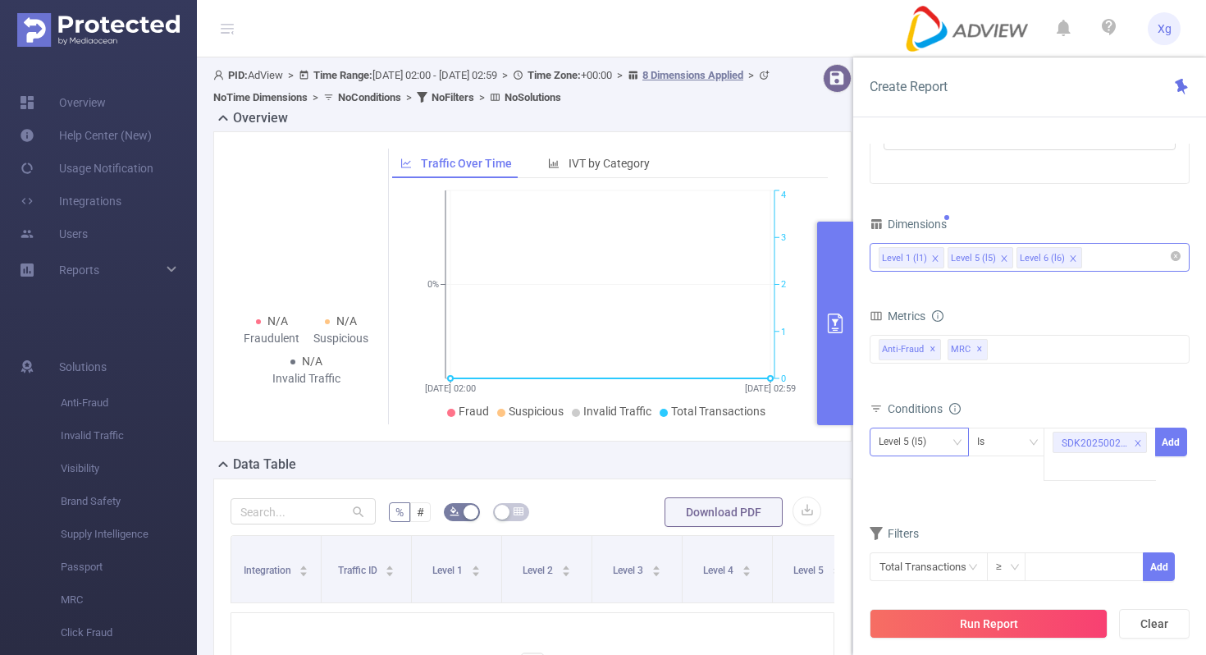
click at [958, 432] on div "Level 5 (l5)" at bounding box center [919, 441] width 81 height 27
click at [902, 473] on li "Level 1 (l1)" at bounding box center [919, 476] width 99 height 26
click at [1163, 445] on button "Add" at bounding box center [1172, 442] width 32 height 29
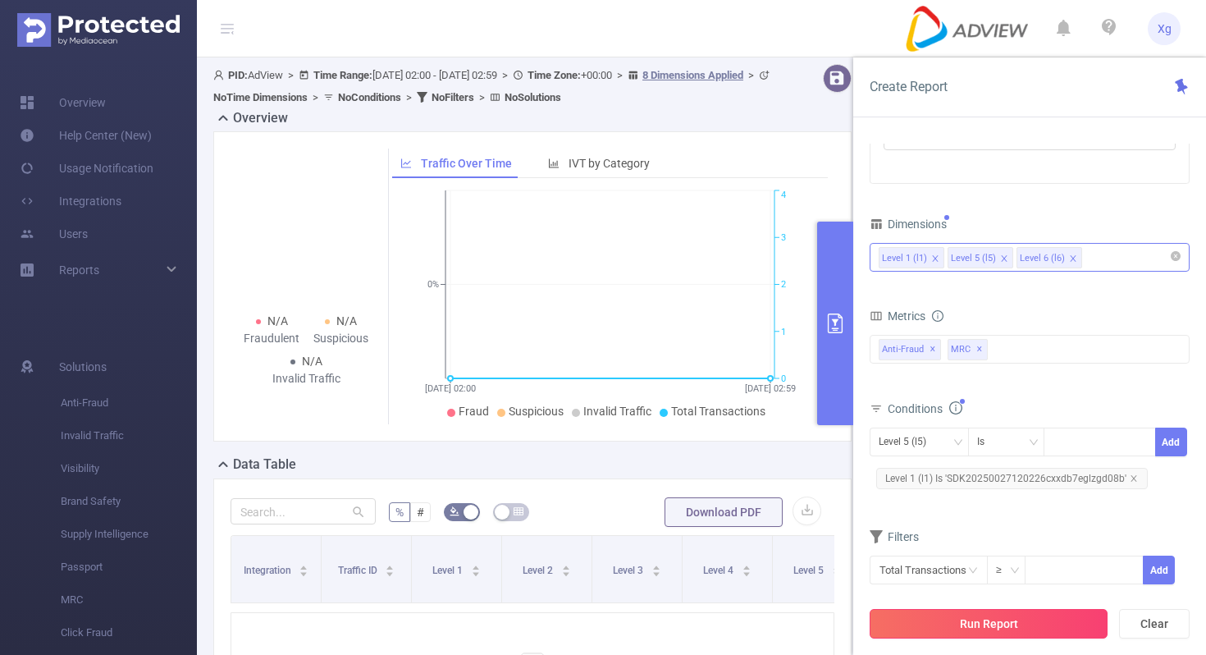
click at [991, 616] on button "Run Report" at bounding box center [989, 624] width 238 height 30
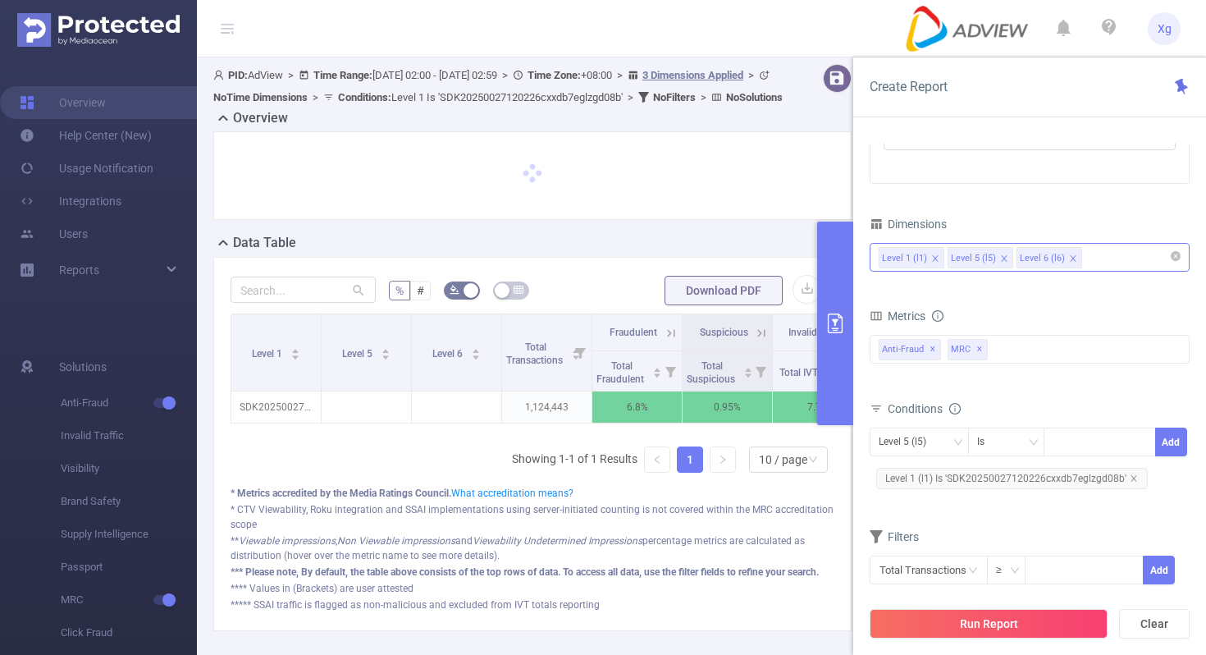
click at [856, 318] on div "Time Range 2025-09-12 02:00 _ 2025-09-18 02:59 Advanced Time Properties Time Zo…" at bounding box center [1030, 405] width 353 height 556
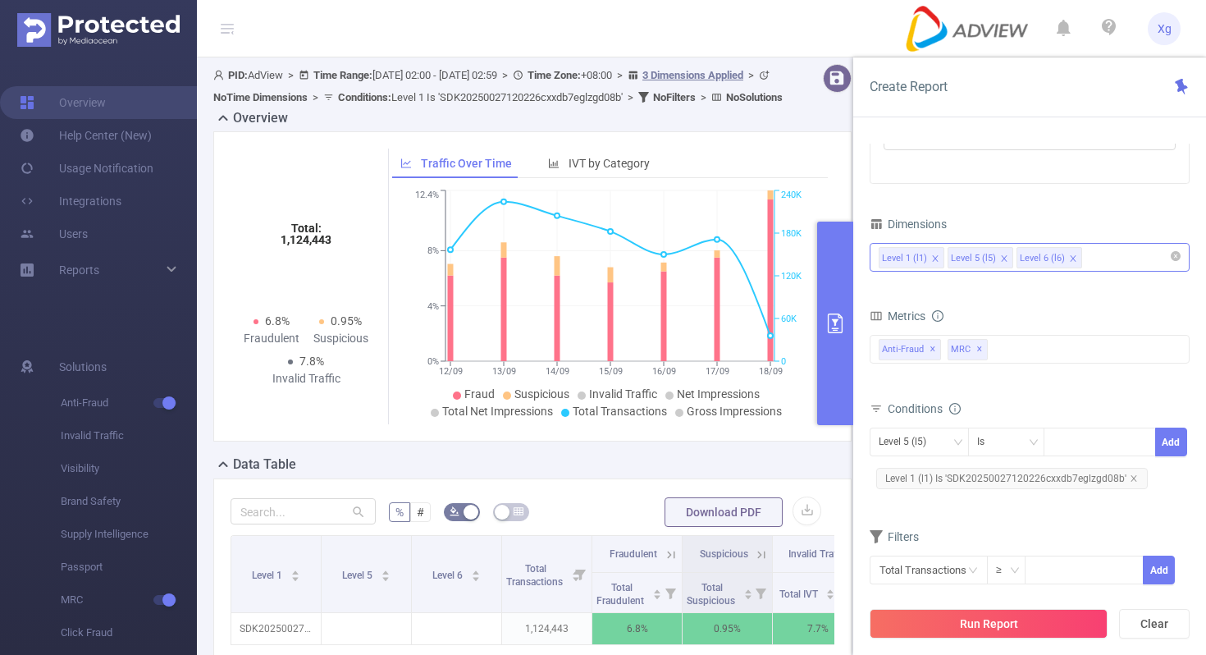
click at [844, 321] on icon "primary" at bounding box center [836, 324] width 20 height 20
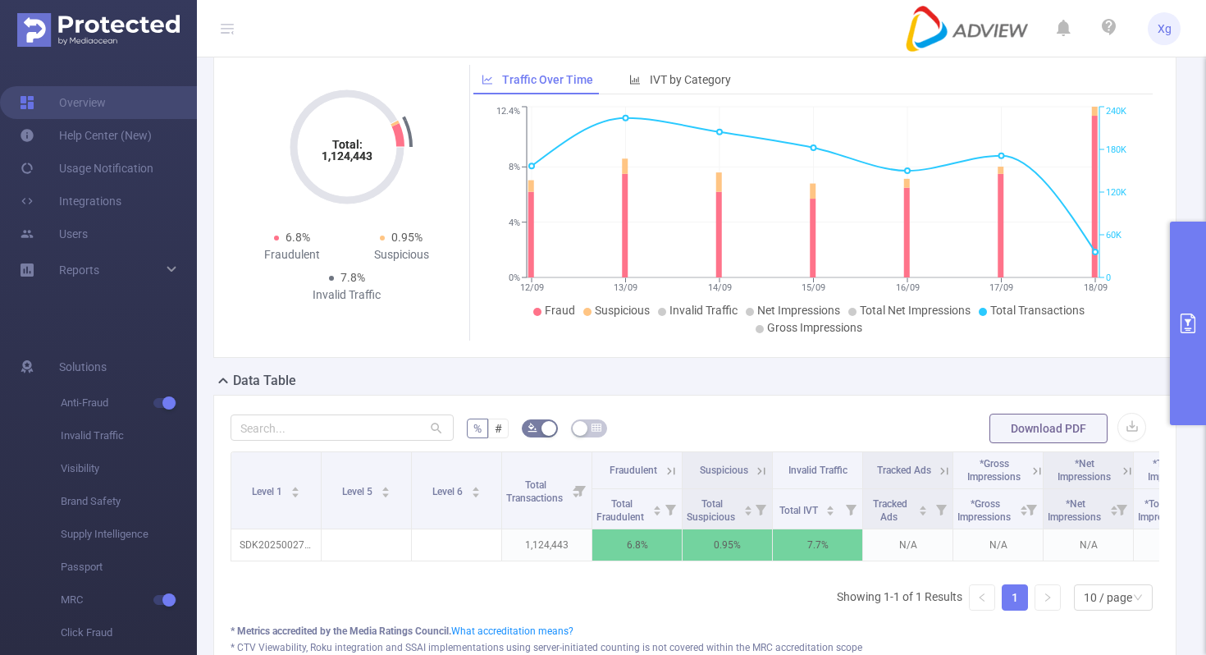
scroll to position [86, 0]
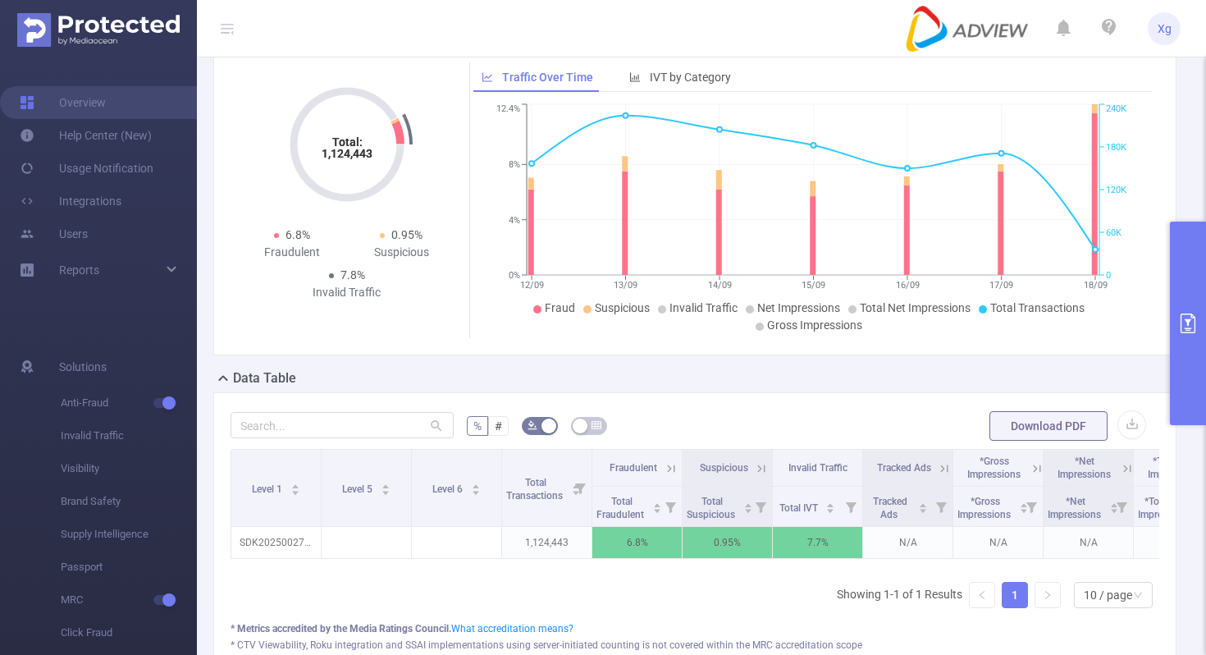
click at [1191, 295] on button "primary" at bounding box center [1188, 324] width 36 height 204
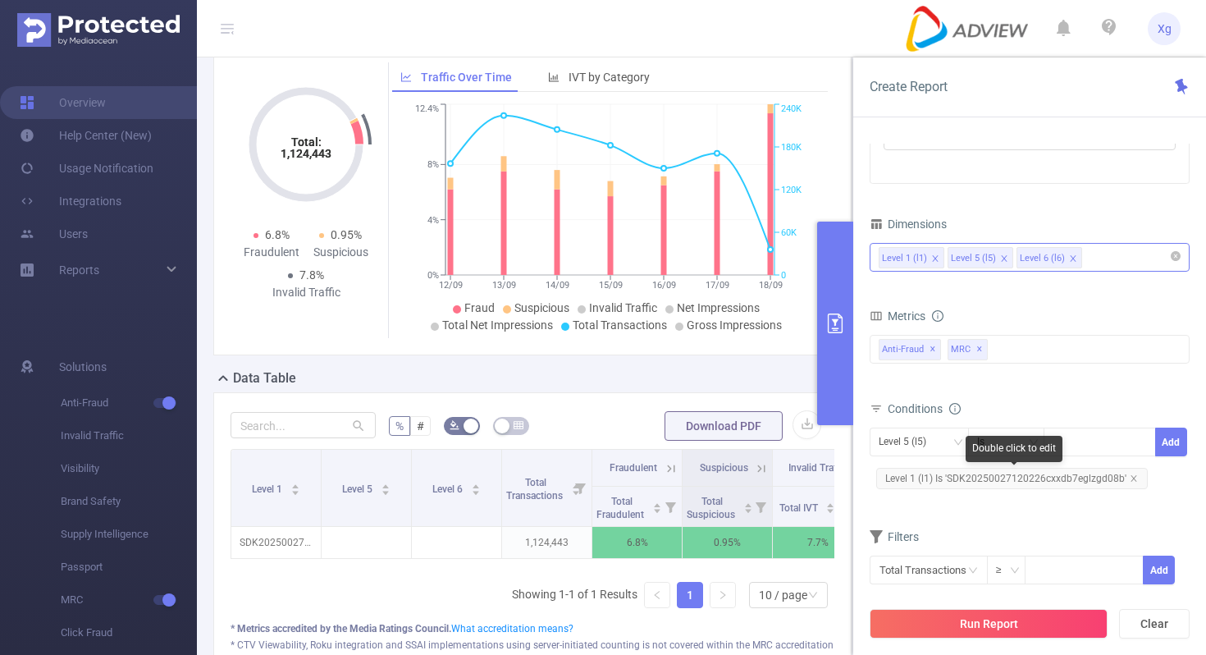
click at [952, 476] on span "Level 1 (l1) Is 'SDK20250027120226cxxdb7eglzgd08b'" at bounding box center [1013, 478] width 272 height 21
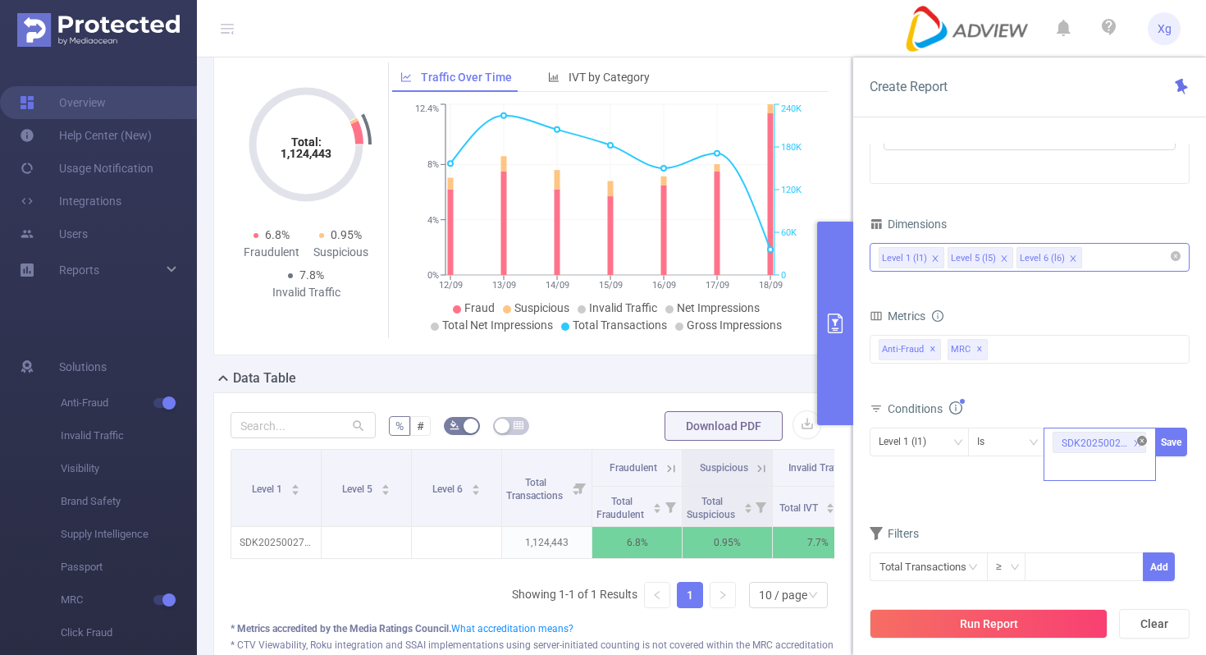
click at [1142, 436] on icon "icon: close-circle" at bounding box center [1143, 441] width 10 height 10
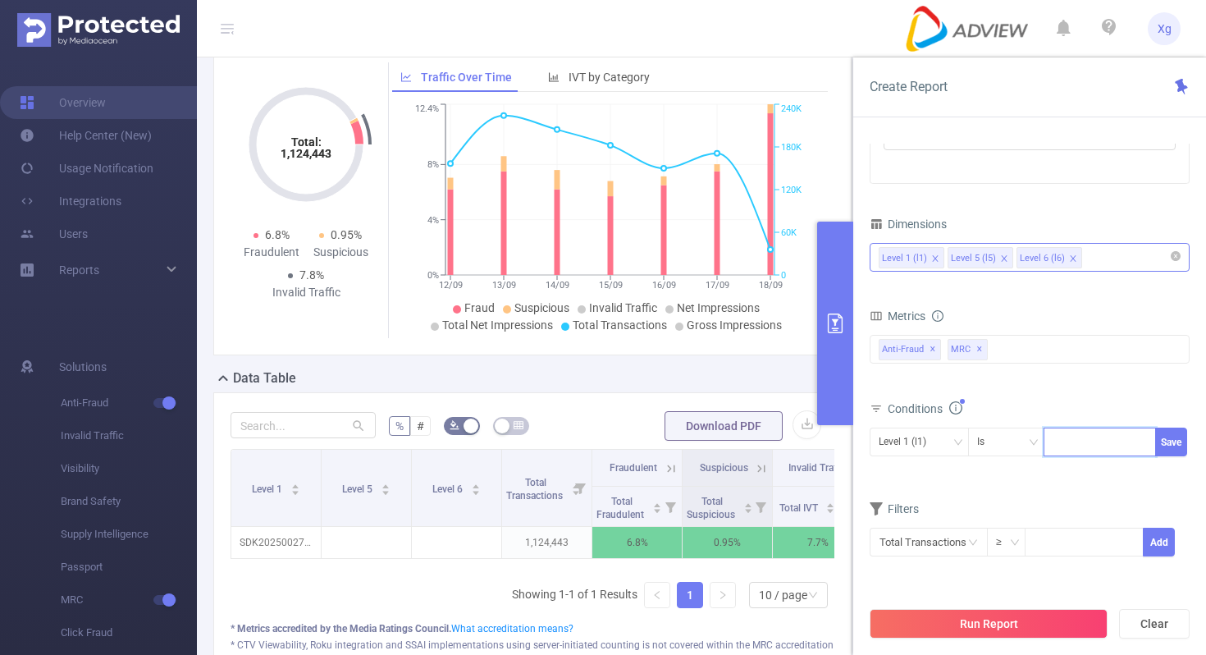
click at [1100, 439] on div at bounding box center [1100, 441] width 94 height 27
paste input "SDK20231421021122mb1bulckcmhc3wj"
type input "SDK20231421021122mb1bulckcmhc3wj"
click at [1174, 436] on button "Save" at bounding box center [1172, 442] width 32 height 29
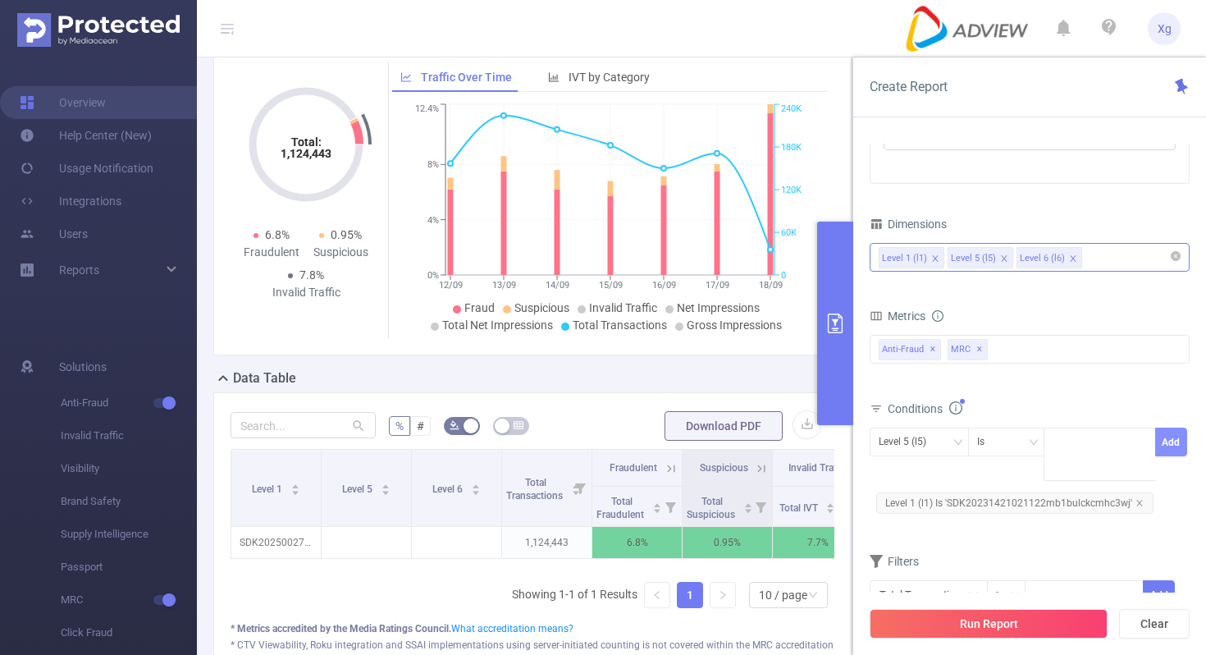
scroll to position [0, 0]
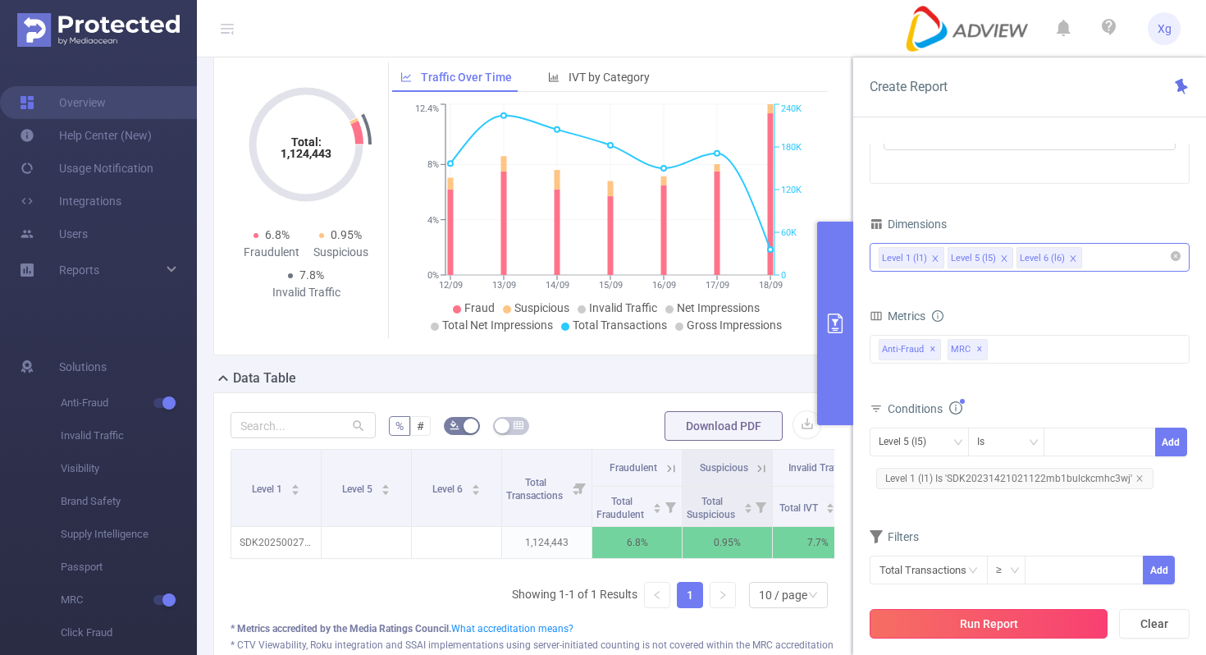
click at [961, 635] on button "Run Report" at bounding box center [989, 624] width 238 height 30
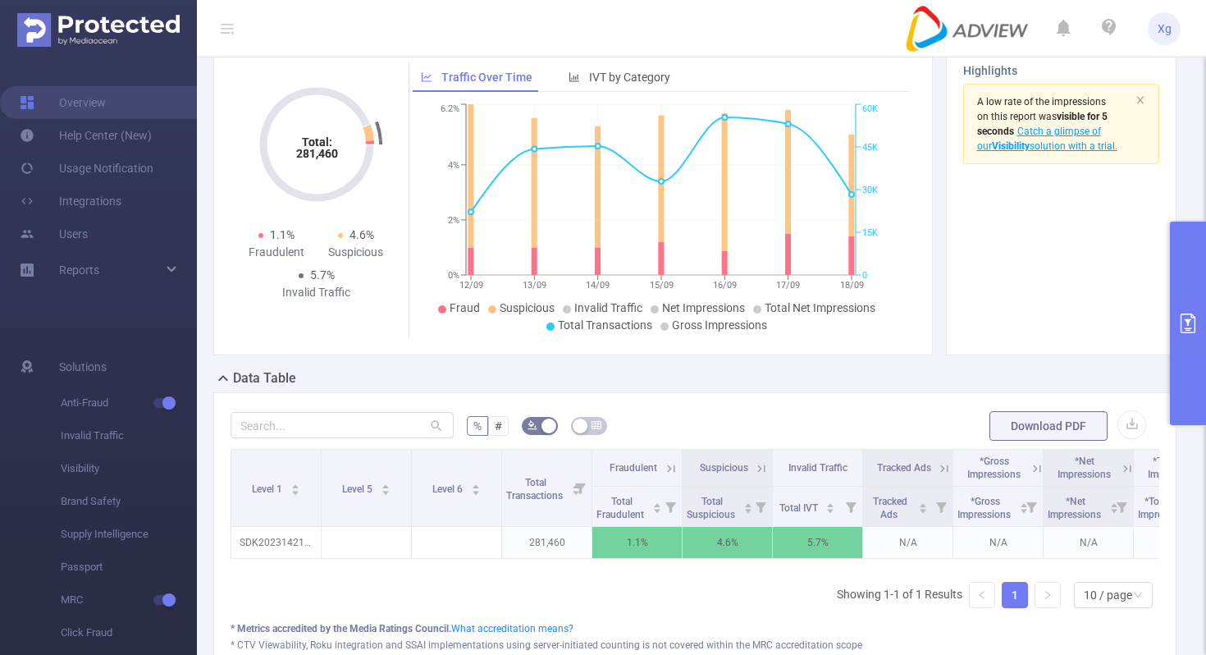
click at [1202, 341] on button "primary" at bounding box center [1188, 324] width 36 height 204
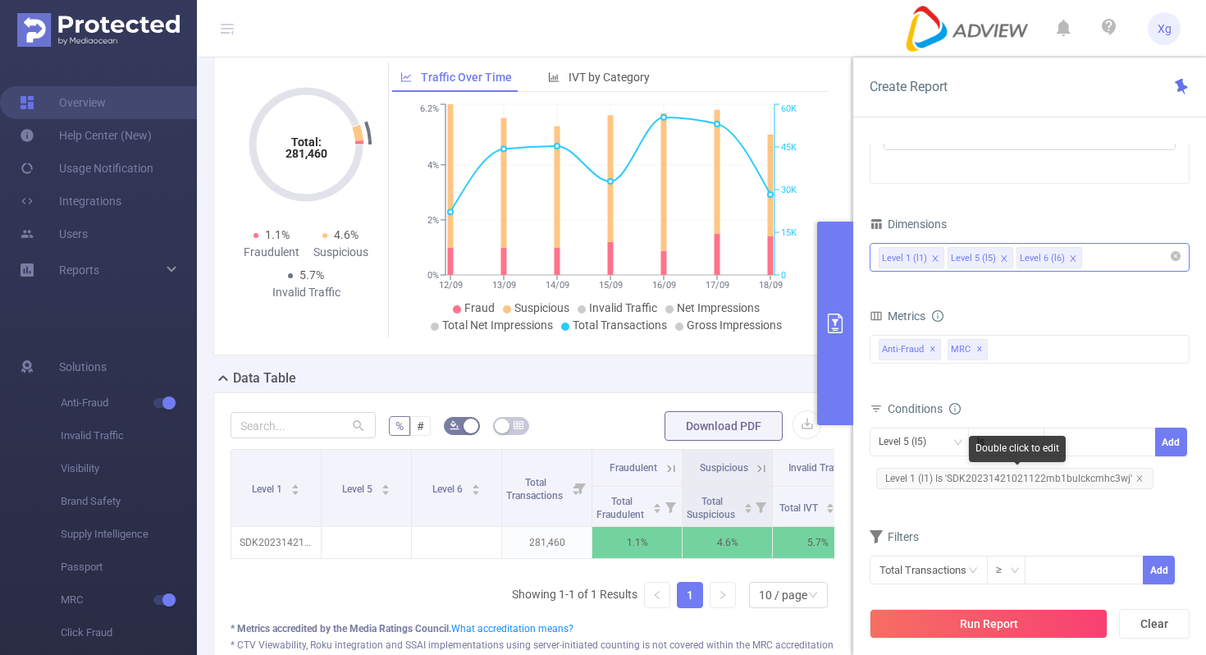
click at [1063, 473] on span "Level 1 (l1) Is 'SDK20231421021122mb1bulckcmhc3wj'" at bounding box center [1015, 478] width 277 height 21
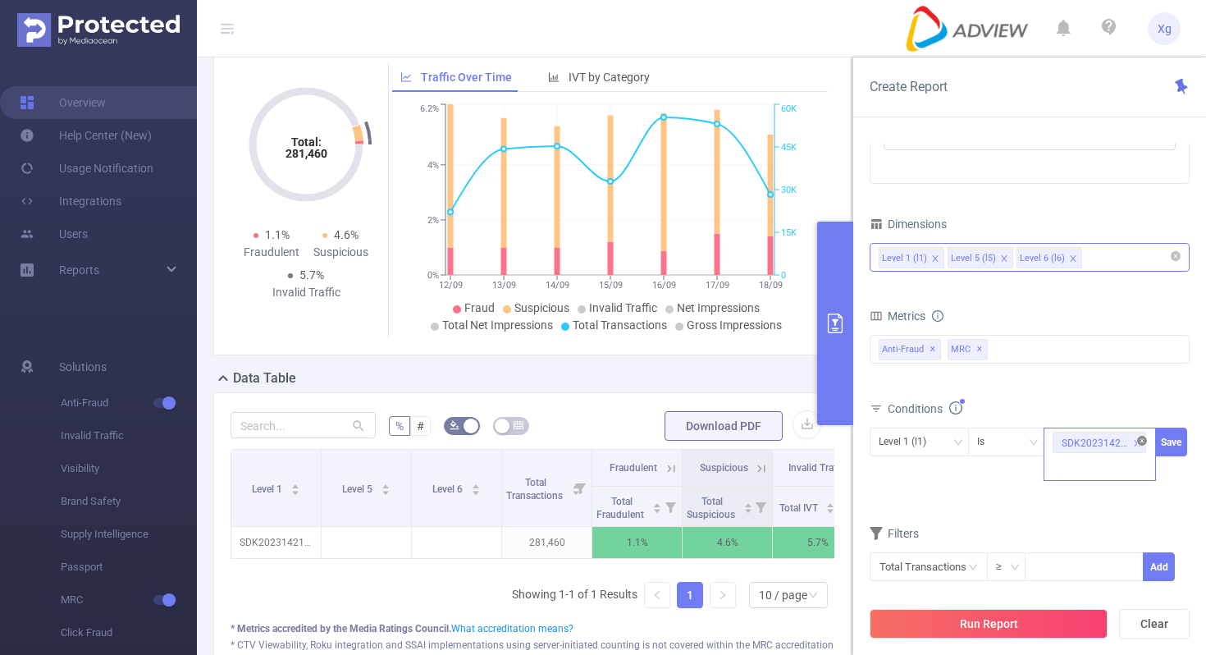
click at [1139, 442] on icon "icon: close-circle" at bounding box center [1143, 441] width 10 height 10
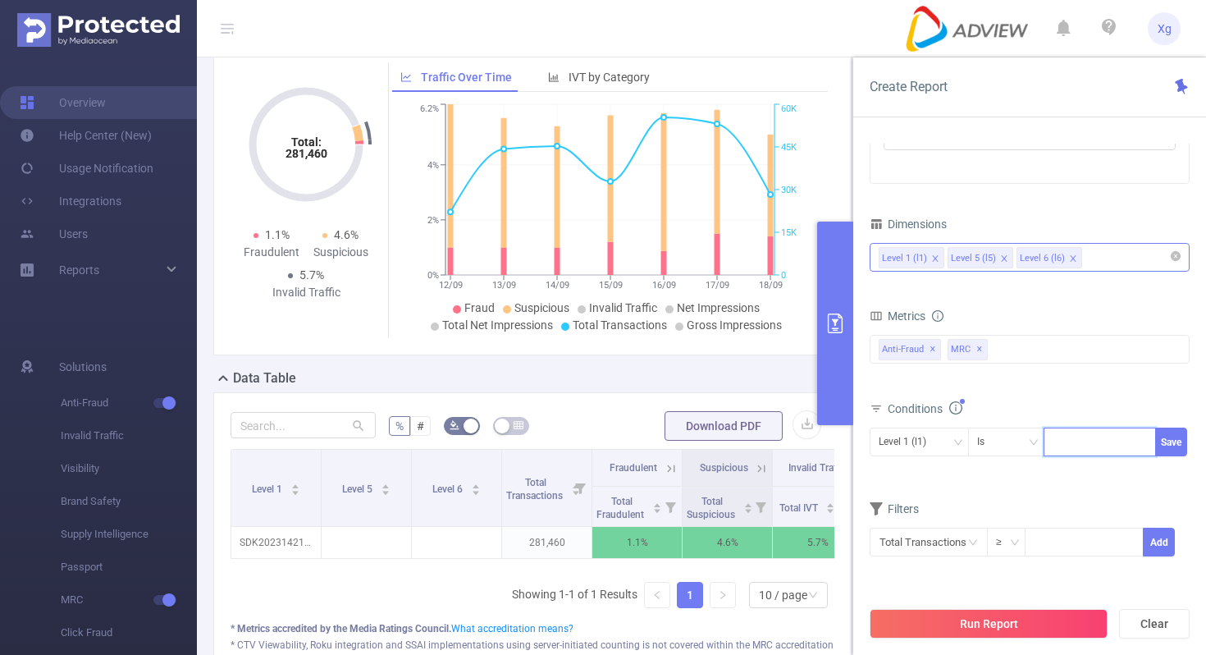
click at [1100, 442] on div at bounding box center [1100, 441] width 94 height 27
paste input "SDK20201116111254no11d3w5pxelo6q"
type input "SDK20201116111254no11d3w5pxelo6q"
click at [1171, 440] on button "Save" at bounding box center [1172, 442] width 32 height 29
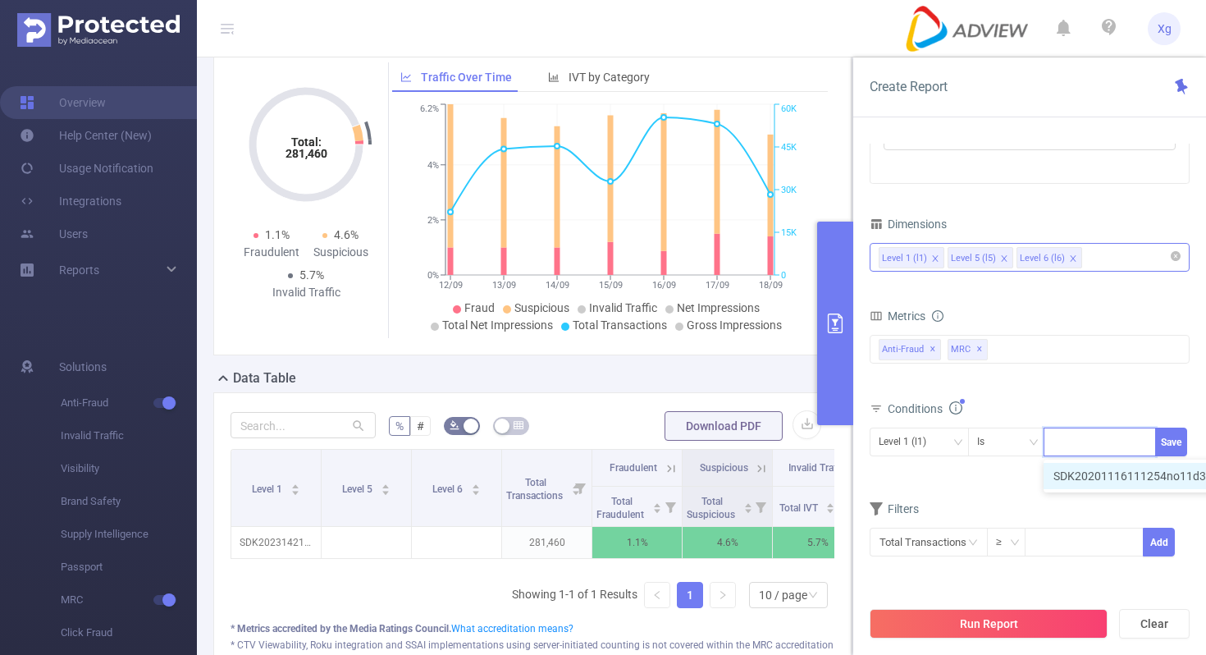
scroll to position [0, 0]
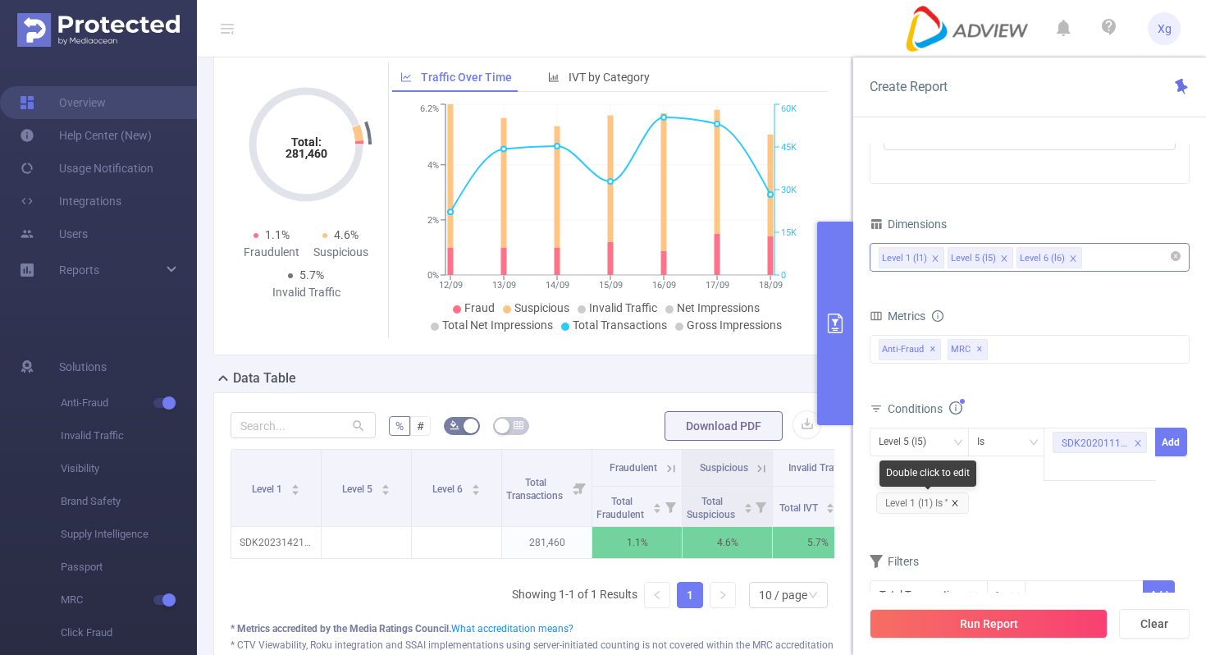
click at [958, 503] on icon "icon: close" at bounding box center [955, 503] width 8 height 8
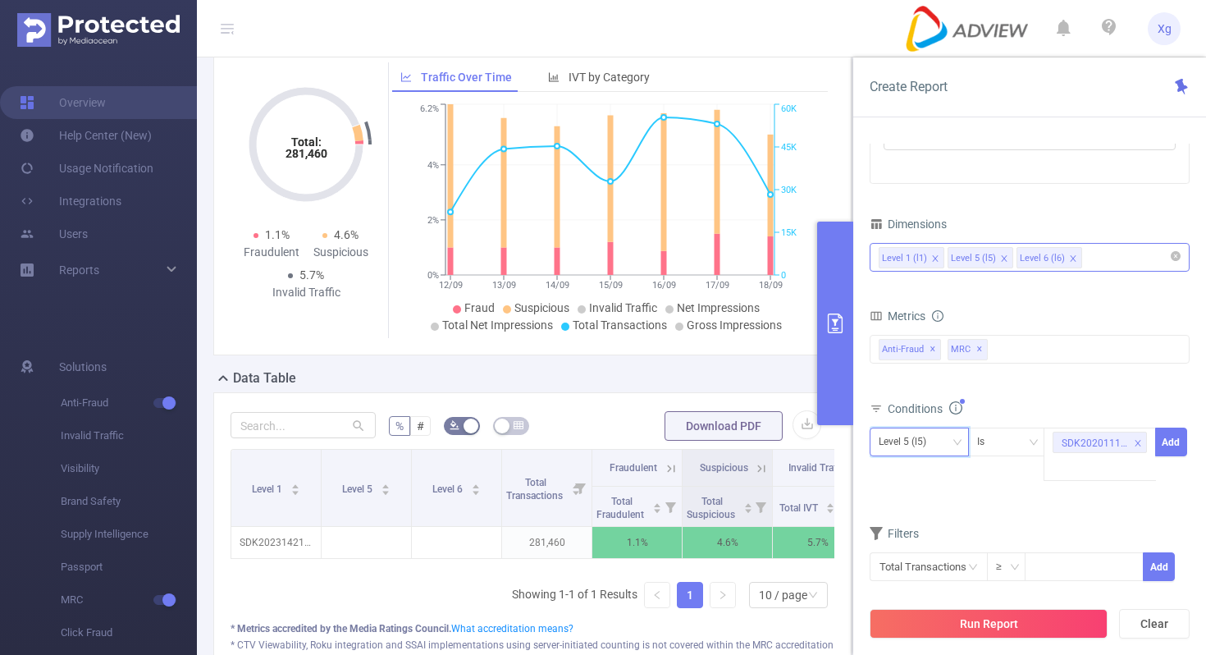
click at [957, 448] on icon "icon: down" at bounding box center [958, 442] width 10 height 11
click at [922, 469] on li "Level 1 (l1)" at bounding box center [919, 476] width 99 height 26
click at [1165, 437] on button "Add" at bounding box center [1172, 442] width 32 height 29
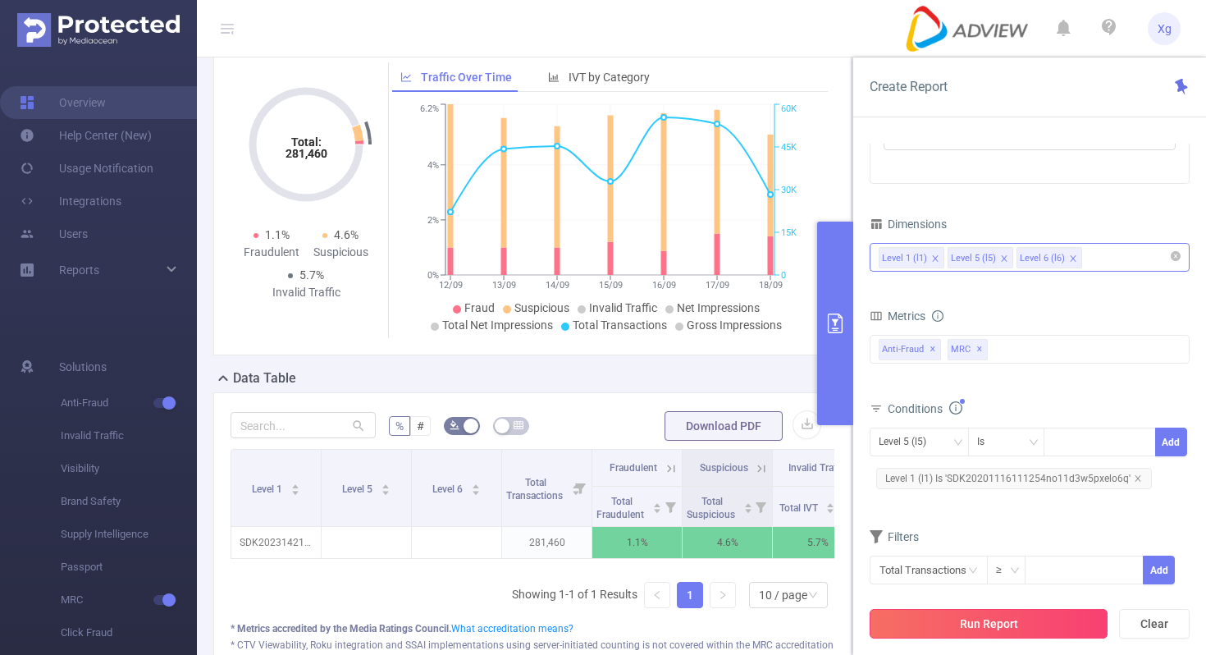
click at [950, 637] on button "Run Report" at bounding box center [989, 624] width 238 height 30
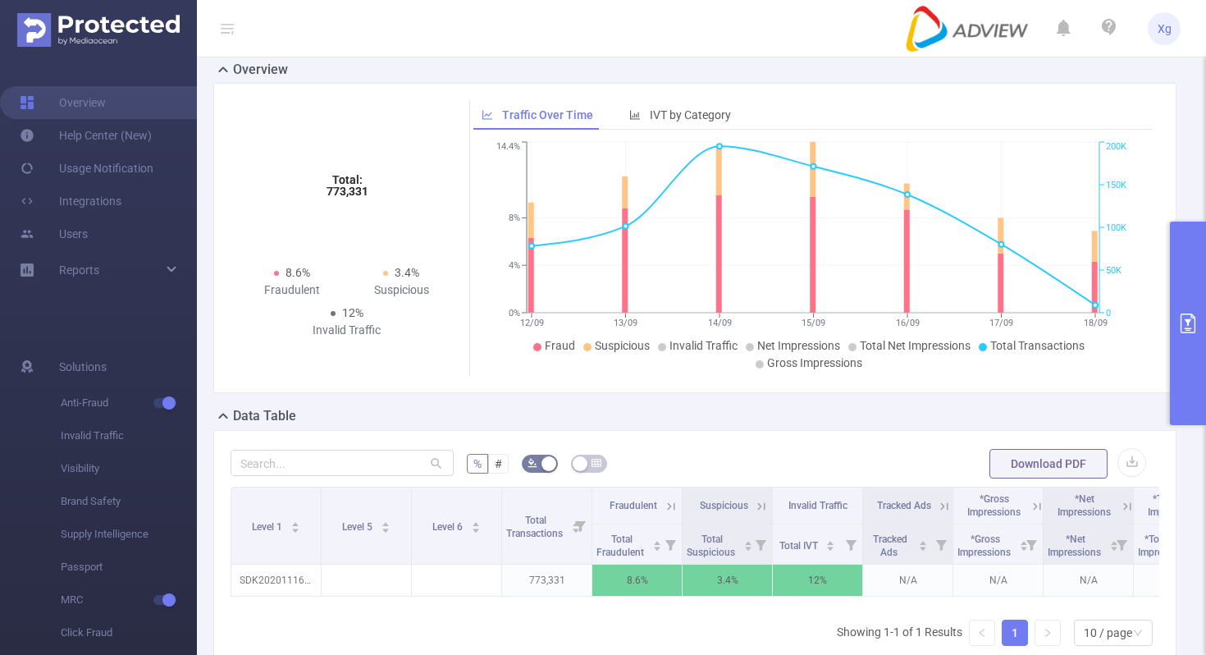
scroll to position [86, 0]
